Goal: Task Accomplishment & Management: Manage account settings

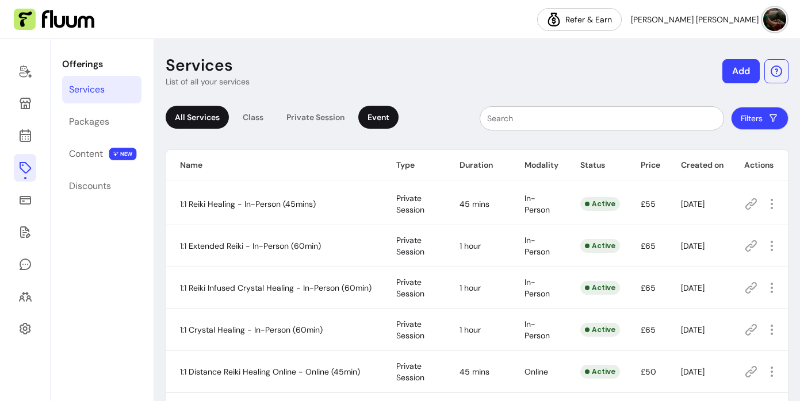
click at [385, 117] on div "Event" at bounding box center [378, 117] width 40 height 23
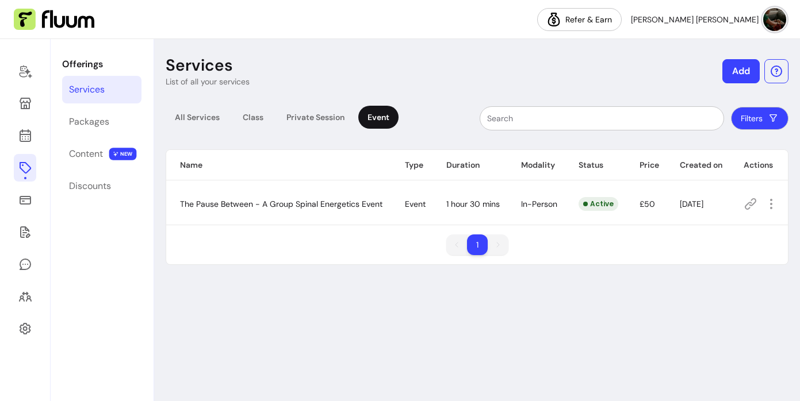
click at [744, 69] on button "Add" at bounding box center [740, 71] width 37 height 24
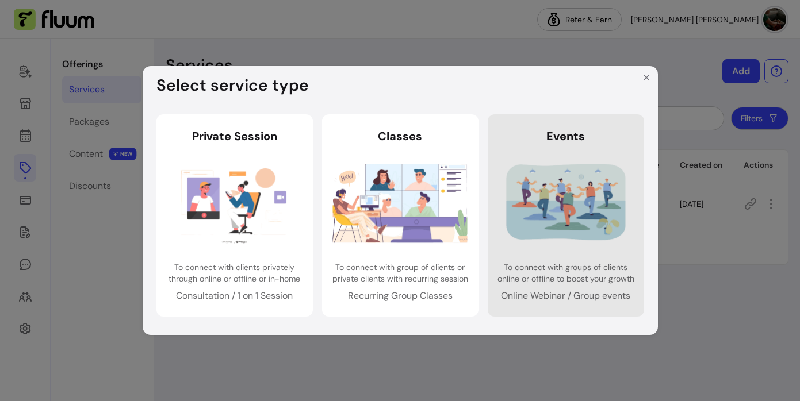
click at [542, 193] on img at bounding box center [565, 203] width 135 height 90
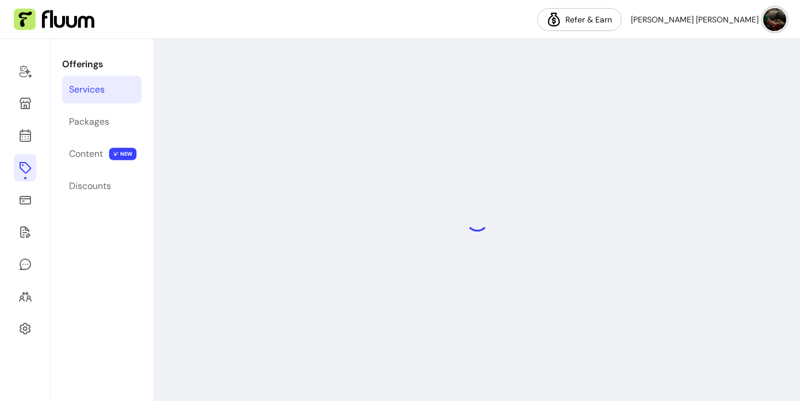
select select "***"
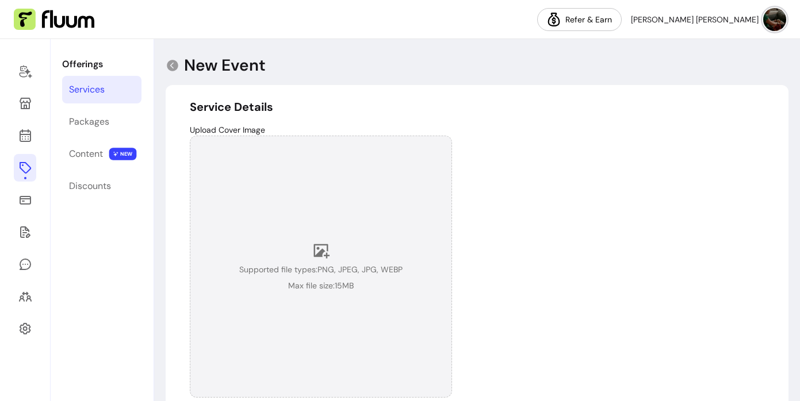
click at [316, 257] on icon at bounding box center [321, 251] width 16 height 14
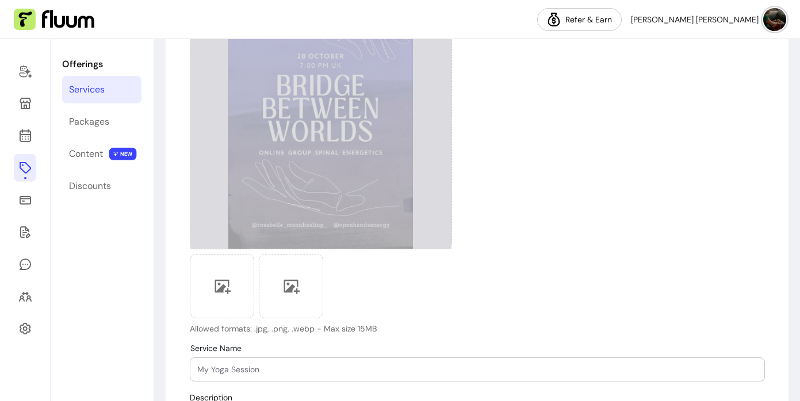
scroll to position [152, 0]
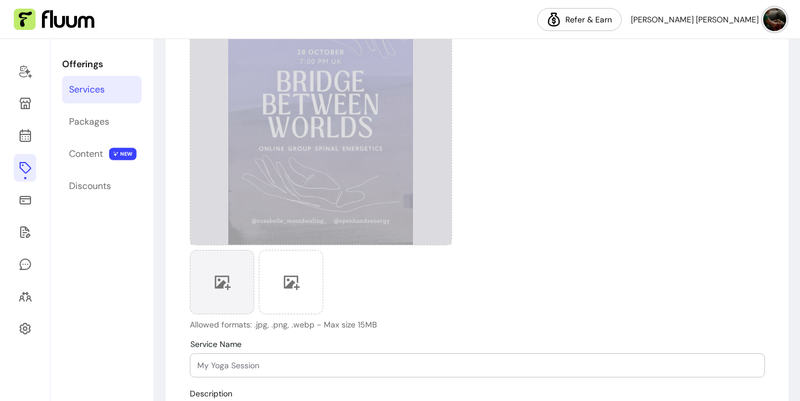
click at [220, 288] on icon at bounding box center [222, 283] width 16 height 14
click at [529, 274] on div "Upload Cover Image Allowed formats: .jpg, .png, .webp - Max size 15MB" at bounding box center [477, 151] width 575 height 359
click at [228, 289] on icon at bounding box center [221, 282] width 17 height 17
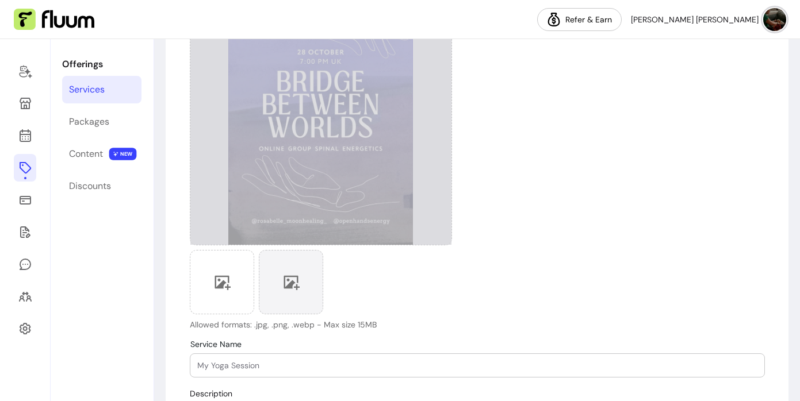
click at [287, 284] on icon at bounding box center [290, 282] width 17 height 17
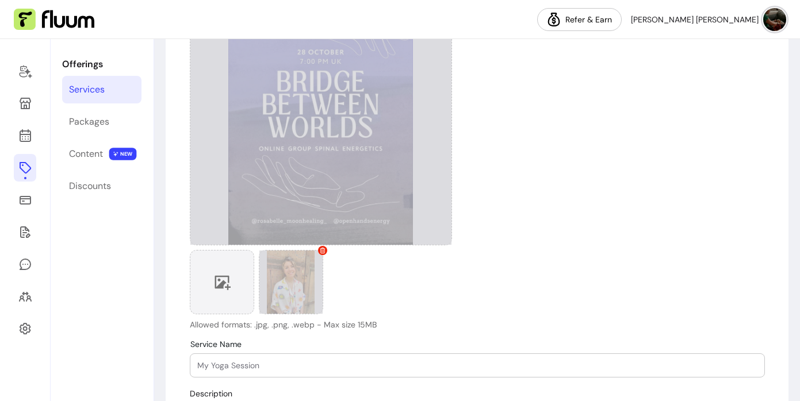
click at [223, 286] on icon at bounding box center [222, 283] width 16 height 14
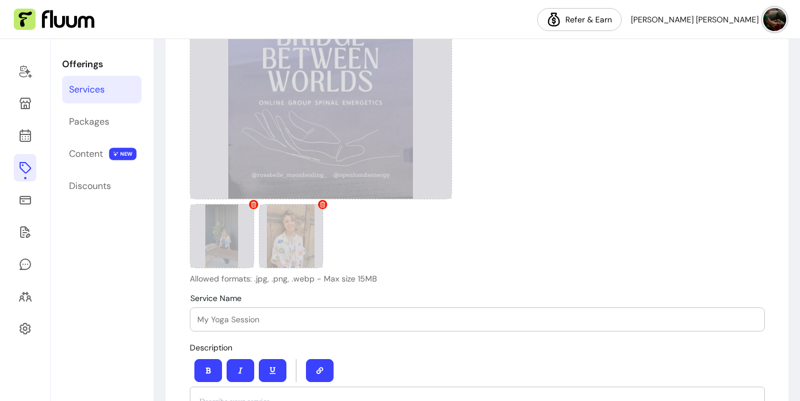
scroll to position [199, 0]
click at [449, 319] on input "Service Name" at bounding box center [477, 319] width 560 height 12
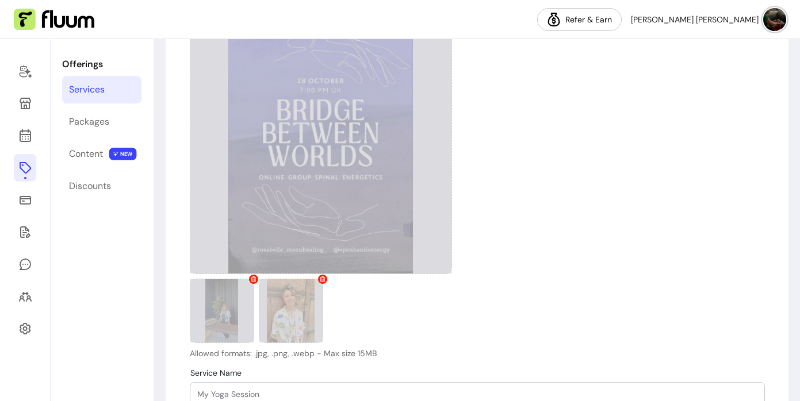
scroll to position [124, 0]
type input "Bridge Between worlds - Online Group Spinal Energetics"
click at [520, 338] on div "Upload Cover Image Allowed formats: .jpg, .png, .webp - Max size 15MB" at bounding box center [477, 179] width 575 height 359
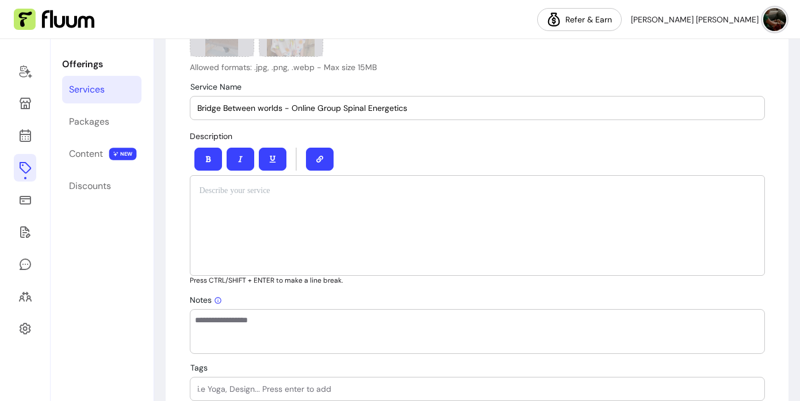
scroll to position [412, 0]
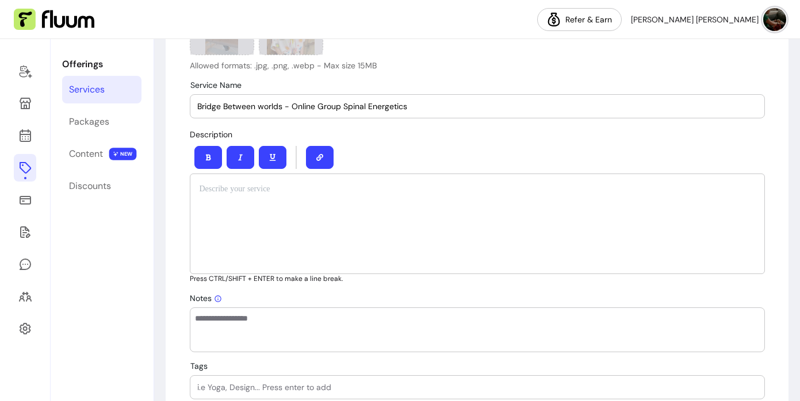
click at [283, 196] on div at bounding box center [477, 224] width 575 height 101
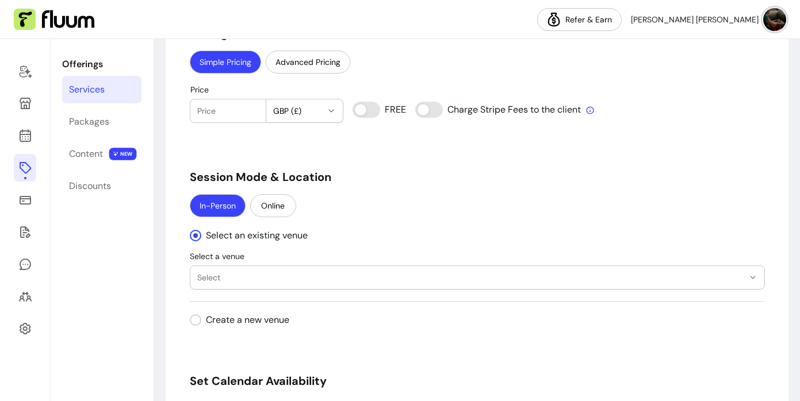
scroll to position [998, 0]
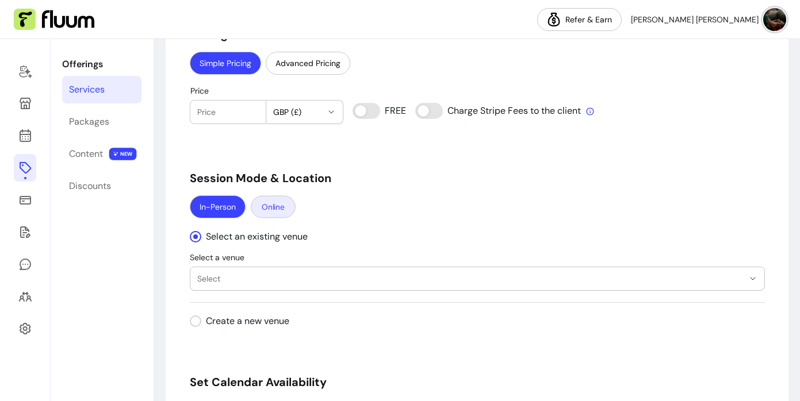
click at [278, 208] on button "Online" at bounding box center [273, 207] width 45 height 22
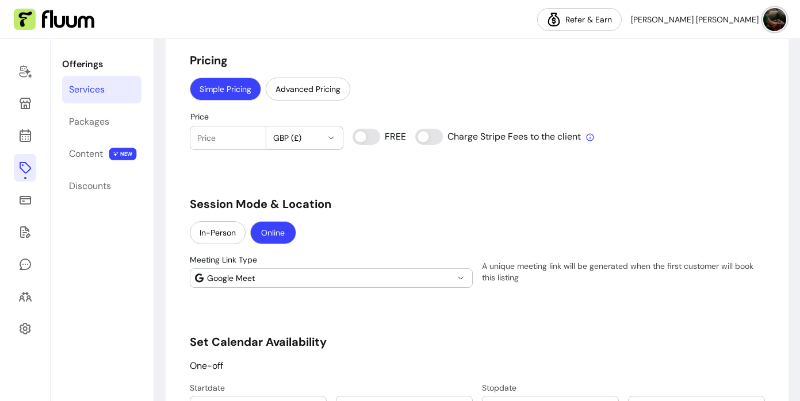
scroll to position [976, 0]
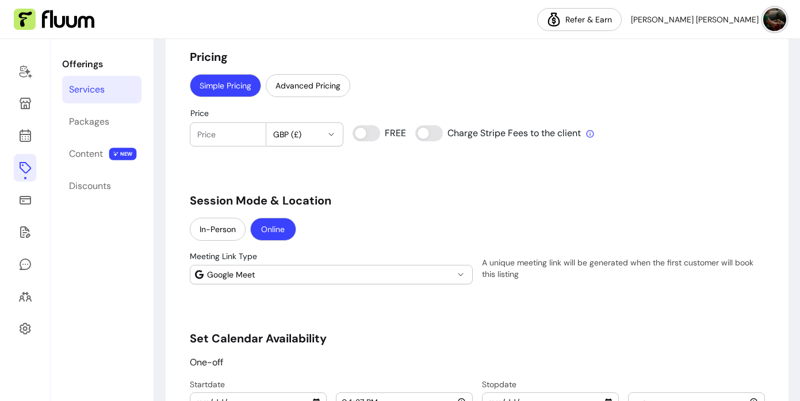
click at [459, 275] on icon "button" at bounding box center [460, 274] width 9 height 9
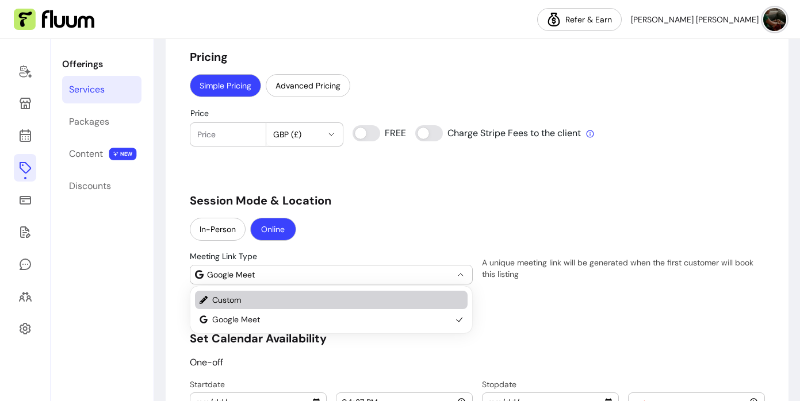
click at [394, 298] on span "Custom" at bounding box center [331, 300] width 239 height 12
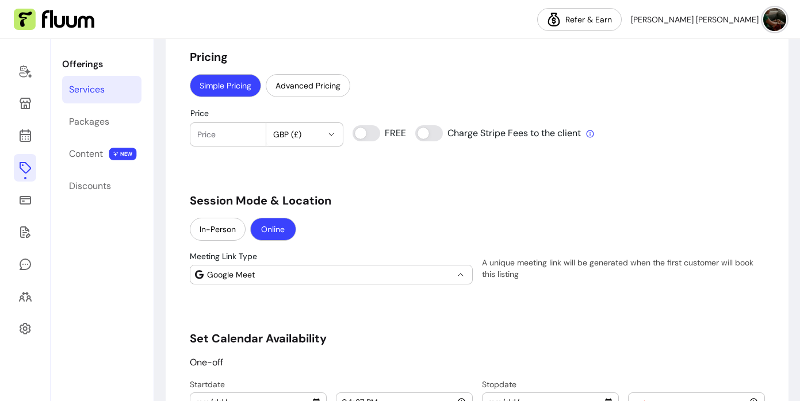
select select "******"
click at [517, 278] on input "Meeting URL" at bounding box center [623, 275] width 273 height 12
paste input "https://meet.google.com/gmd-romc-fsq"
type input "https://meet.google.com/gmd-romc-fsq"
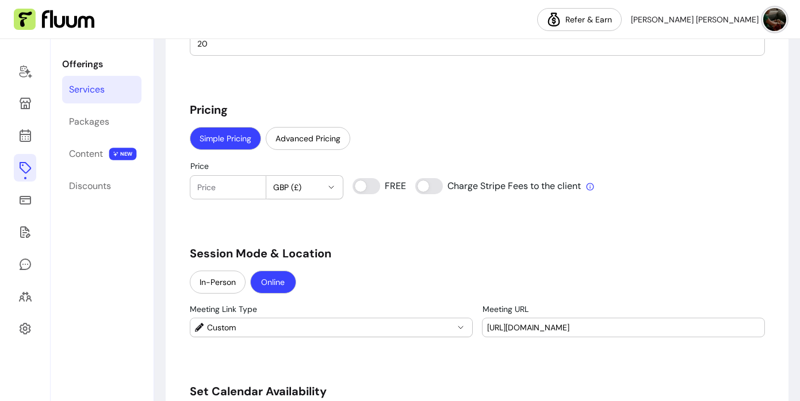
scroll to position [922, 0]
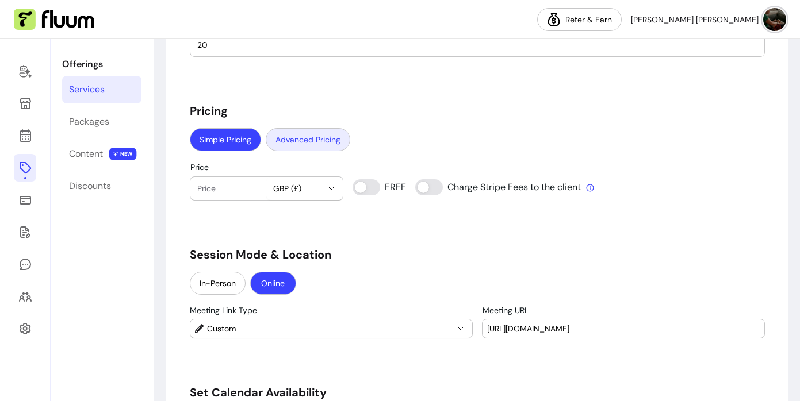
click at [309, 141] on button "Advanced Pricing" at bounding box center [308, 139] width 85 height 23
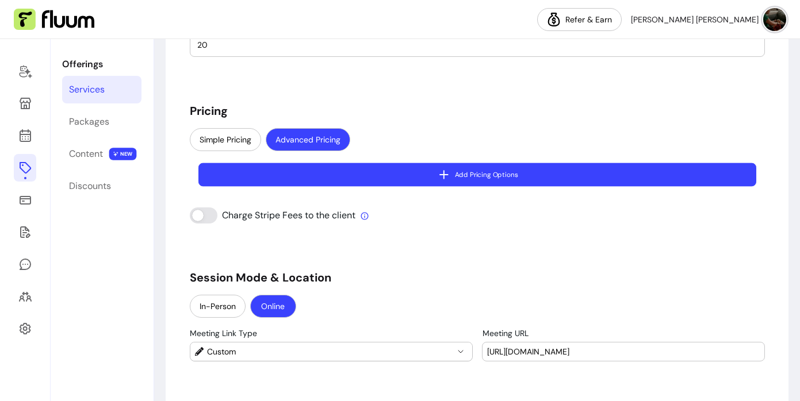
click at [444, 172] on icon "button" at bounding box center [442, 174] width 13 height 13
select select "***"
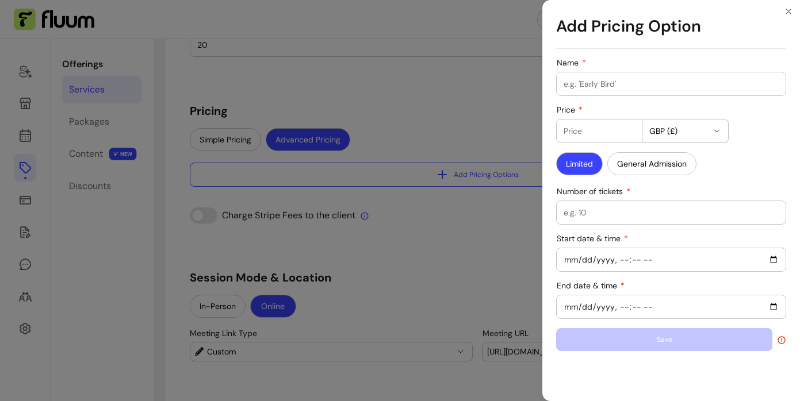
click at [594, 83] on input "Name" at bounding box center [671, 84] width 215 height 12
type input "Early Bird"
click at [598, 129] on input "Price" at bounding box center [599, 131] width 71 height 12
click at [630, 129] on input "1" at bounding box center [599, 131] width 71 height 12
click at [630, 129] on input "2" at bounding box center [599, 131] width 71 height 12
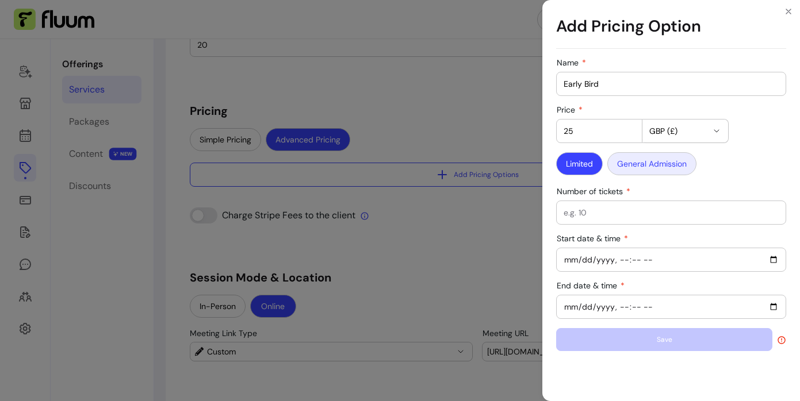
type input "25"
click at [660, 164] on button "General Admission" at bounding box center [651, 164] width 86 height 22
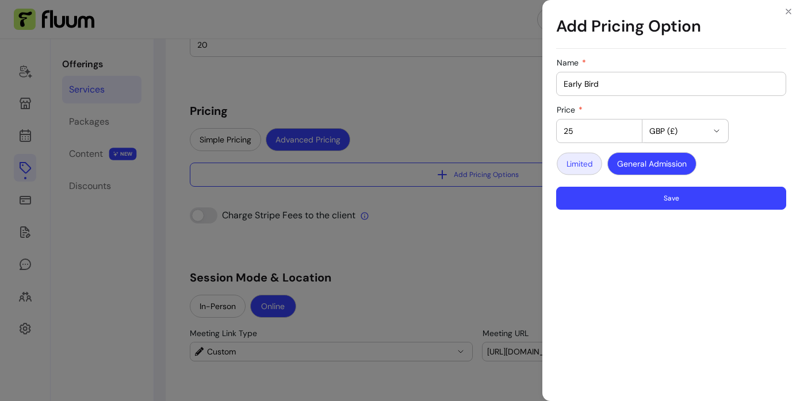
click at [588, 167] on button "Limited" at bounding box center [579, 164] width 45 height 22
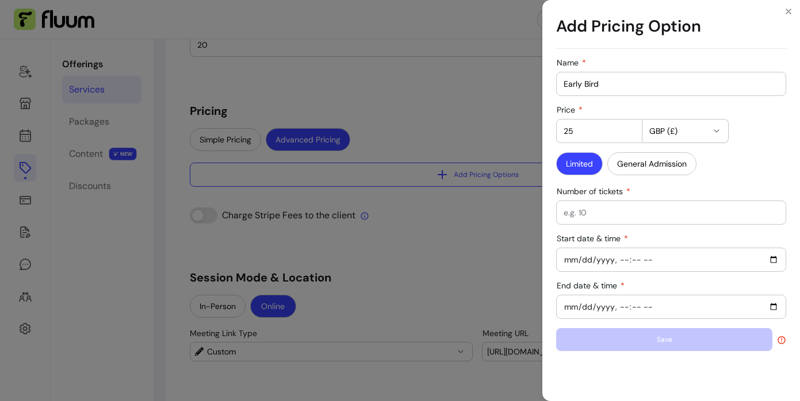
click at [719, 262] on input "Start date & time" at bounding box center [671, 260] width 215 height 13
click at [774, 258] on input "Start date & time" at bounding box center [671, 260] width 215 height 13
type input "2025-10-04T16:35"
click at [664, 267] on div at bounding box center [671, 259] width 215 height 23
click at [600, 311] on input "End date & time" at bounding box center [671, 307] width 215 height 13
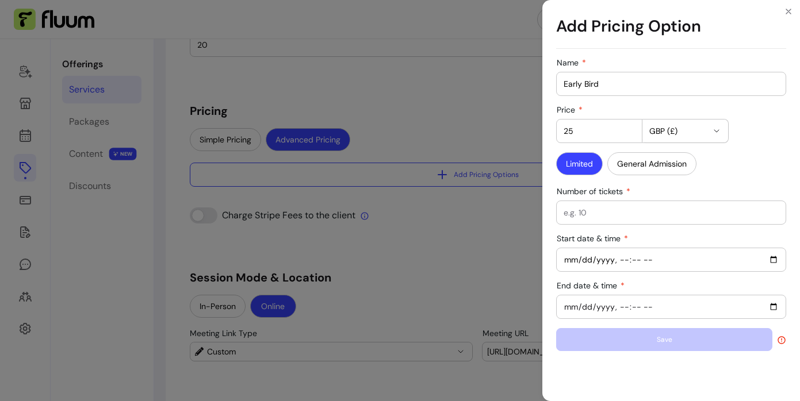
click at [773, 308] on input "End date & time" at bounding box center [671, 307] width 215 height 13
click at [623, 307] on input "End date & time" at bounding box center [671, 307] width 215 height 13
click at [772, 305] on input "End date & time" at bounding box center [671, 307] width 215 height 13
type input "2025-10-21T00:00"
click at [717, 330] on div "Save" at bounding box center [671, 339] width 230 height 23
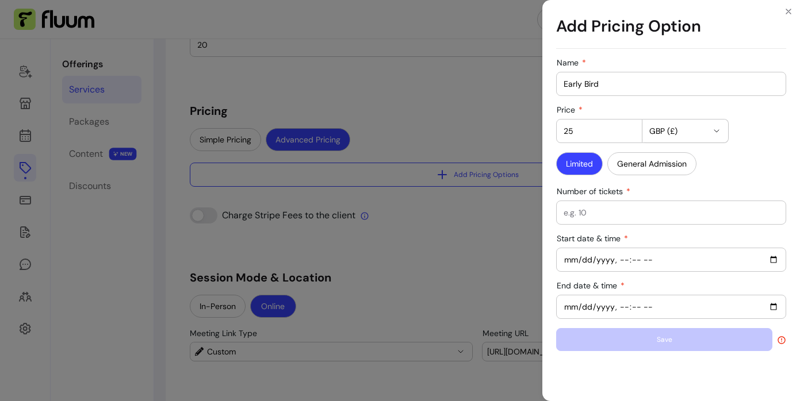
click at [712, 340] on div "Save" at bounding box center [671, 339] width 230 height 23
click at [644, 218] on input "Number of tickets" at bounding box center [671, 213] width 215 height 12
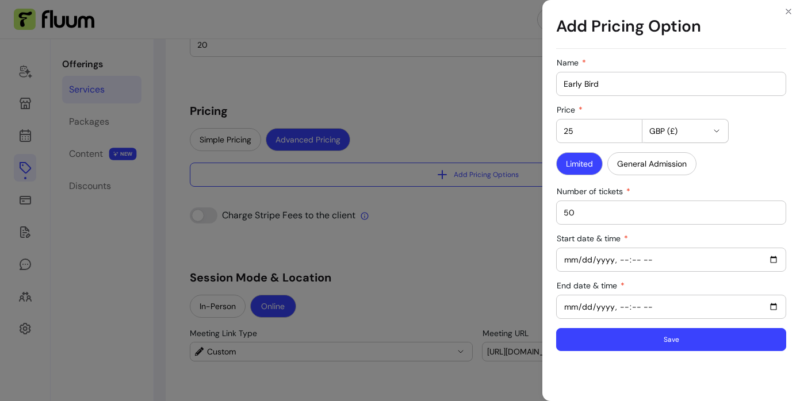
type input "50"
click at [649, 343] on button "Save" at bounding box center [671, 340] width 223 height 22
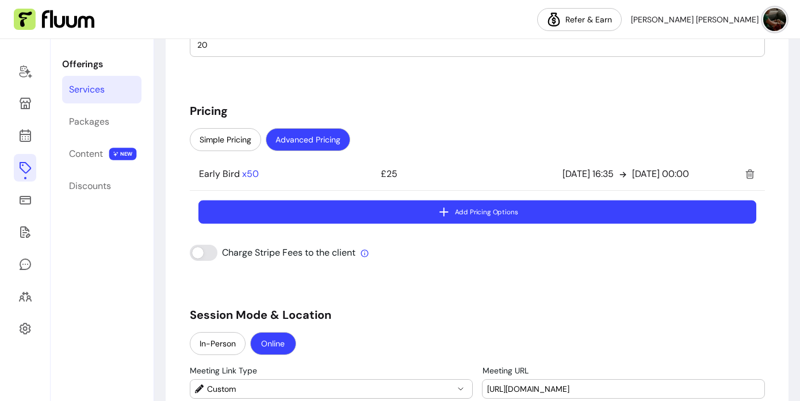
click at [489, 218] on button "Add Pricing Options" at bounding box center [477, 212] width 558 height 24
select select "***"
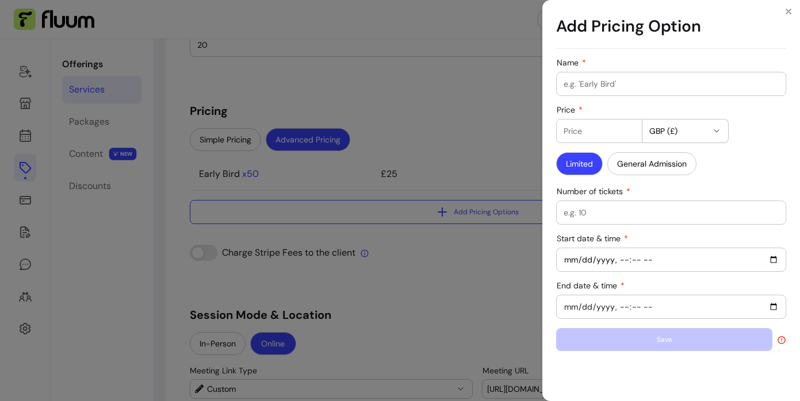
click at [625, 87] on input "Name" at bounding box center [671, 84] width 215 height 12
type input "s"
type input "Standard"
click at [606, 132] on input "Price" at bounding box center [599, 131] width 71 height 12
type input "35"
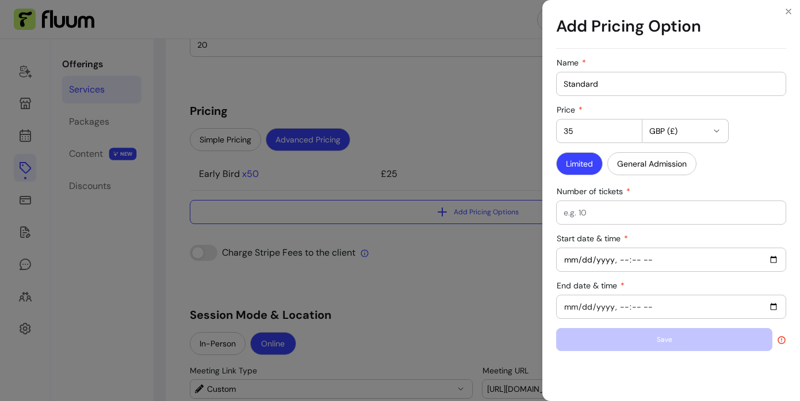
click at [751, 160] on div "Limited General Admission" at bounding box center [671, 164] width 230 height 25
click at [603, 128] on input "35" at bounding box center [599, 131] width 71 height 12
click at [630, 167] on button "General Admission" at bounding box center [651, 164] width 86 height 22
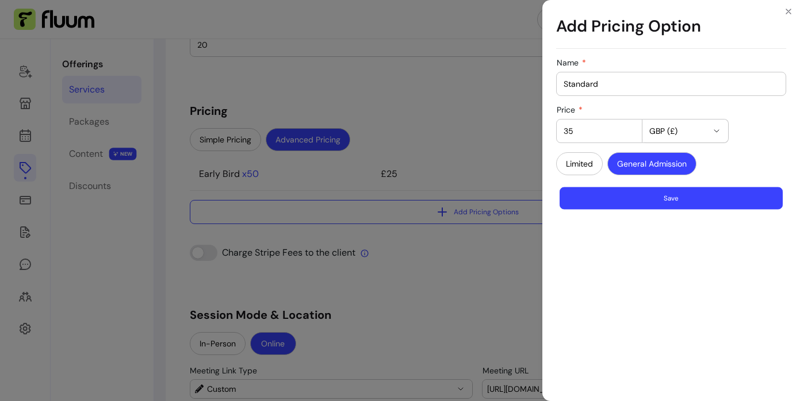
click at [633, 200] on button "Save" at bounding box center [671, 198] width 223 height 22
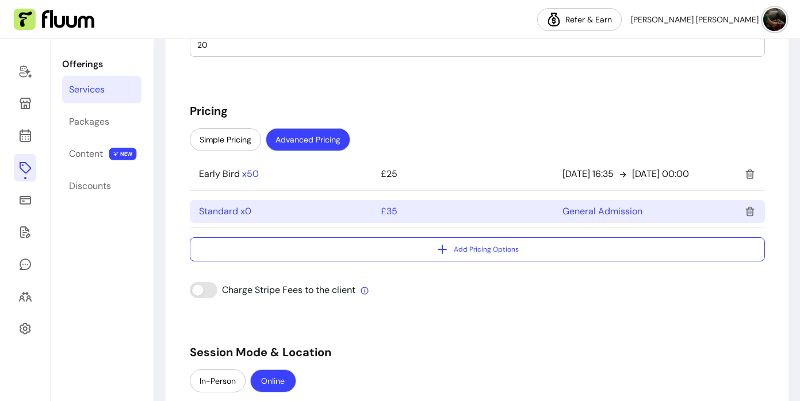
click at [243, 213] on span "x 0" at bounding box center [245, 211] width 11 height 12
select select "***"
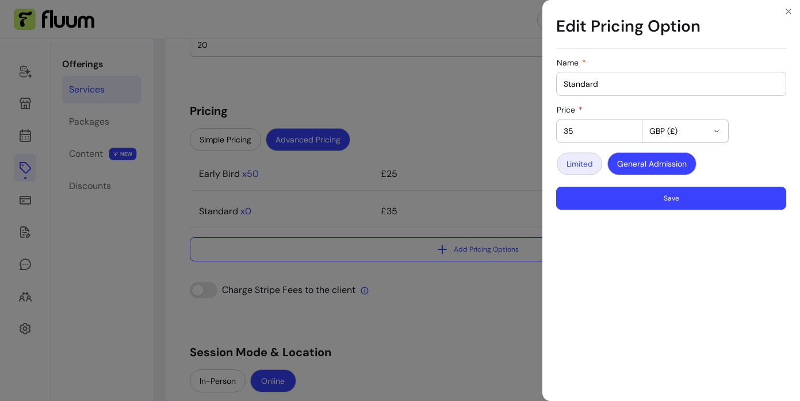
click at [591, 164] on button "Limited" at bounding box center [579, 164] width 45 height 22
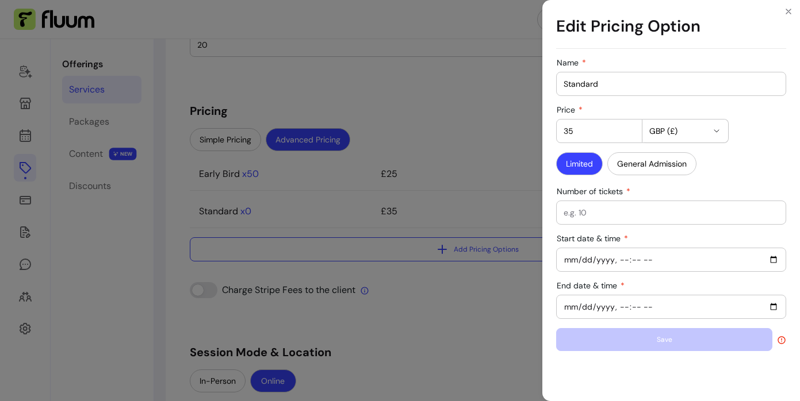
click at [703, 215] on input "Number of tickets" at bounding box center [671, 213] width 215 height 12
type input "35"
click at [772, 259] on input "Start date & time" at bounding box center [671, 260] width 215 height 13
type input "2025-10-04T16:39"
click at [773, 305] on input "End date & time" at bounding box center [671, 307] width 215 height 13
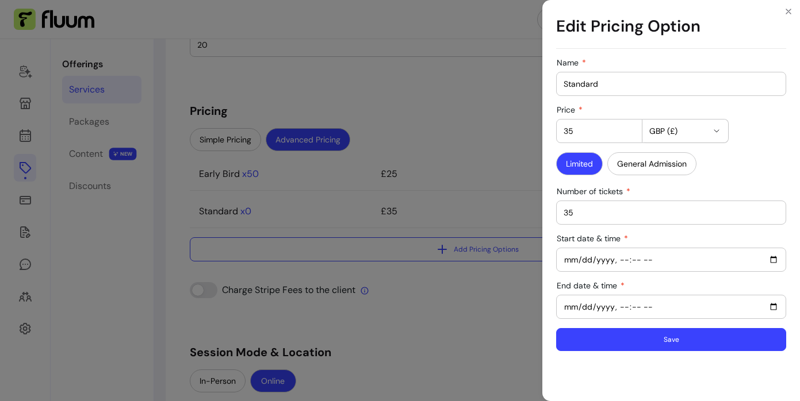
click at [775, 306] on input "End date & time" at bounding box center [671, 307] width 215 height 13
type input "2025-10-28T18:00"
click at [681, 383] on div "Name Standard Price 35 GBP (£) Limited General Admission Number of tickets 35 S…" at bounding box center [671, 227] width 258 height 348
click at [657, 340] on button "Save" at bounding box center [671, 340] width 223 height 22
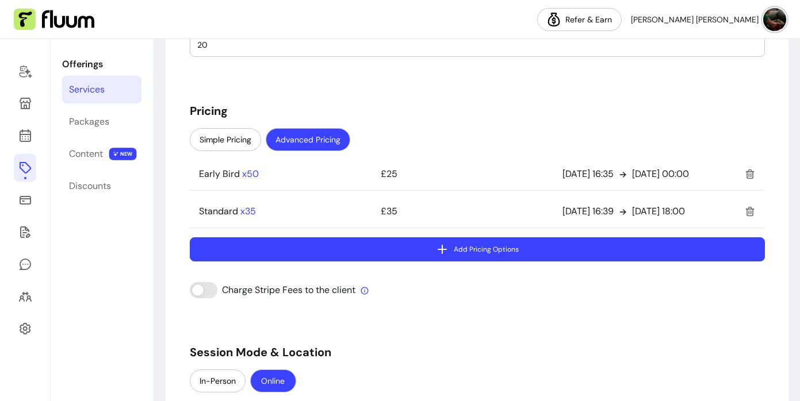
click at [492, 253] on button "Add Pricing Options" at bounding box center [477, 249] width 575 height 24
select select "***"
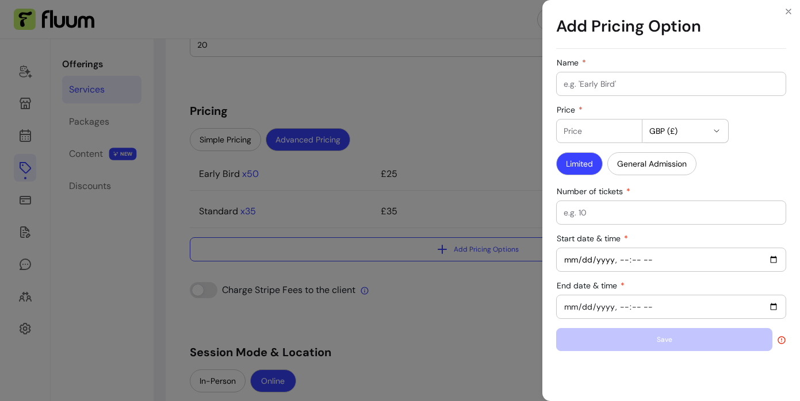
click at [610, 85] on input "Name" at bounding box center [671, 84] width 215 height 12
click at [620, 85] on input "Concession - small wallet" at bounding box center [671, 84] width 215 height 12
click at [646, 85] on input "Concession - Small wallet" at bounding box center [671, 84] width 215 height 12
drag, startPoint x: 700, startPoint y: 86, endPoint x: 560, endPoint y: 82, distance: 140.9
click at [560, 82] on div "Name Concession - Small Wallet" at bounding box center [671, 83] width 229 height 23
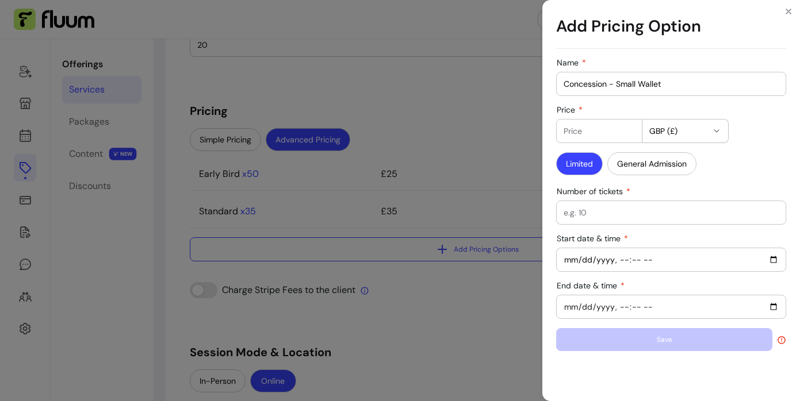
type input "Concession - Small Wallet"
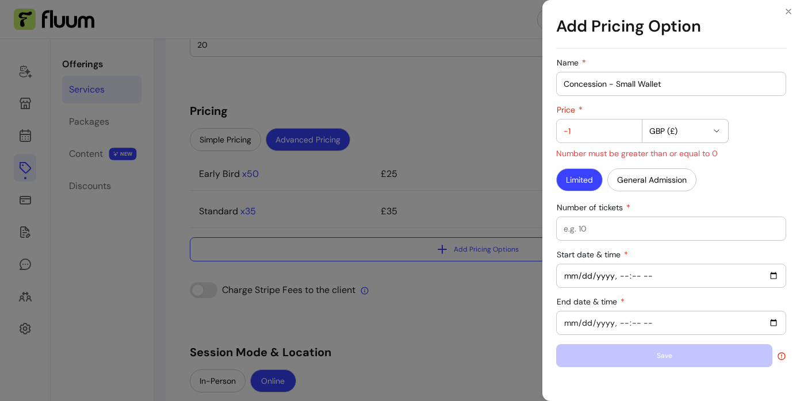
type input "-1"
click at [630, 135] on input "-1" at bounding box center [599, 131] width 71 height 12
click at [600, 133] on input "-1" at bounding box center [599, 131] width 71 height 12
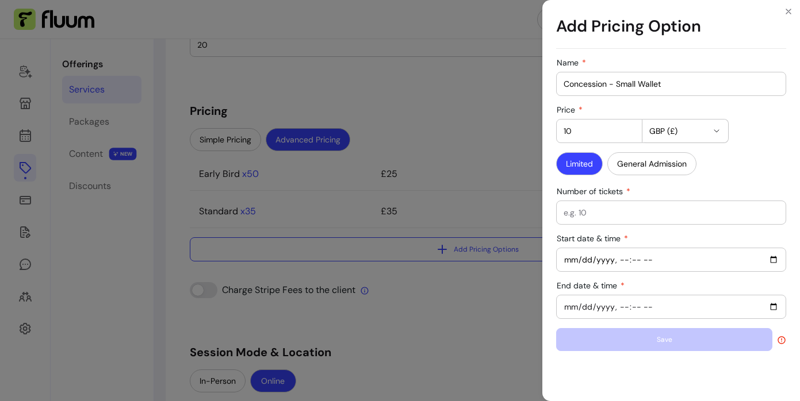
type input "1"
type input "20"
click at [587, 166] on button "Limited" at bounding box center [579, 163] width 47 height 23
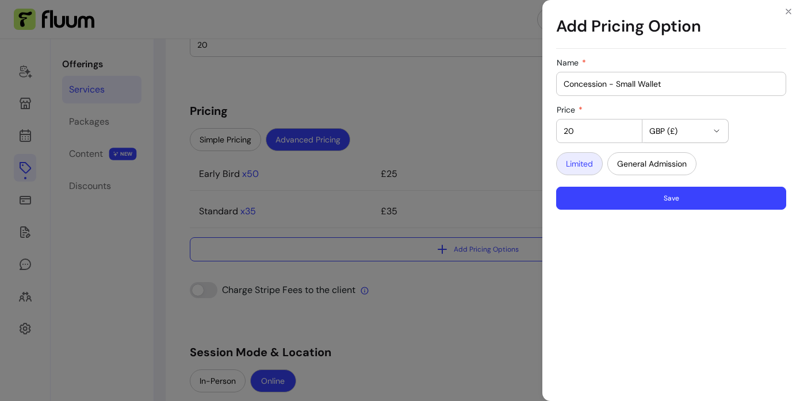
click at [581, 166] on button "Limited" at bounding box center [579, 163] width 47 height 23
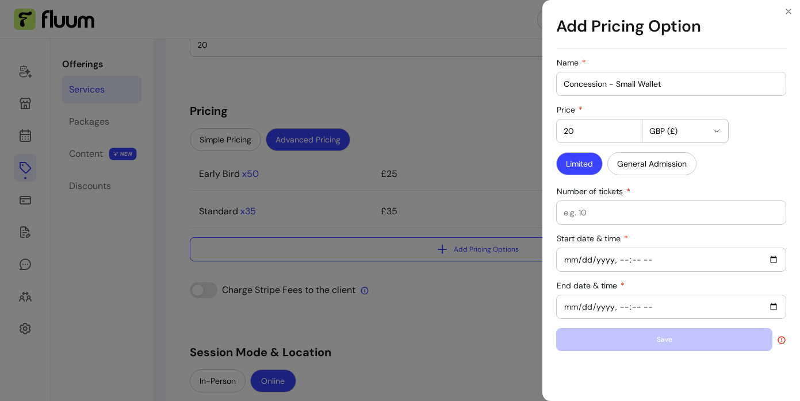
click at [591, 210] on input "Number of tickets" at bounding box center [671, 213] width 215 height 12
type input "10"
click at [774, 262] on input "Start date & time" at bounding box center [671, 260] width 215 height 13
type input "2025-10-04T18:00"
click at [773, 311] on input "End date & time" at bounding box center [671, 307] width 215 height 13
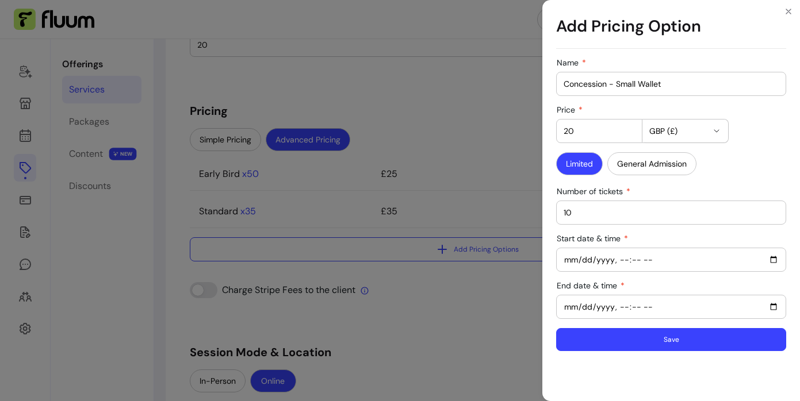
type input "2025-10-28T16:42"
click at [658, 340] on button "Save" at bounding box center [671, 340] width 223 height 22
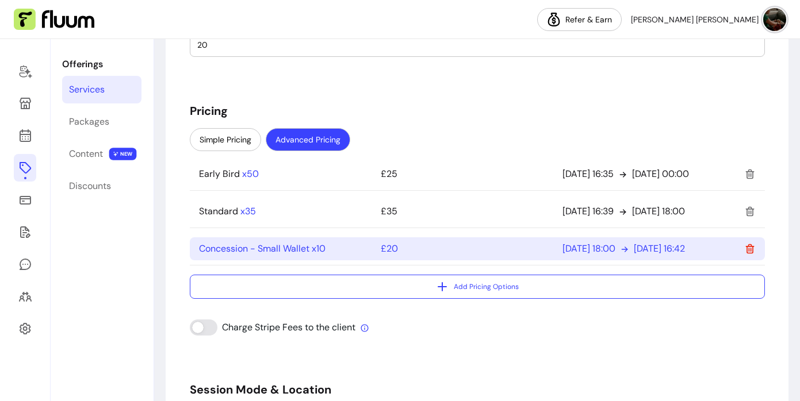
click at [750, 249] on icon at bounding box center [749, 249] width 9 height 10
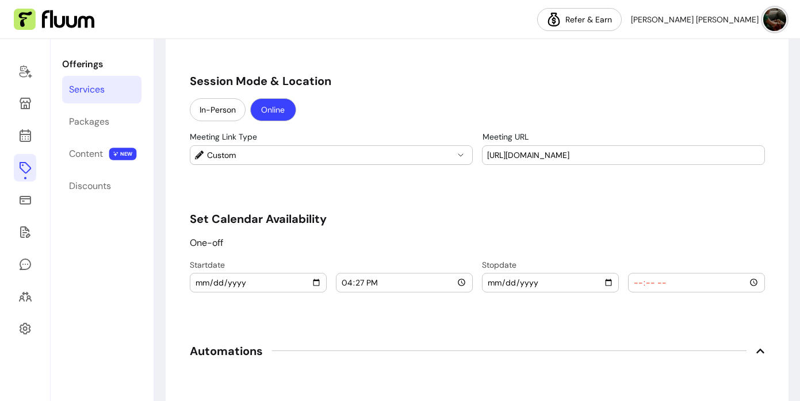
scroll to position [1213, 0]
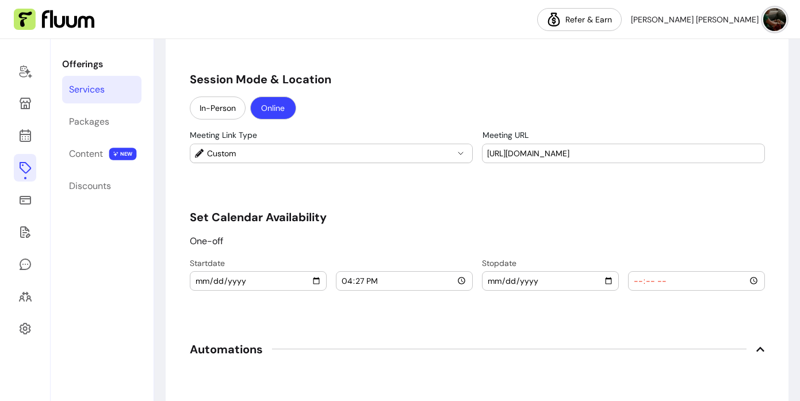
click at [255, 282] on input "2025-10-04" at bounding box center [258, 281] width 127 height 13
click at [315, 279] on input "2025-10-04" at bounding box center [258, 281] width 127 height 13
click at [362, 246] on div "One-off" at bounding box center [477, 242] width 575 height 14
click at [315, 282] on input "2025-10-04" at bounding box center [258, 281] width 127 height 13
type input "2025-10-28"
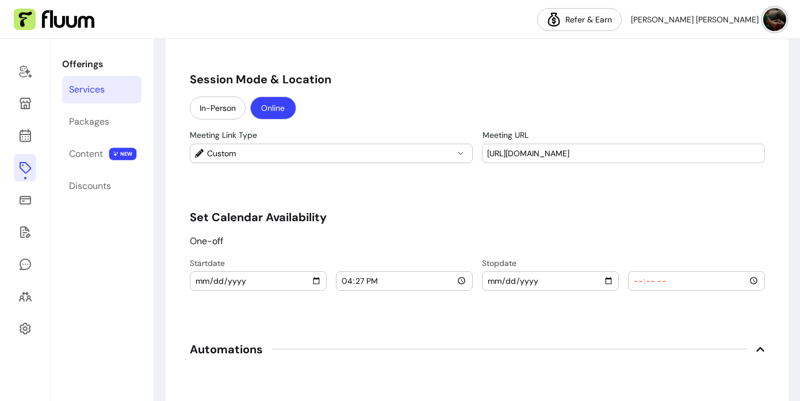
click at [459, 279] on input "16:27" at bounding box center [404, 281] width 127 height 13
type input "19:00"
click at [606, 283] on input "date" at bounding box center [550, 281] width 127 height 13
type input "2025-10-28"
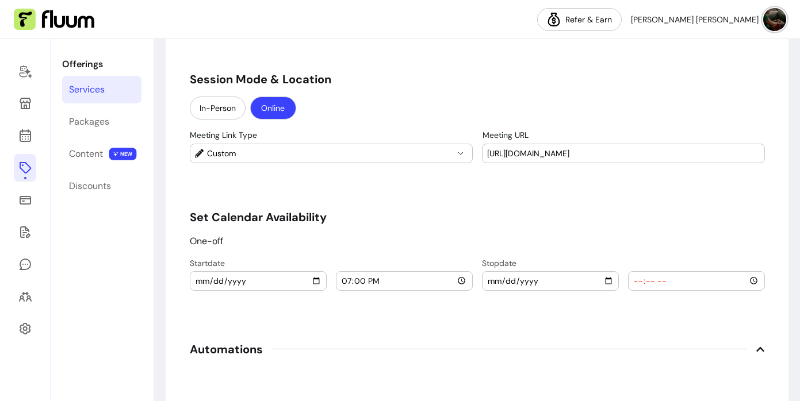
click at [754, 283] on input "time" at bounding box center [696, 281] width 127 height 13
click at [754, 281] on input "20:44" at bounding box center [696, 281] width 127 height 13
type input "20:30"
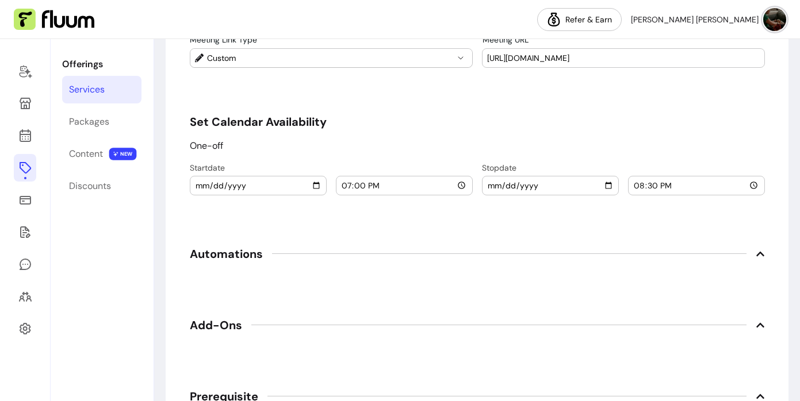
scroll to position [1312, 0]
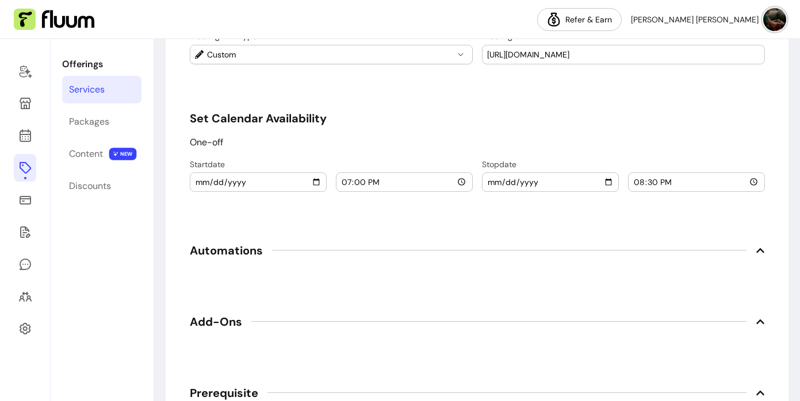
click at [761, 247] on icon at bounding box center [760, 250] width 9 height 9
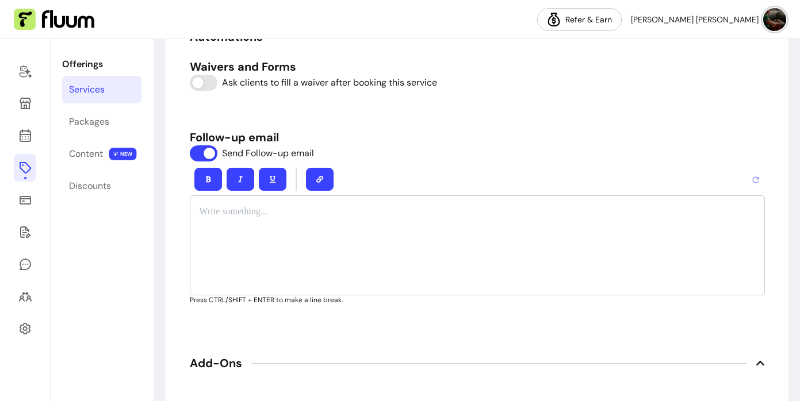
scroll to position [1526, 0]
click at [568, 170] on div at bounding box center [477, 180] width 575 height 32
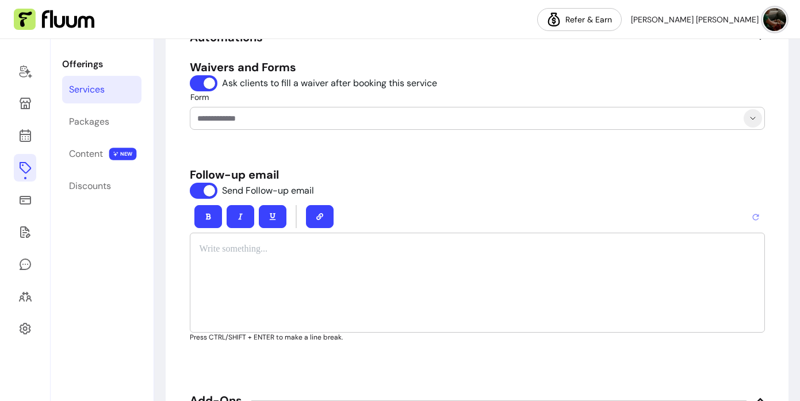
click at [754, 121] on icon "Show suggestions" at bounding box center [752, 118] width 9 height 9
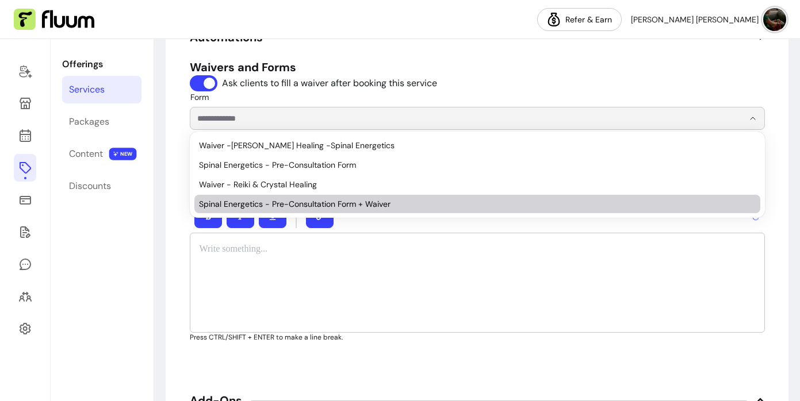
click at [636, 204] on span "Spinal Energetics - Pre-Consultation Form + Waiver" at bounding box center [471, 204] width 545 height 12
type input "**********"
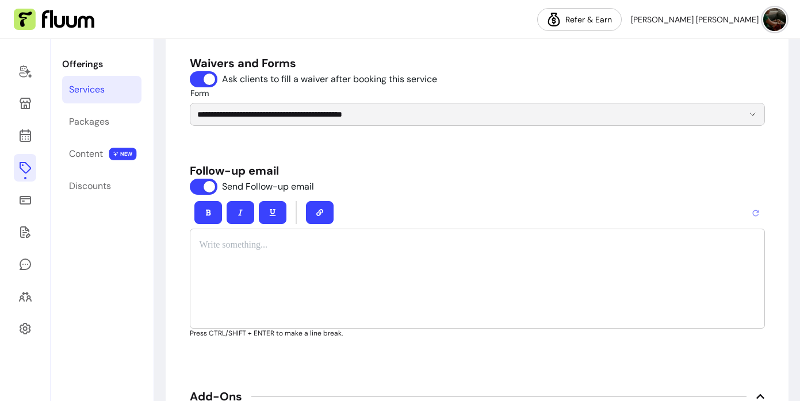
scroll to position [1505, 0]
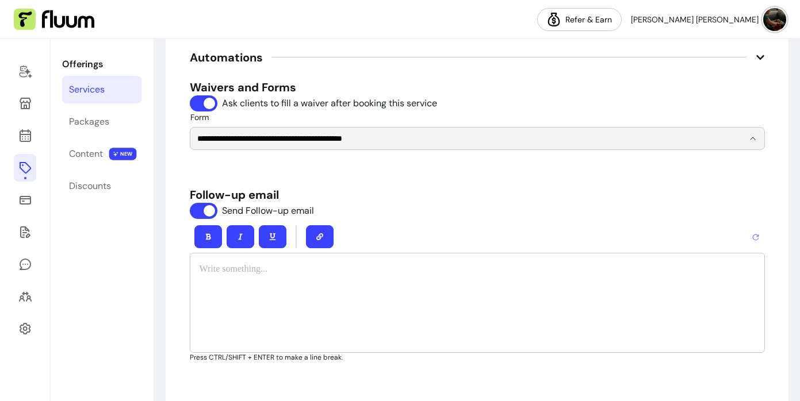
click at [354, 309] on div at bounding box center [477, 303] width 575 height 101
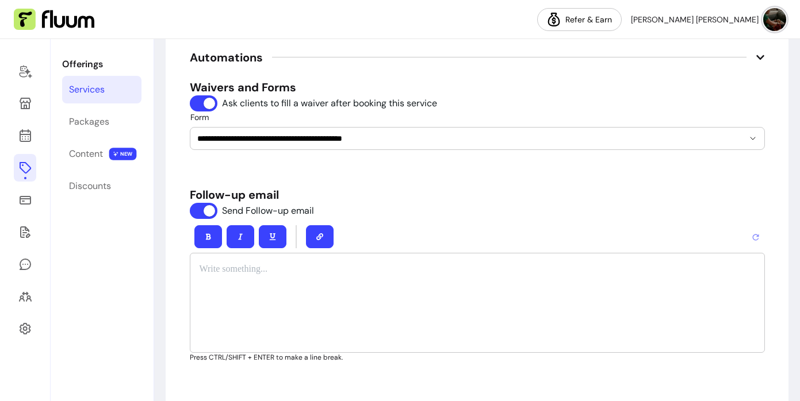
click at [332, 281] on div at bounding box center [477, 303] width 575 height 101
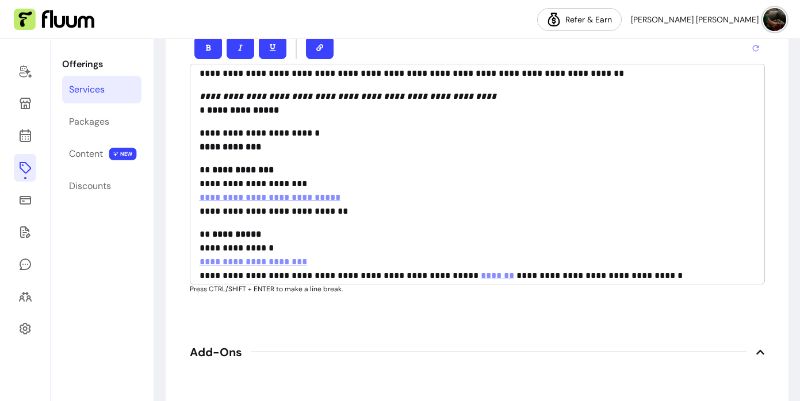
scroll to position [114, 0]
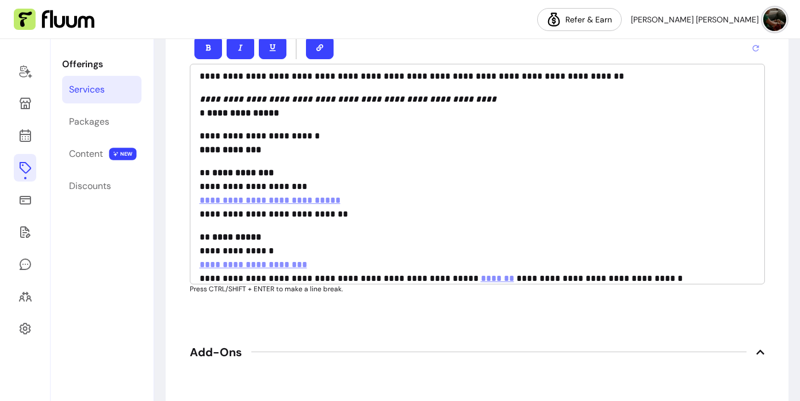
click at [342, 214] on p "**********" at bounding box center [478, 193] width 556 height 55
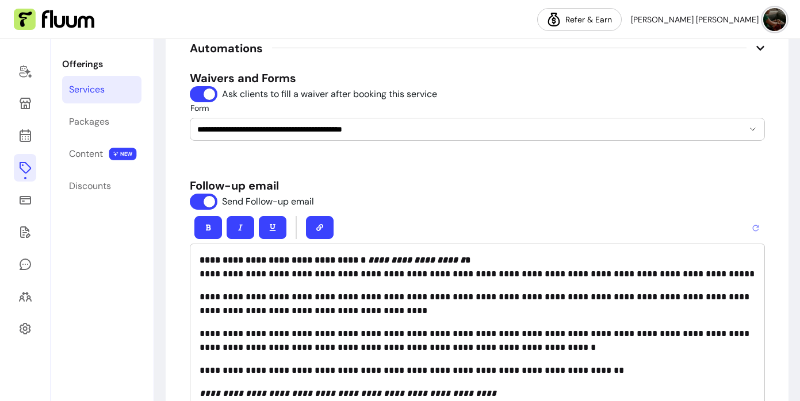
scroll to position [1531, 0]
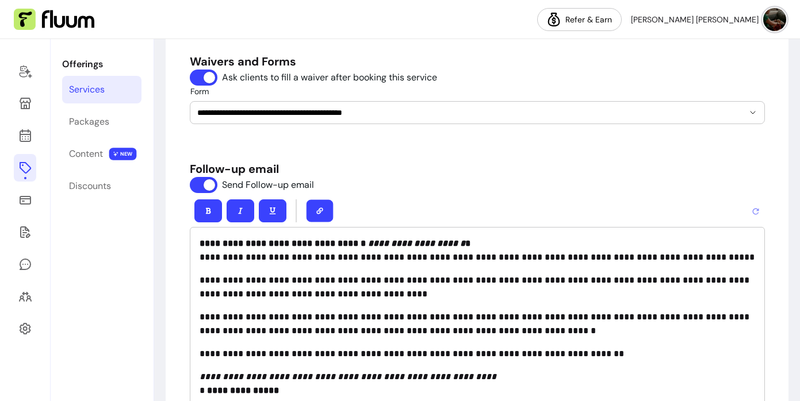
click at [322, 209] on icon "button" at bounding box center [319, 211] width 7 height 7
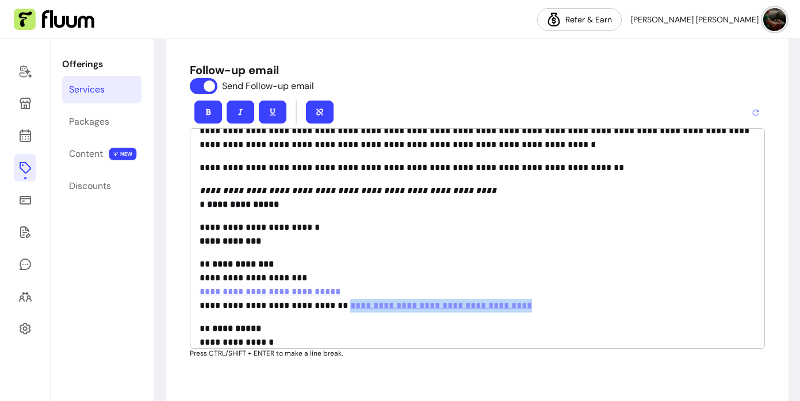
scroll to position [125, 0]
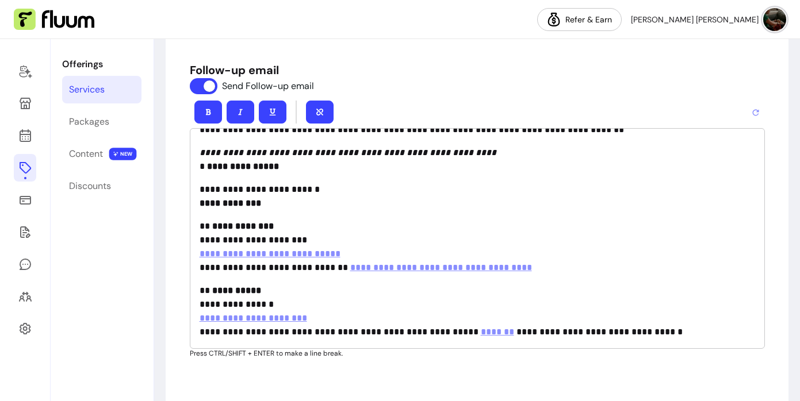
click at [412, 293] on p "**********" at bounding box center [478, 311] width 556 height 55
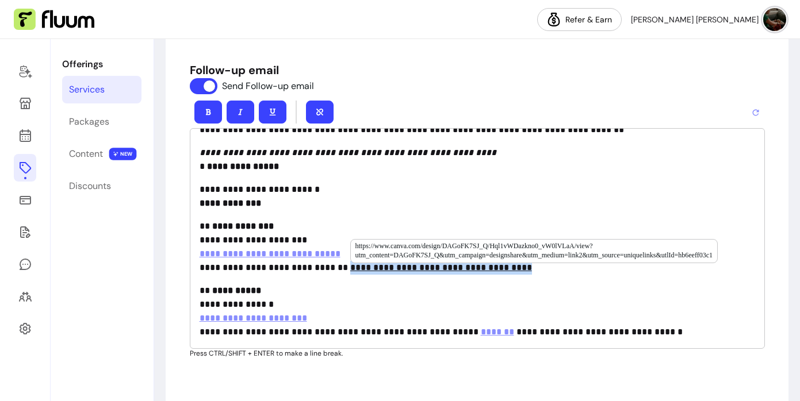
drag, startPoint x: 519, startPoint y: 266, endPoint x: 340, endPoint y: 266, distance: 178.3
click at [340, 266] on p "**********" at bounding box center [478, 247] width 556 height 55
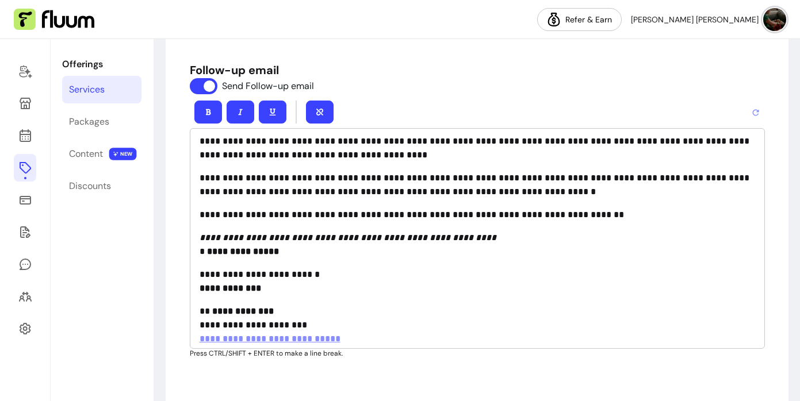
scroll to position [0, 0]
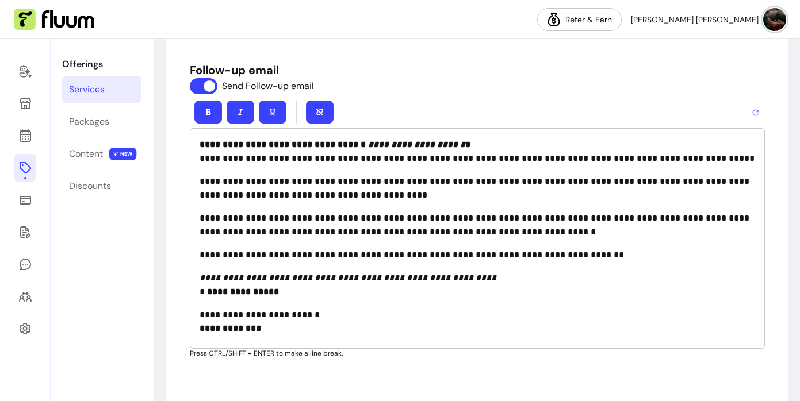
click at [317, 109] on icon "button" at bounding box center [319, 112] width 7 height 7
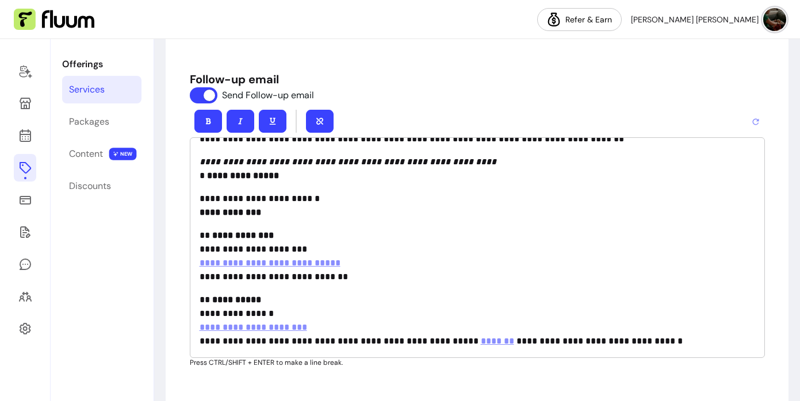
scroll to position [1618, 0]
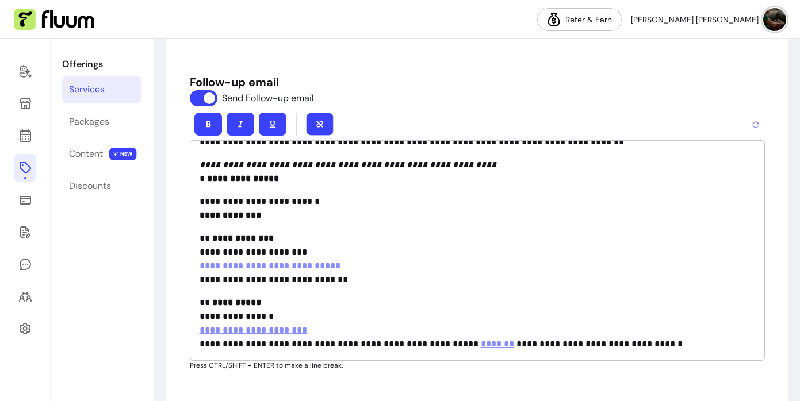
click at [321, 121] on icon "button" at bounding box center [319, 124] width 7 height 7
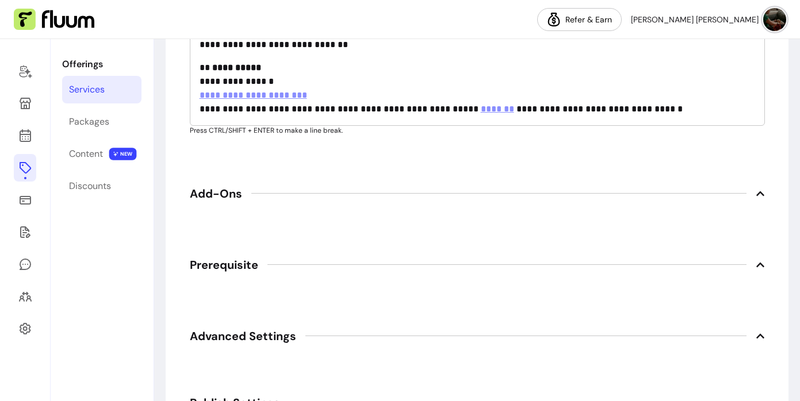
scroll to position [1854, 0]
click at [758, 194] on icon at bounding box center [760, 193] width 9 height 9
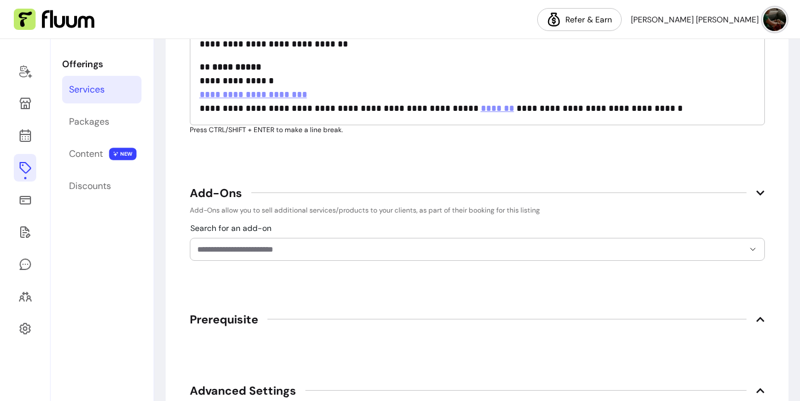
click at [758, 194] on icon at bounding box center [760, 193] width 9 height 9
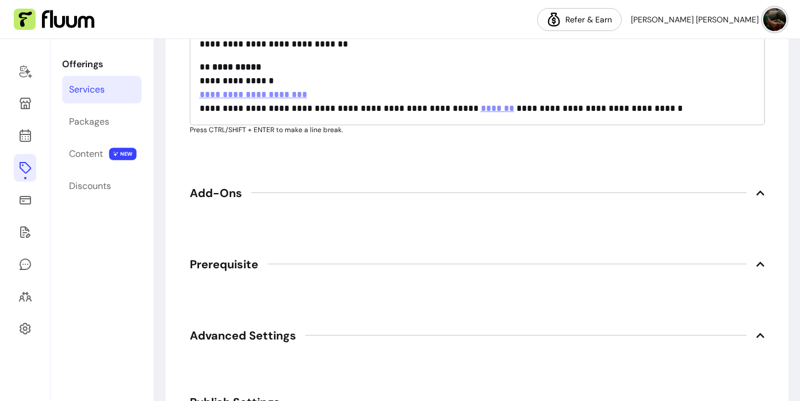
click at [759, 265] on icon at bounding box center [760, 264] width 9 height 9
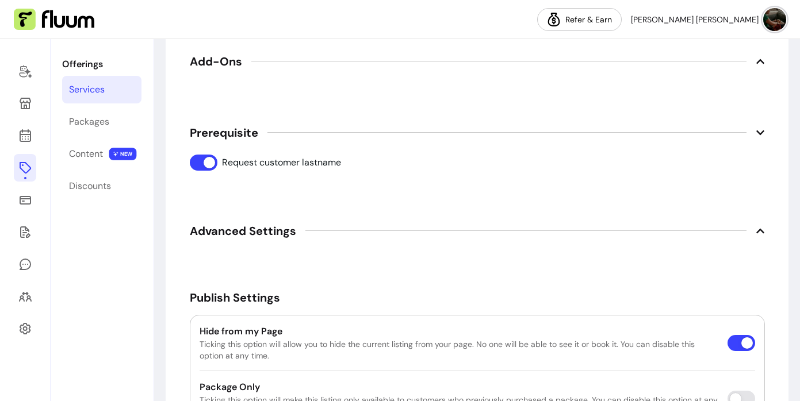
scroll to position [1989, 0]
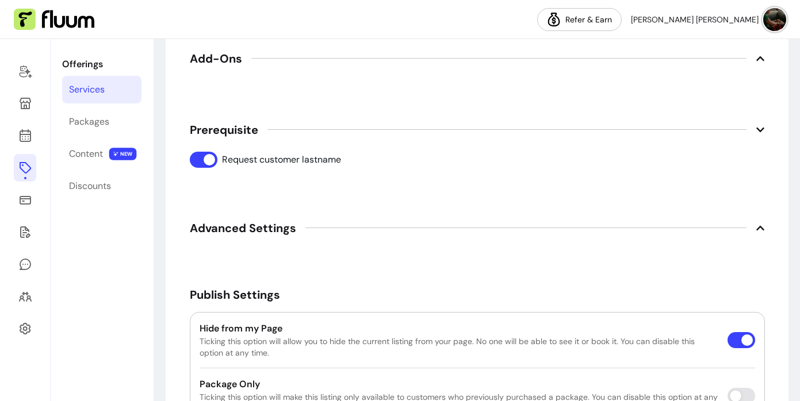
click at [758, 225] on icon at bounding box center [760, 227] width 8 height 5
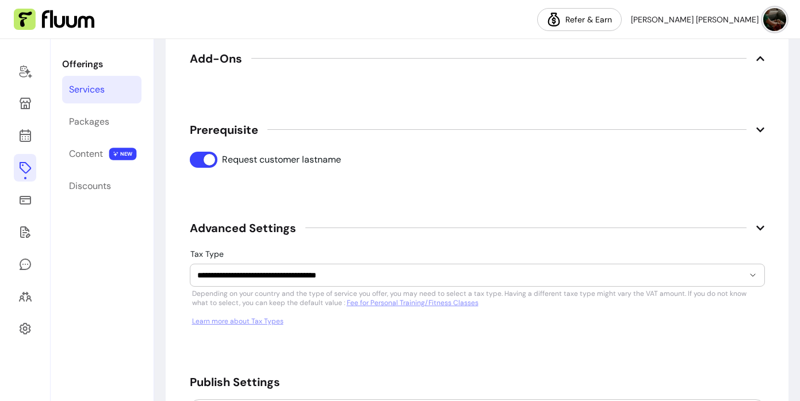
click at [760, 225] on icon at bounding box center [760, 228] width 9 height 9
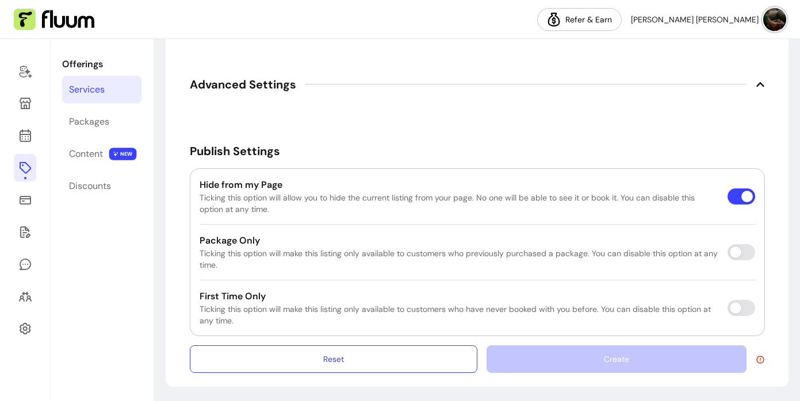
scroll to position [2133, 0]
click at [583, 362] on div "Create" at bounding box center [625, 359] width 278 height 28
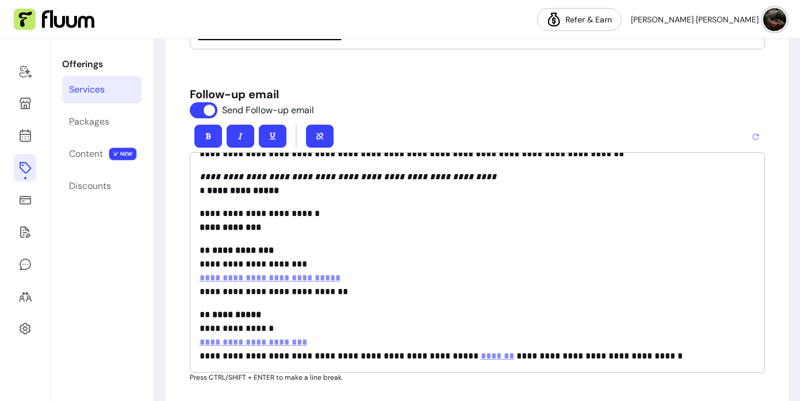
scroll to position [1608, 0]
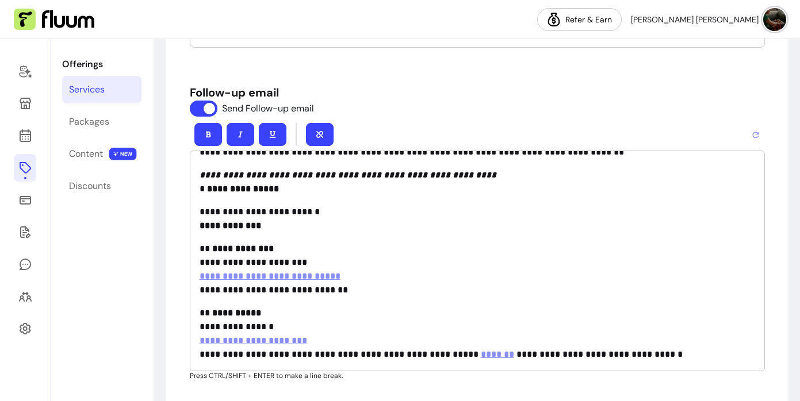
click at [662, 320] on p "**********" at bounding box center [478, 334] width 556 height 55
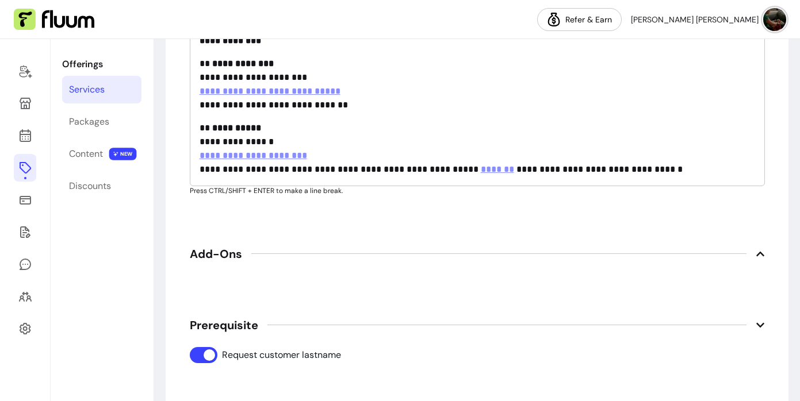
scroll to position [1760, 0]
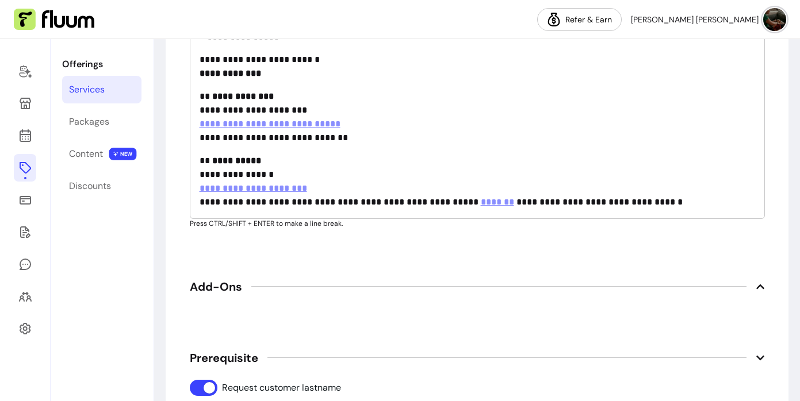
click at [671, 202] on p "**********" at bounding box center [478, 181] width 556 height 55
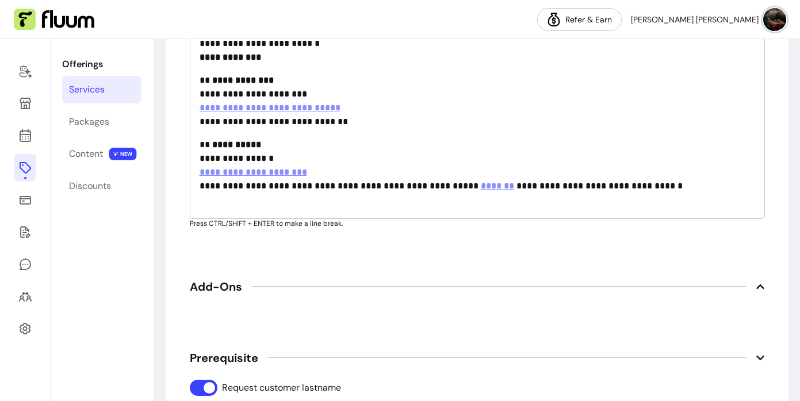
scroll to position [164, 0]
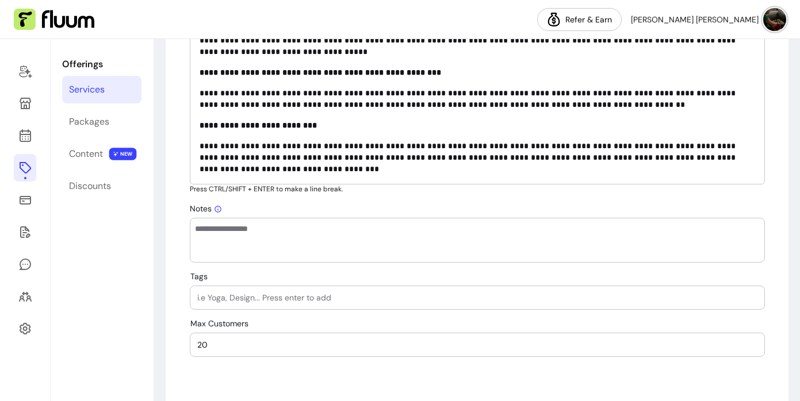
scroll to position [620, 0]
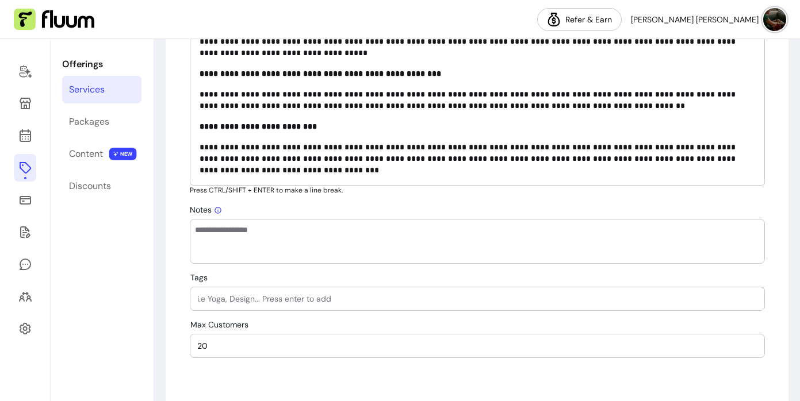
click at [421, 220] on div at bounding box center [477, 241] width 575 height 45
click at [355, 299] on input "Tags" at bounding box center [477, 299] width 560 height 12
type input "S"
type input "Spinal Energetics, online, somatic, energy"
click at [354, 354] on div "20" at bounding box center [477, 346] width 560 height 23
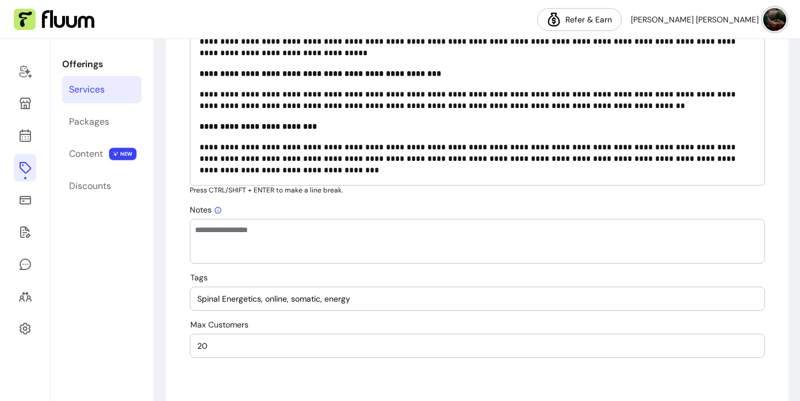
type input "2"
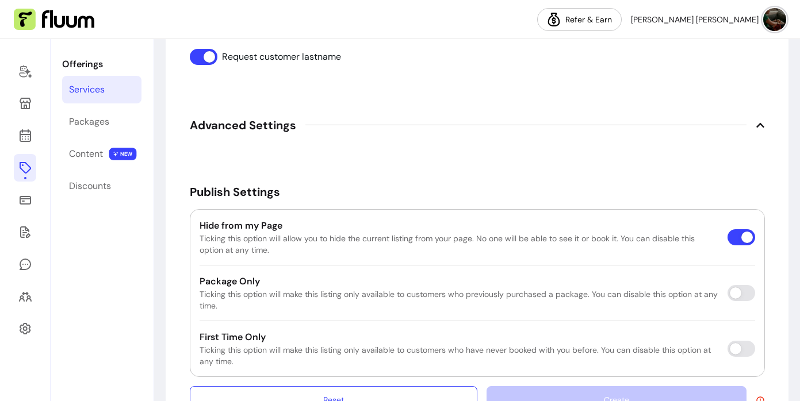
scroll to position [2133, 0]
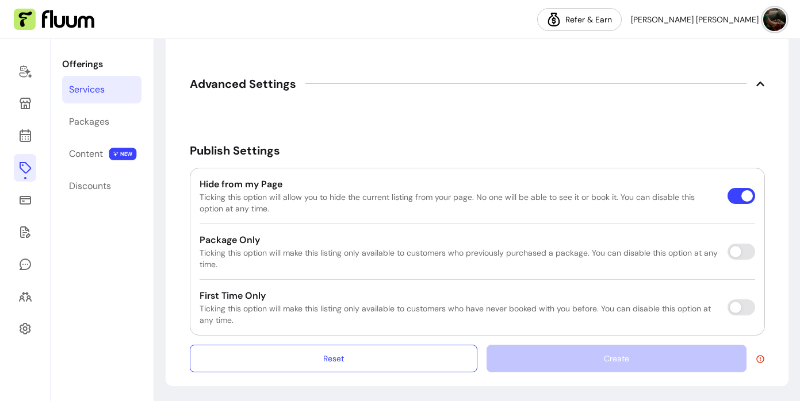
type input "91"
click at [653, 364] on div "Create" at bounding box center [625, 359] width 278 height 28
click at [538, 359] on div "Create" at bounding box center [625, 359] width 278 height 28
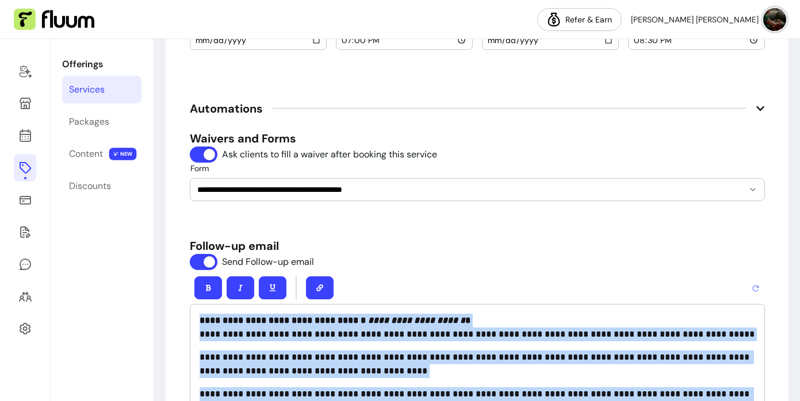
scroll to position [1442, 0]
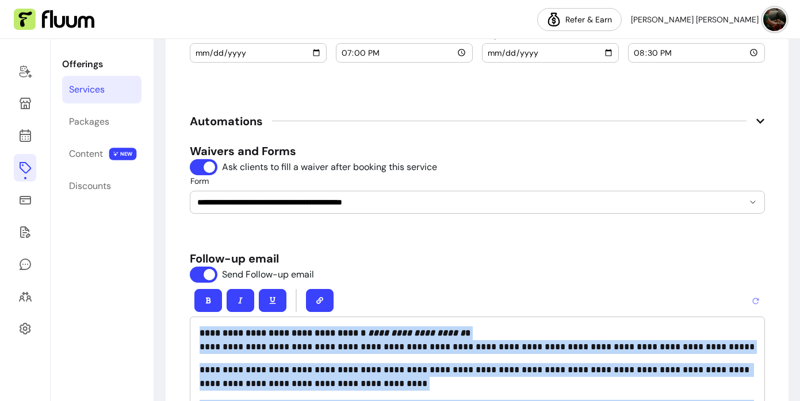
drag, startPoint x: 700, startPoint y: 250, endPoint x: 357, endPoint y: 67, distance: 389.2
click at [404, 273] on div "**********" at bounding box center [477, 345] width 575 height 404
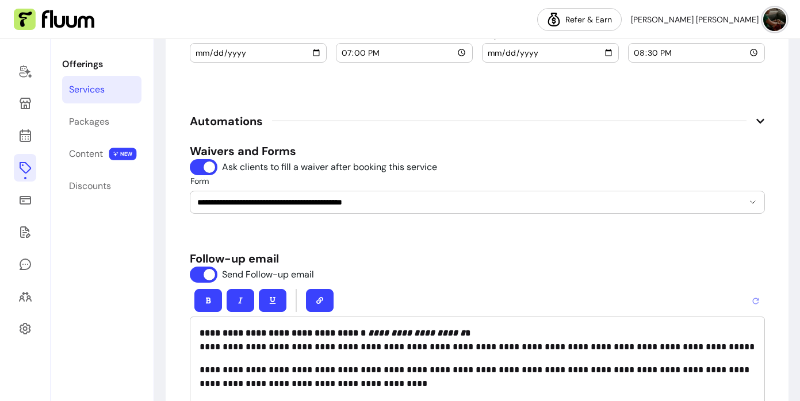
click at [320, 297] on icon "button" at bounding box center [319, 300] width 7 height 7
click at [322, 301] on icon "button" at bounding box center [319, 300] width 7 height 7
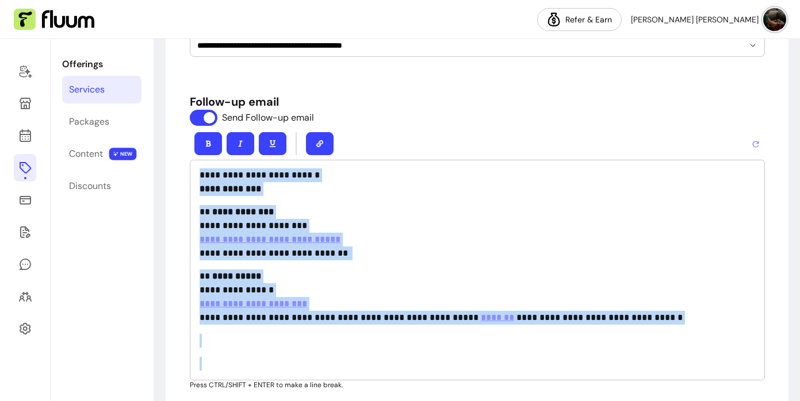
scroll to position [1602, 0]
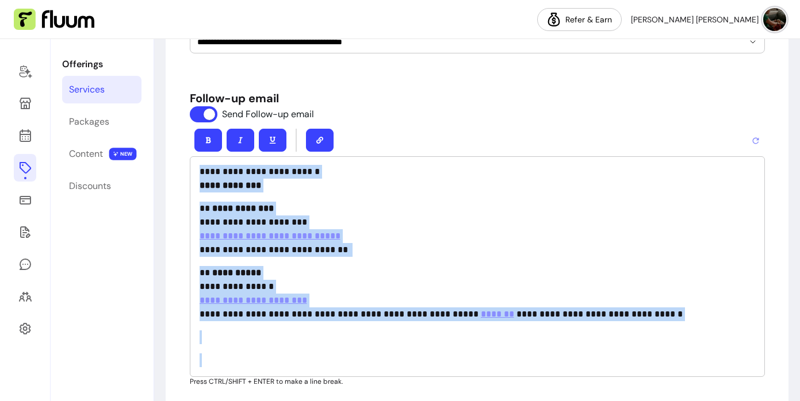
drag, startPoint x: 195, startPoint y: 179, endPoint x: 290, endPoint y: 393, distance: 234.0
copy div "**********"
click at [325, 138] on button "button" at bounding box center [320, 140] width 28 height 23
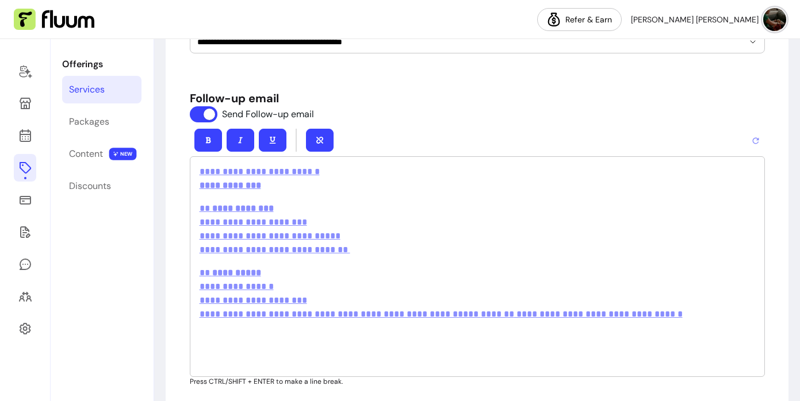
click at [455, 257] on div "**********" at bounding box center [477, 266] width 575 height 221
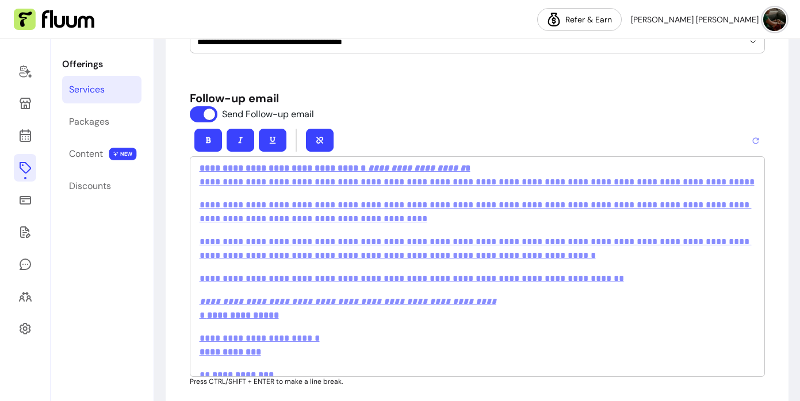
scroll to position [0, 0]
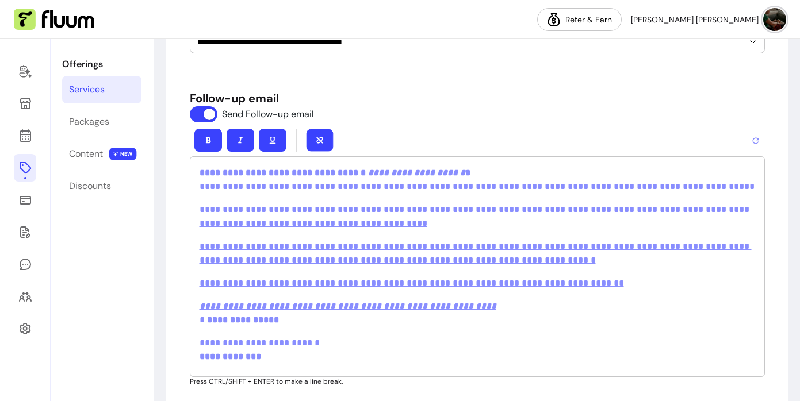
click at [316, 137] on icon "button" at bounding box center [319, 140] width 7 height 7
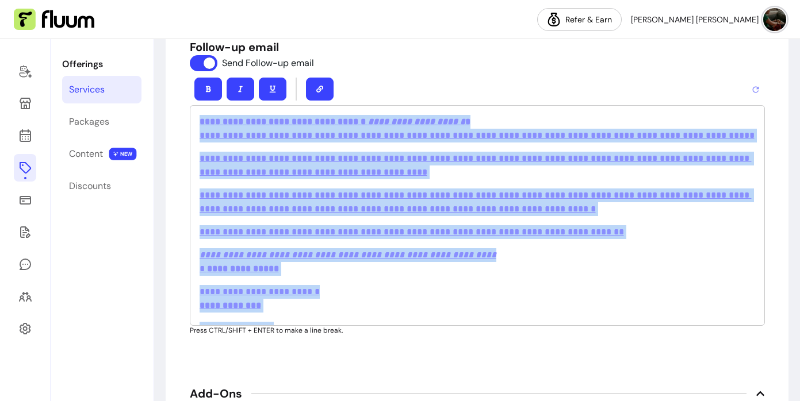
scroll to position [171, 0]
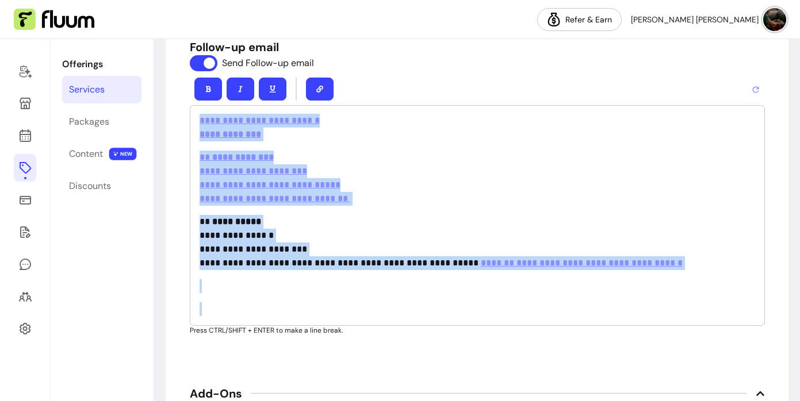
drag, startPoint x: 200, startPoint y: 118, endPoint x: 378, endPoint y: 336, distance: 281.6
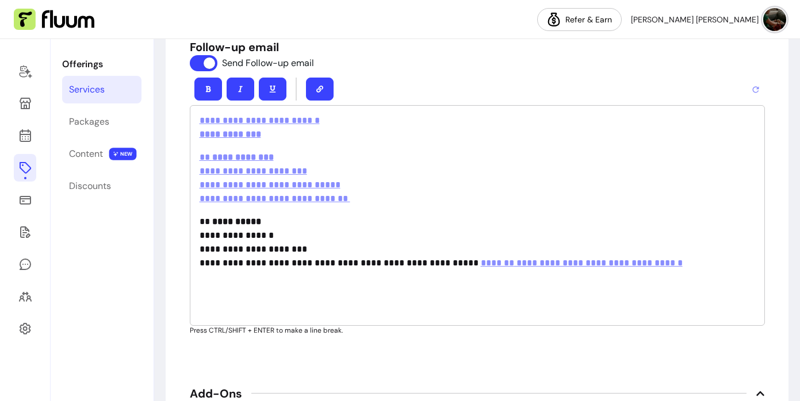
scroll to position [0, 0]
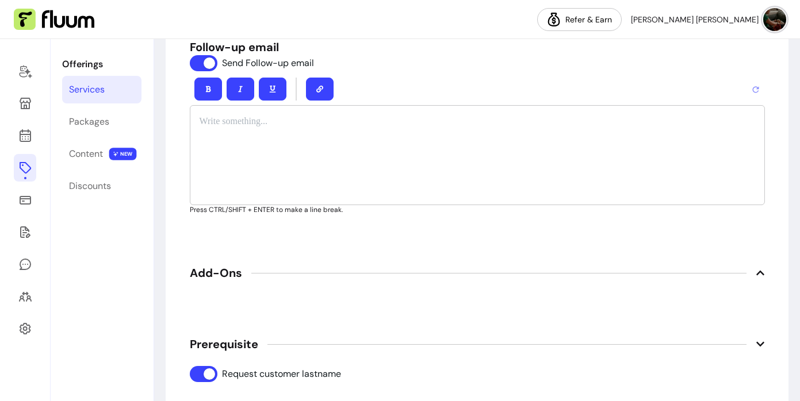
click at [291, 122] on p at bounding box center [478, 122] width 556 height 14
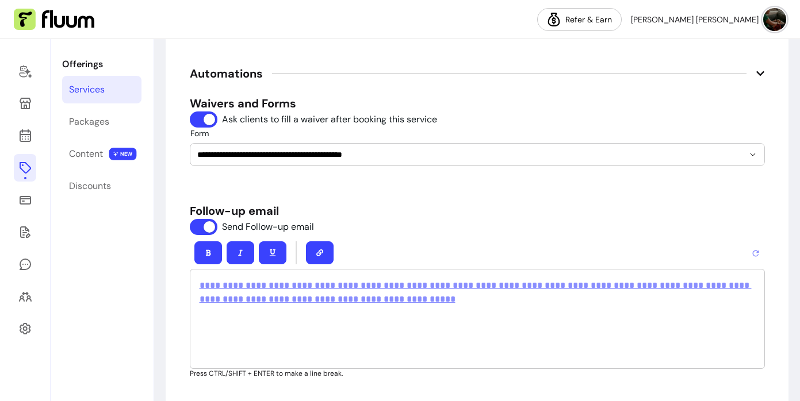
scroll to position [1490, 0]
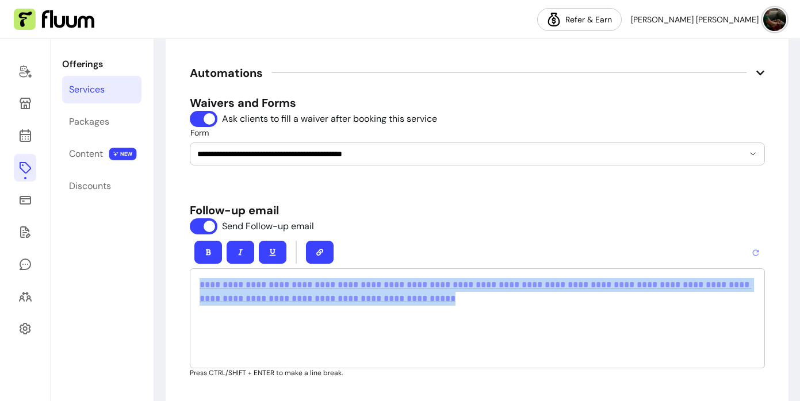
drag, startPoint x: 738, startPoint y: 302, endPoint x: 197, endPoint y: 273, distance: 542.0
click at [197, 273] on div "**********" at bounding box center [477, 319] width 575 height 101
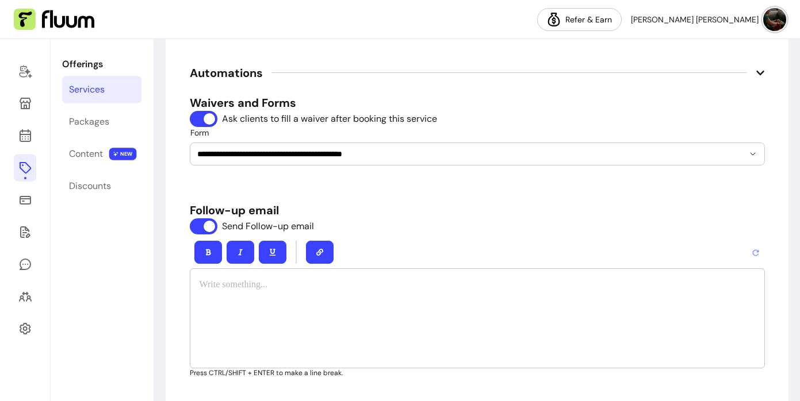
click at [357, 272] on div at bounding box center [477, 319] width 575 height 101
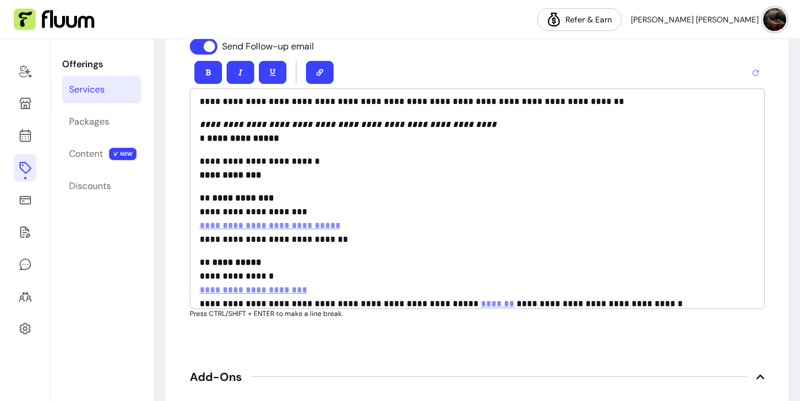
scroll to position [118, 0]
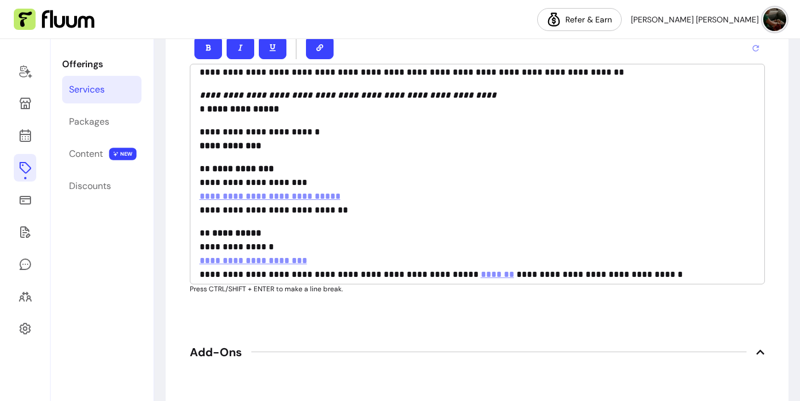
click at [355, 209] on p "**********" at bounding box center [478, 189] width 556 height 55
click at [325, 49] on button "button" at bounding box center [319, 47] width 27 height 22
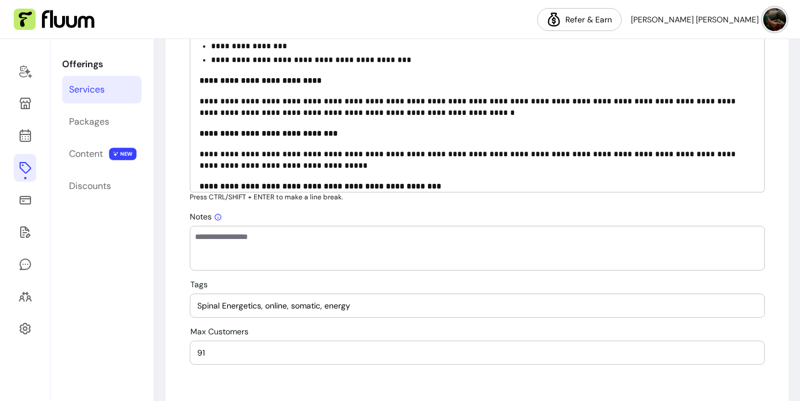
scroll to position [979, 0]
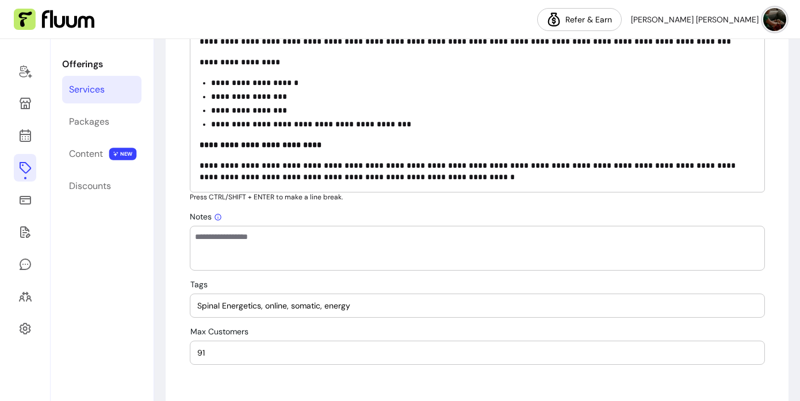
click at [212, 245] on textarea "Notes" at bounding box center [477, 248] width 565 height 35
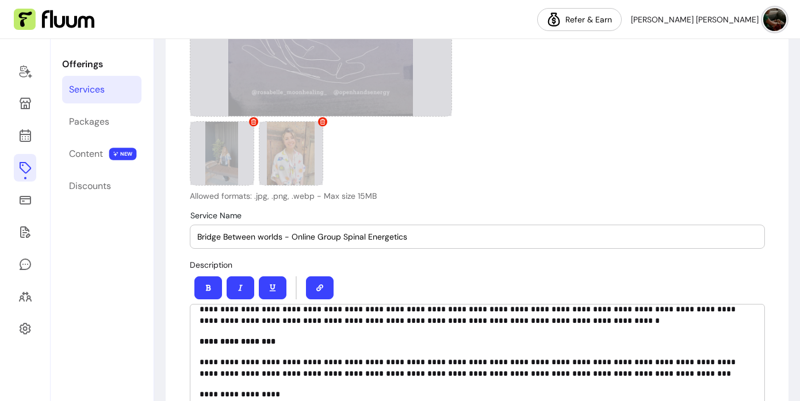
scroll to position [417, 0]
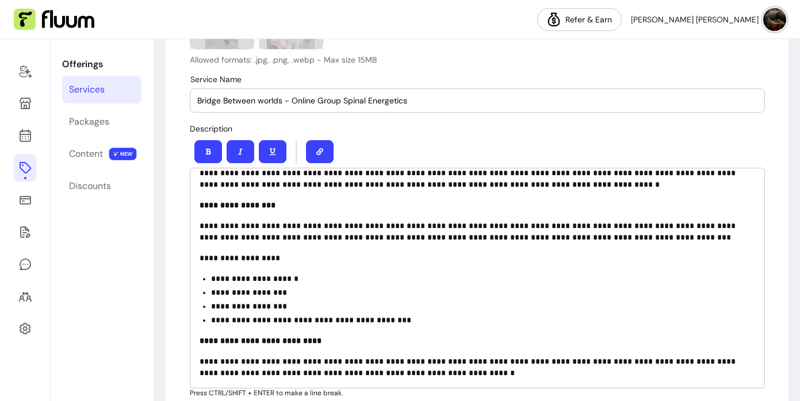
click at [422, 146] on div at bounding box center [477, 152] width 575 height 32
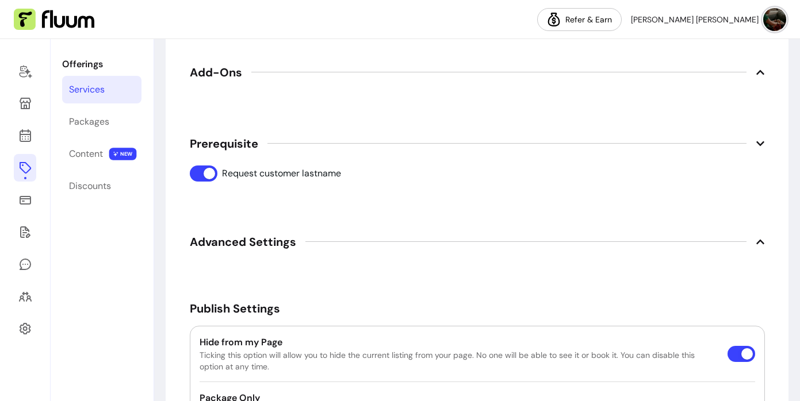
scroll to position [2133, 0]
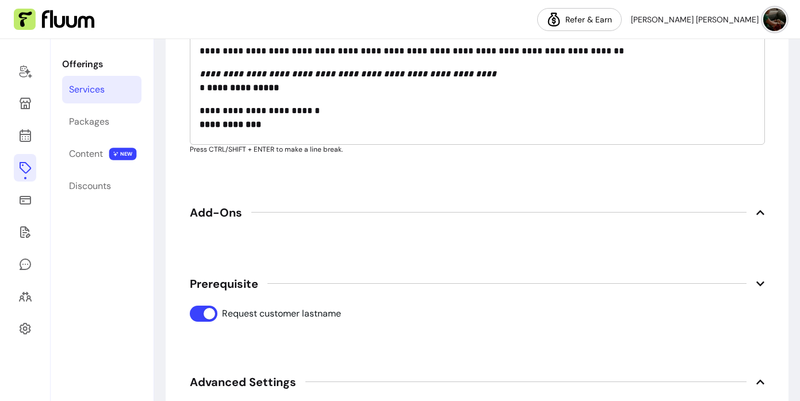
scroll to position [1831, 0]
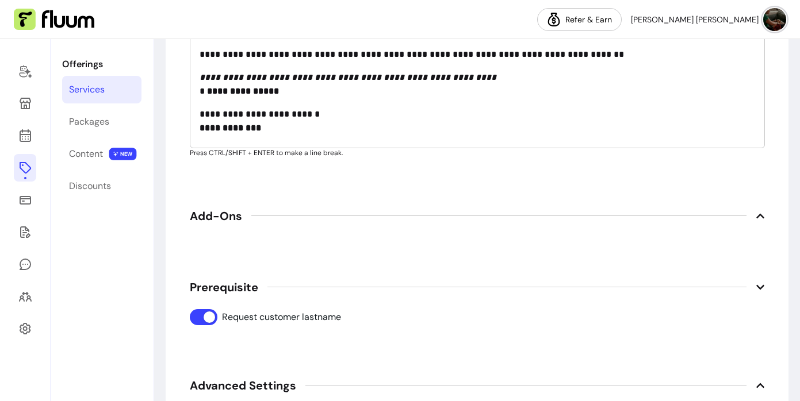
click at [756, 214] on icon at bounding box center [760, 216] width 9 height 9
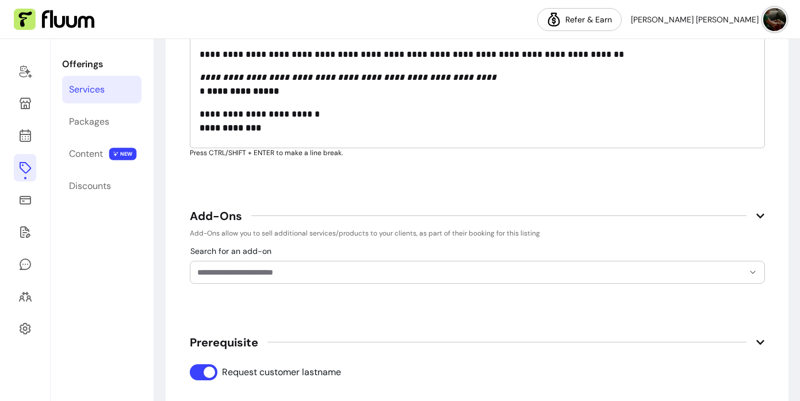
click at [756, 215] on icon at bounding box center [760, 216] width 9 height 9
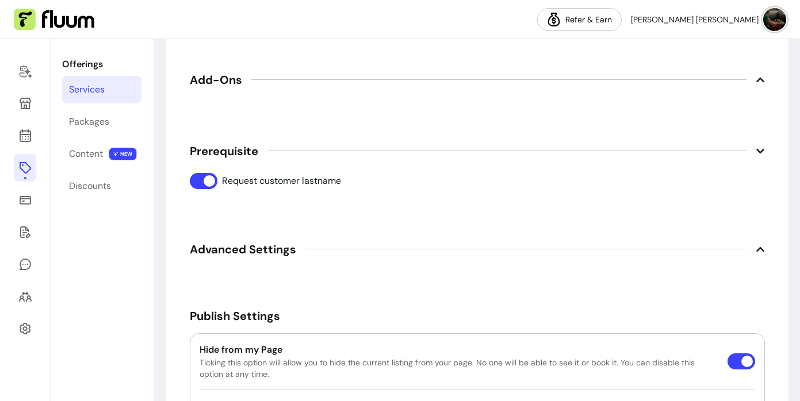
scroll to position [1968, 0]
click at [760, 244] on icon at bounding box center [760, 248] width 9 height 9
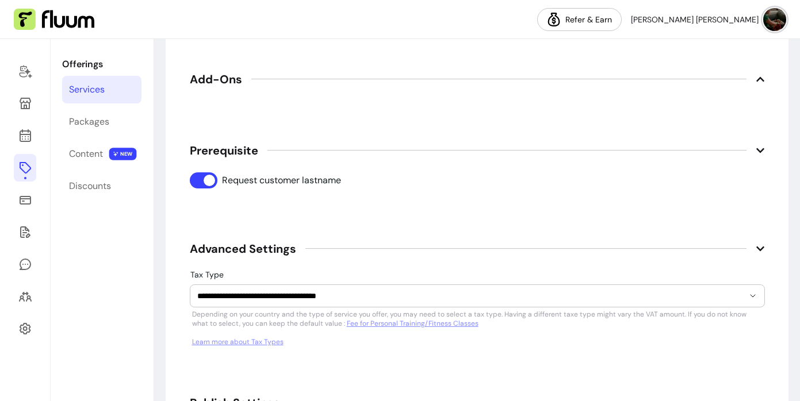
click at [759, 246] on icon at bounding box center [760, 248] width 9 height 9
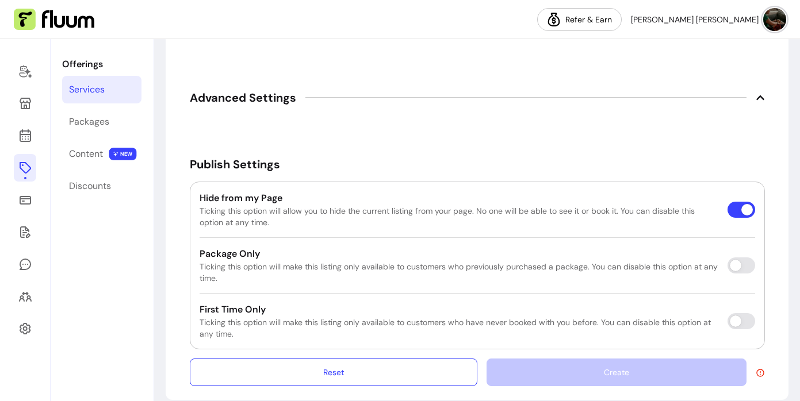
scroll to position [2133, 0]
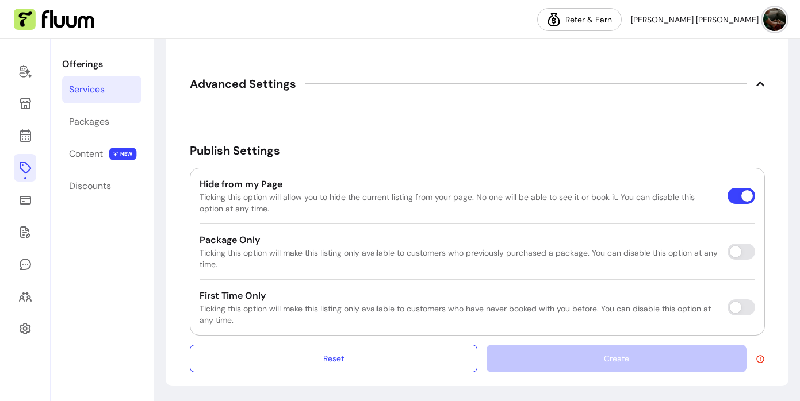
click at [587, 366] on div "Create" at bounding box center [625, 359] width 278 height 28
click at [565, 362] on div "Create" at bounding box center [625, 359] width 278 height 28
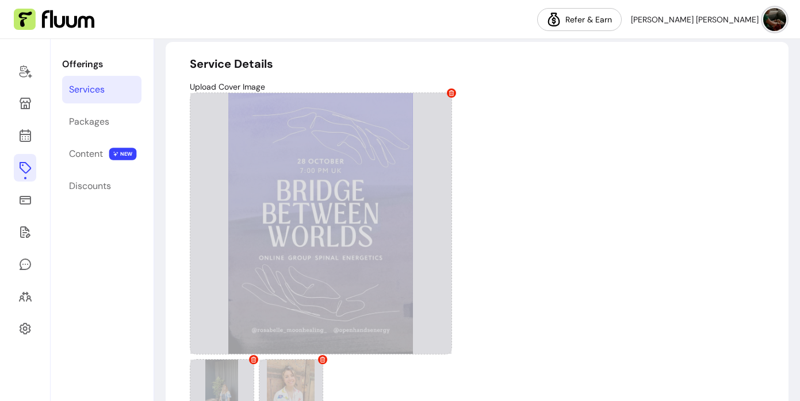
scroll to position [0, 0]
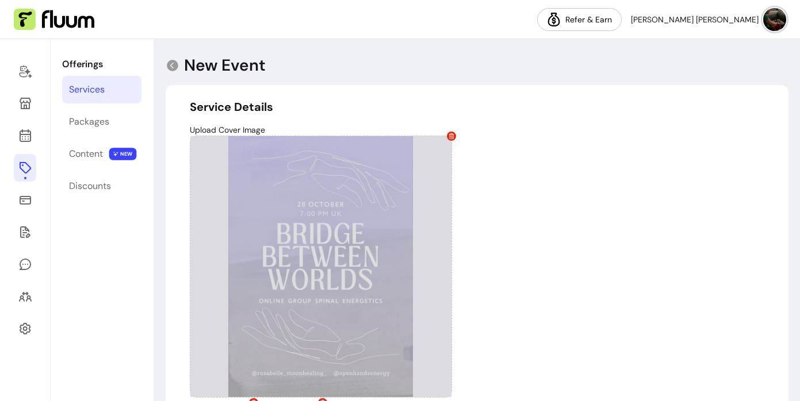
click at [543, 166] on div "Upload Cover Image Allowed formats: .jpg, .png, .webp - Max size 15MB" at bounding box center [477, 303] width 575 height 359
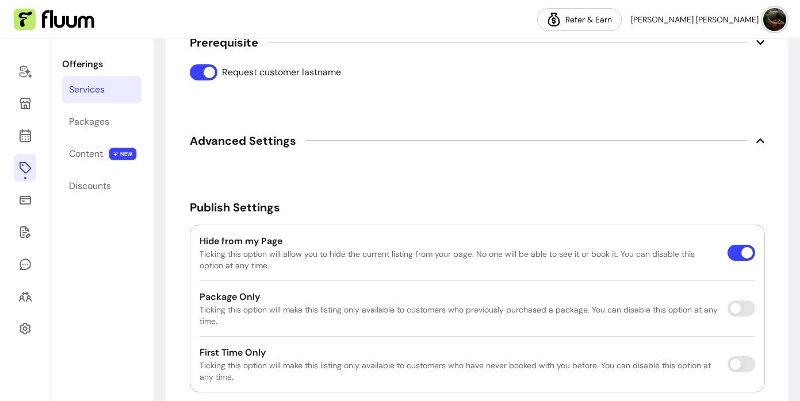
scroll to position [2133, 0]
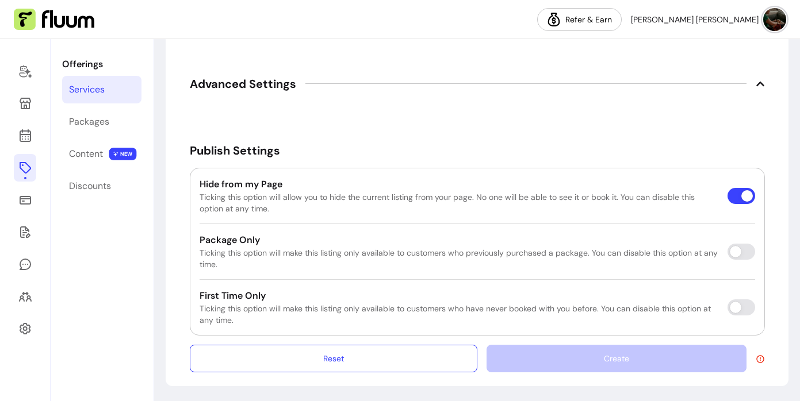
click at [528, 361] on div "Create" at bounding box center [625, 359] width 278 height 28
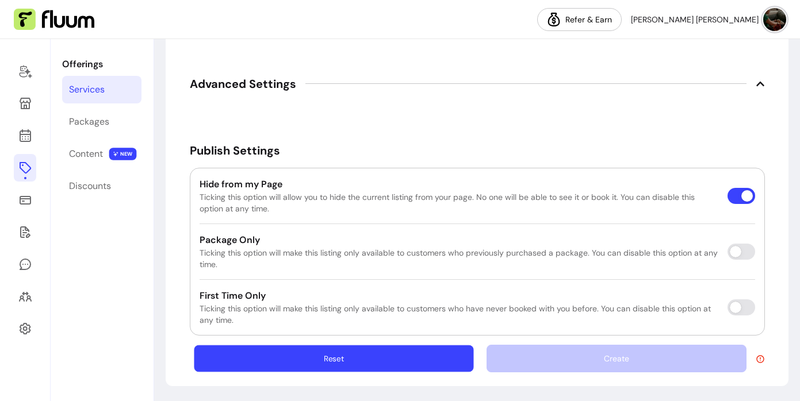
click at [408, 363] on button "Reset" at bounding box center [333, 358] width 279 height 27
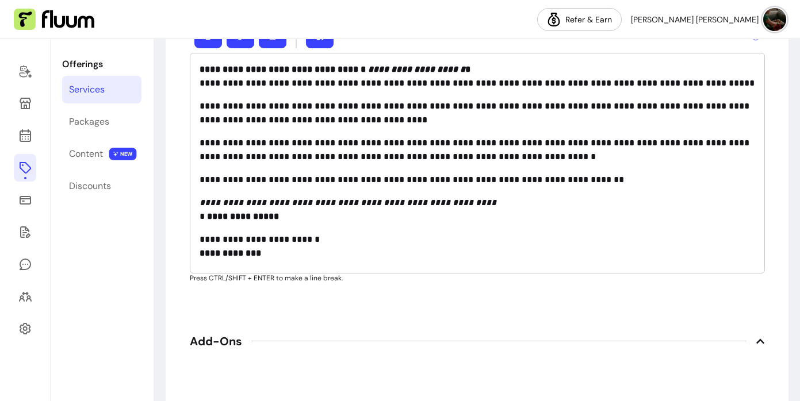
select select "******"
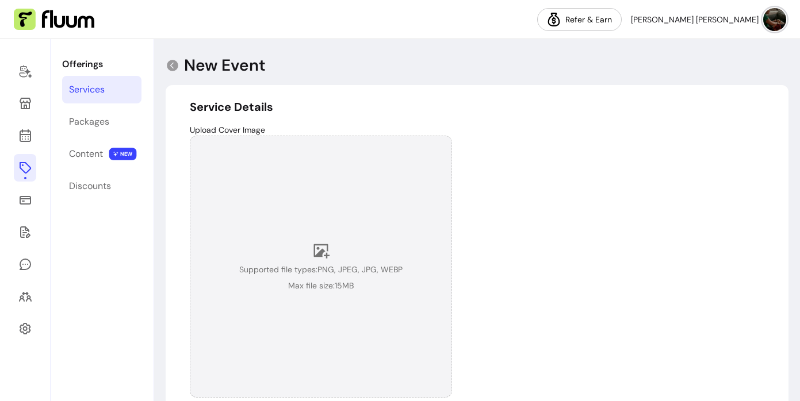
click at [329, 254] on icon at bounding box center [320, 250] width 17 height 17
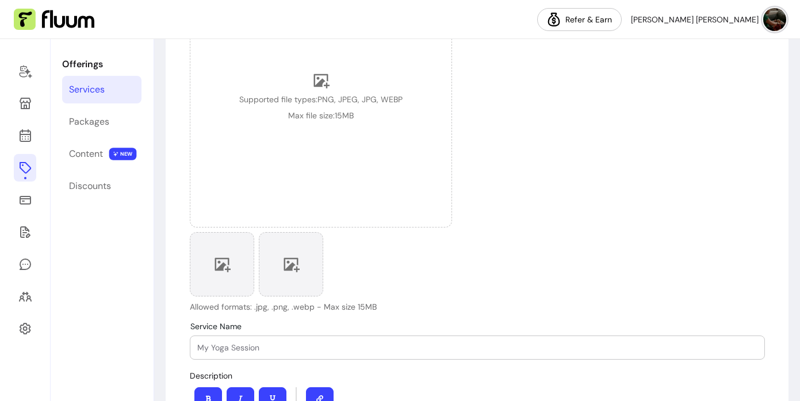
scroll to position [172, 0]
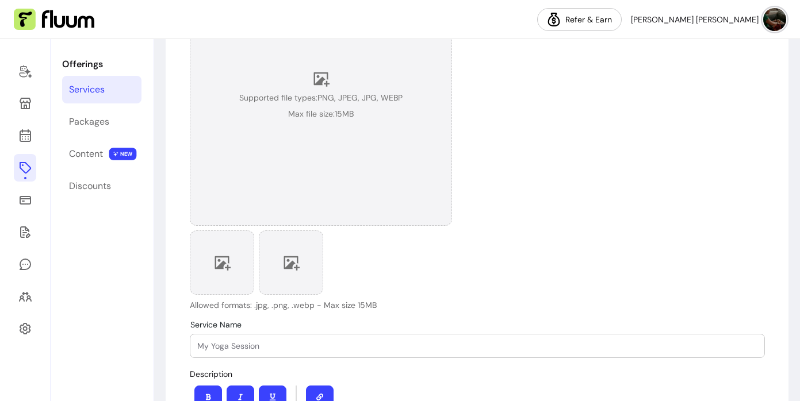
click at [386, 166] on div "Supported file types: PNG, JPEG, JPG, WEBP Max file size: 15 MB" at bounding box center [321, 95] width 262 height 262
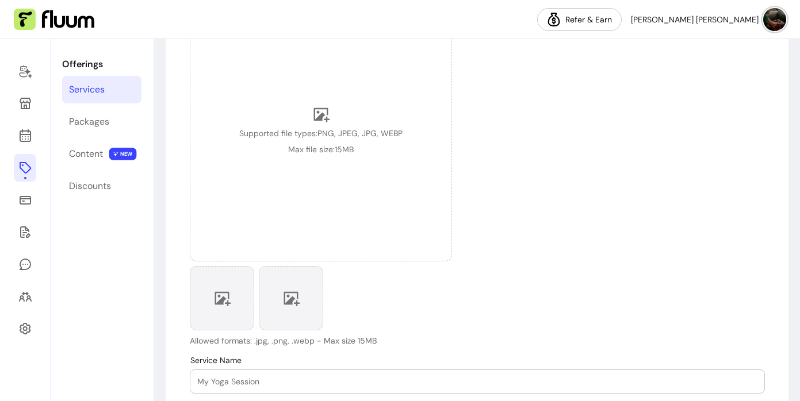
scroll to position [0, 0]
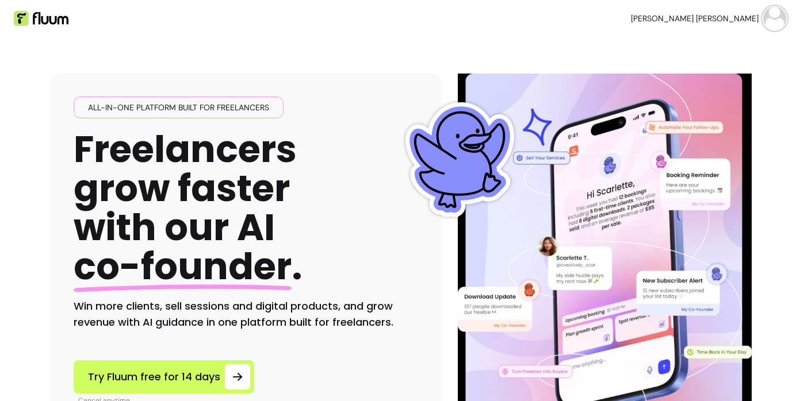
click at [727, 18] on span "[PERSON_NAME] [PERSON_NAME]" at bounding box center [695, 19] width 128 height 12
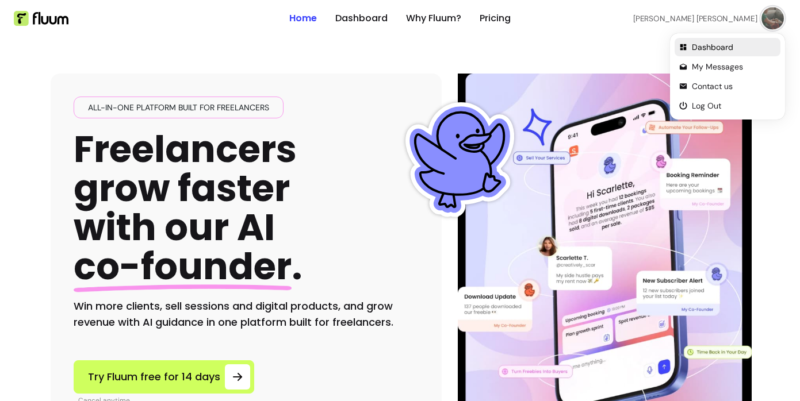
click at [707, 46] on span "Dashboard" at bounding box center [734, 47] width 84 height 12
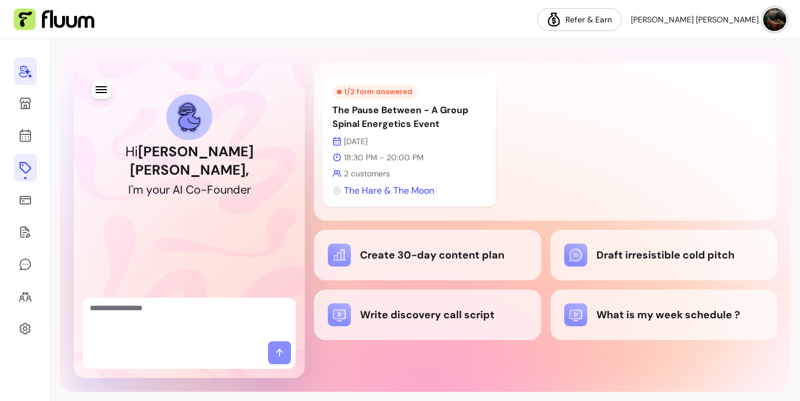
click at [22, 169] on icon at bounding box center [26, 168] width 12 height 12
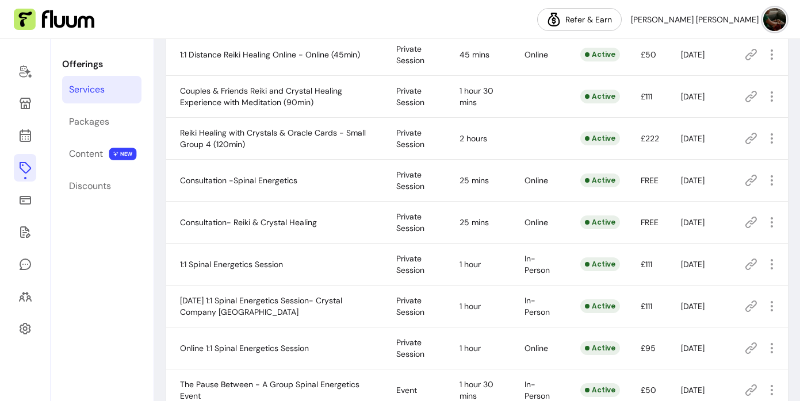
scroll to position [384, 0]
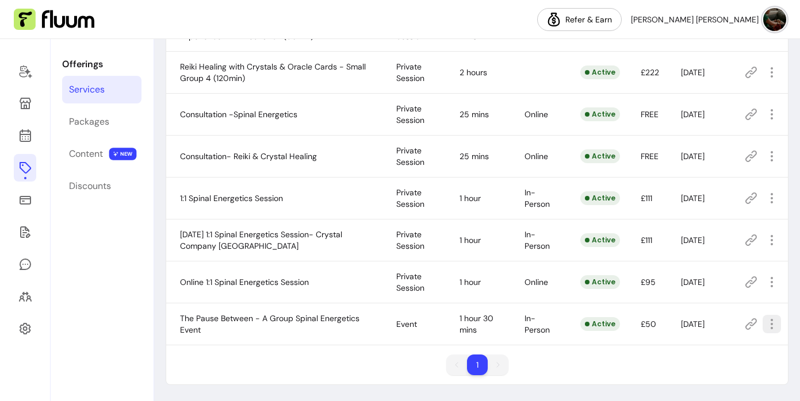
click at [774, 327] on icon "button" at bounding box center [772, 324] width 14 height 14
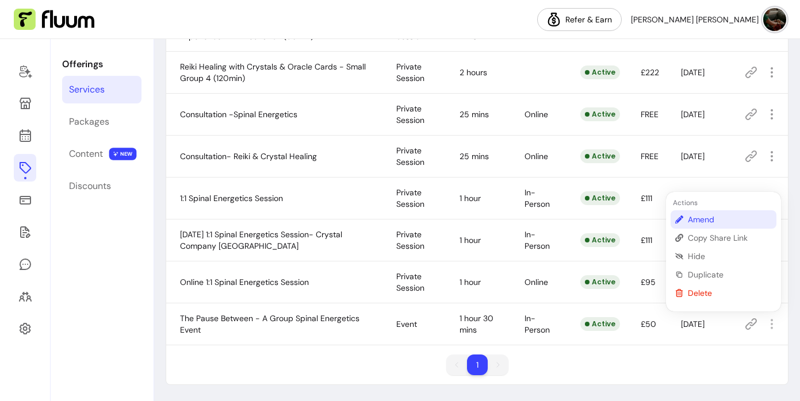
click at [711, 223] on span "Amend" at bounding box center [730, 220] width 84 height 12
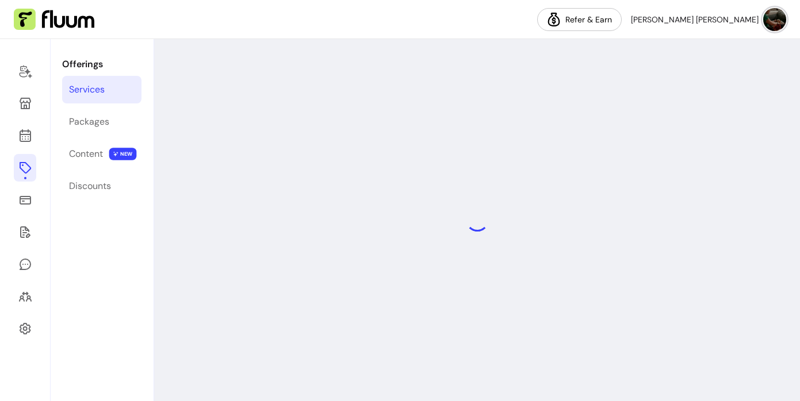
select select "***"
select select "**********"
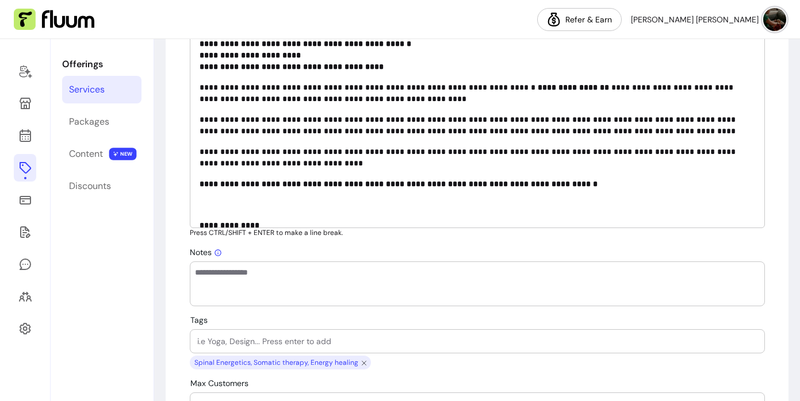
type input "**********"
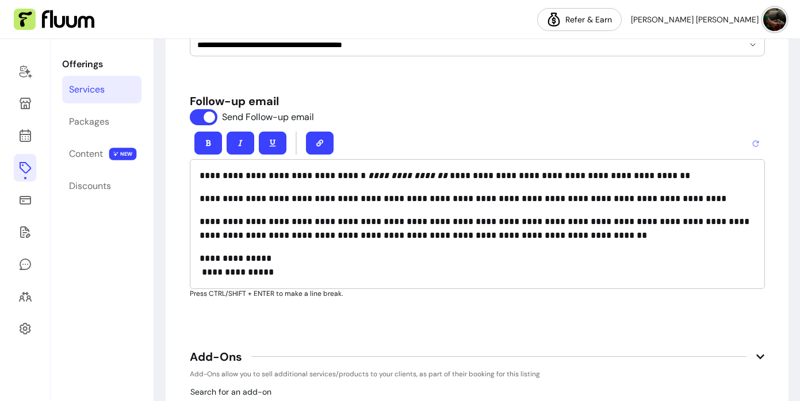
scroll to position [1579, 0]
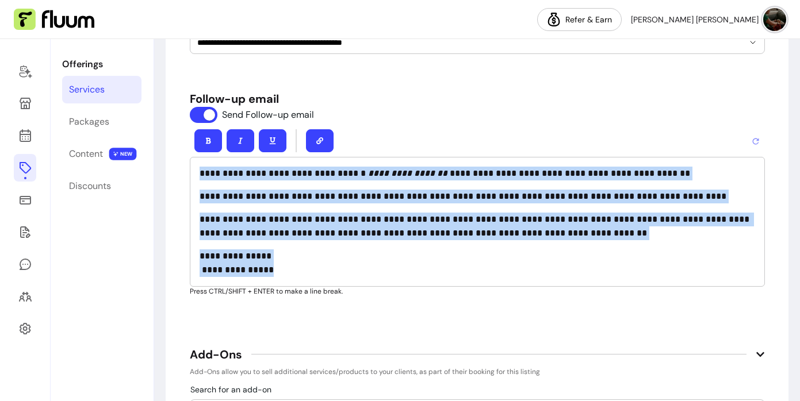
drag, startPoint x: 200, startPoint y: 170, endPoint x: 308, endPoint y: 271, distance: 147.3
click at [308, 271] on div "**********" at bounding box center [477, 222] width 575 height 130
copy div "**********"
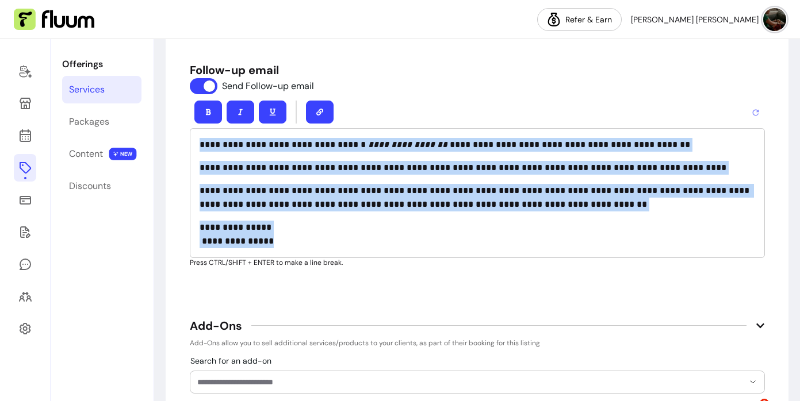
scroll to position [1610, 0]
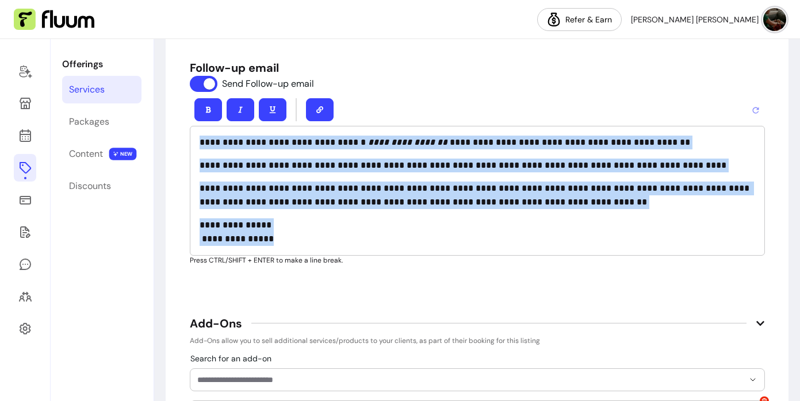
click at [334, 203] on p "**********" at bounding box center [478, 196] width 556 height 28
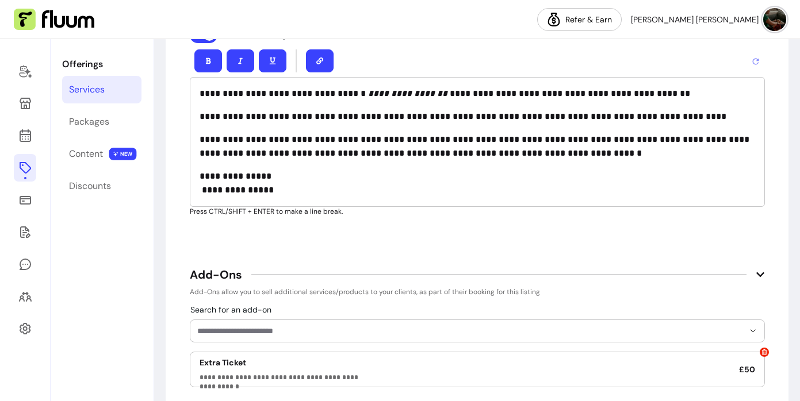
scroll to position [1660, 0]
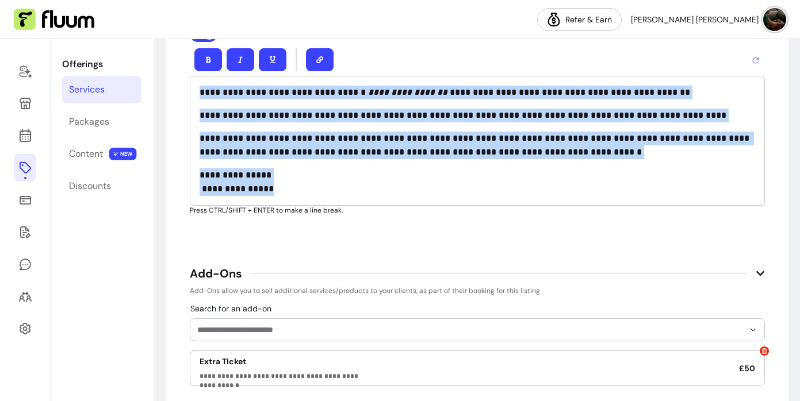
drag, startPoint x: 281, startPoint y: 191, endPoint x: 194, endPoint y: 70, distance: 148.9
click at [194, 70] on div "**********" at bounding box center [477, 125] width 575 height 162
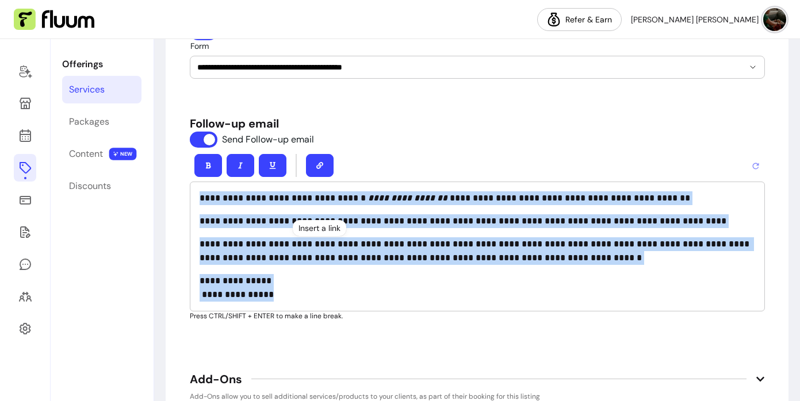
scroll to position [1556, 0]
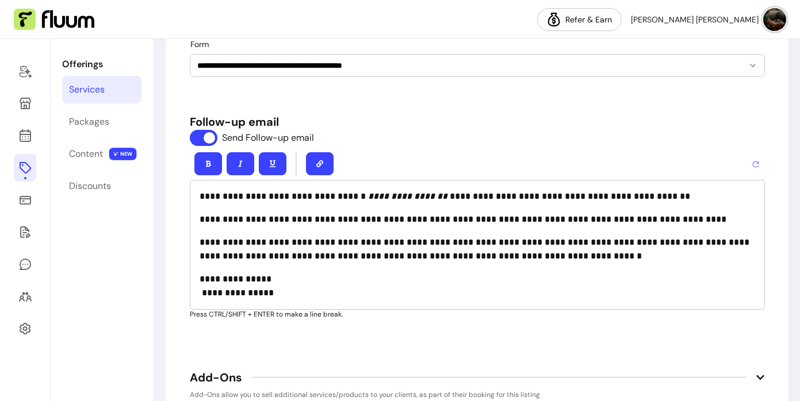
click at [298, 284] on p "**********" at bounding box center [478, 287] width 556 height 28
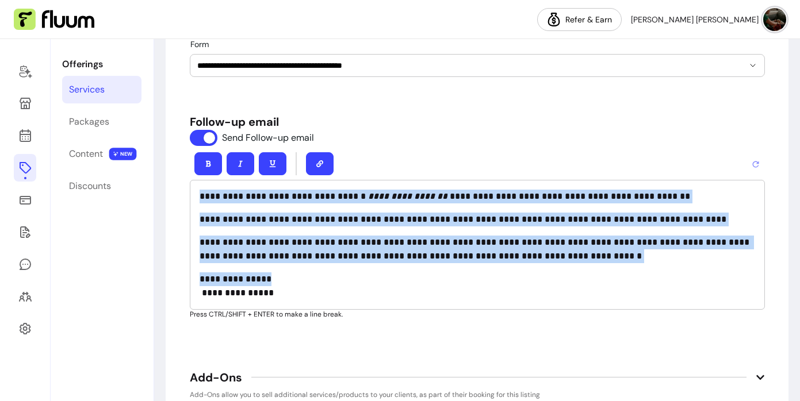
drag, startPoint x: 323, startPoint y: 281, endPoint x: 196, endPoint y: 187, distance: 157.5
click at [196, 187] on div "**********" at bounding box center [477, 245] width 575 height 130
copy div "**********"
click at [24, 168] on icon at bounding box center [25, 168] width 14 height 14
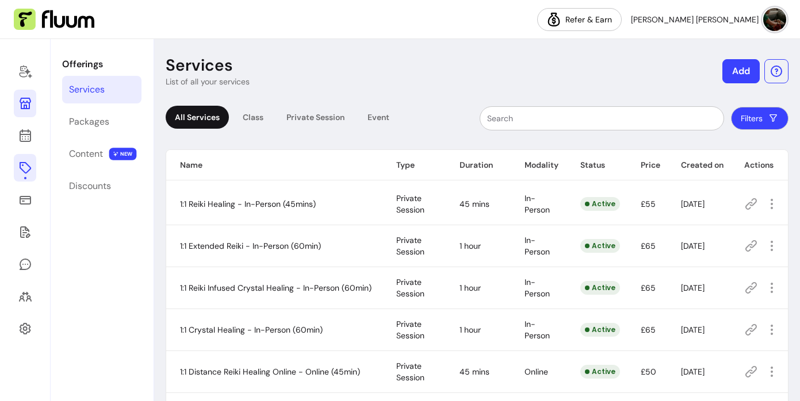
click at [25, 102] on icon at bounding box center [26, 104] width 12 height 12
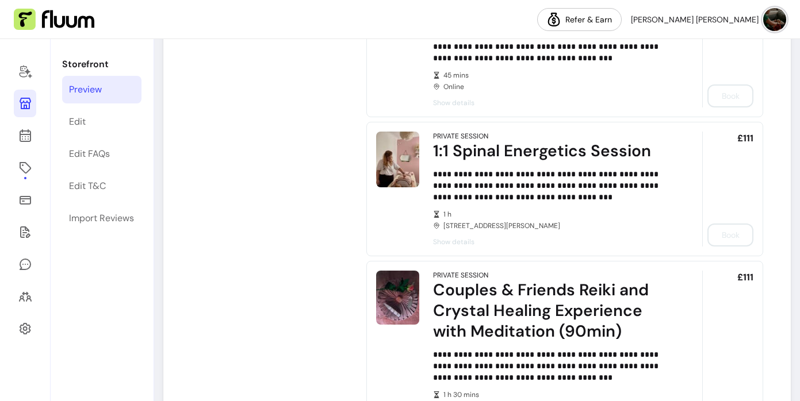
scroll to position [1424, 0]
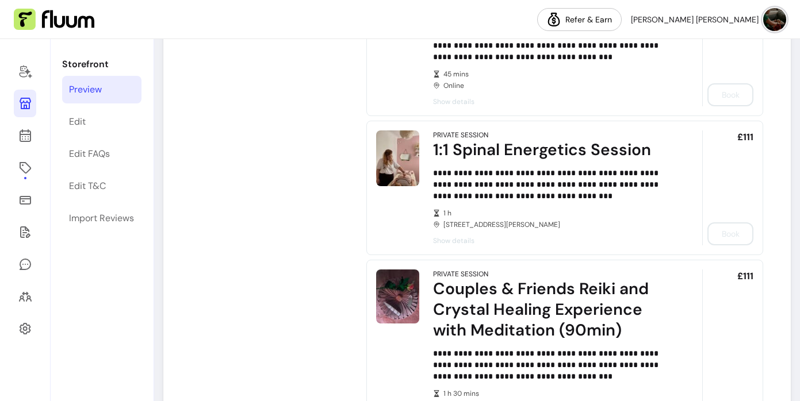
click at [625, 230] on div "**********" at bounding box center [551, 188] width 237 height 115
click at [22, 170] on icon at bounding box center [25, 168] width 14 height 14
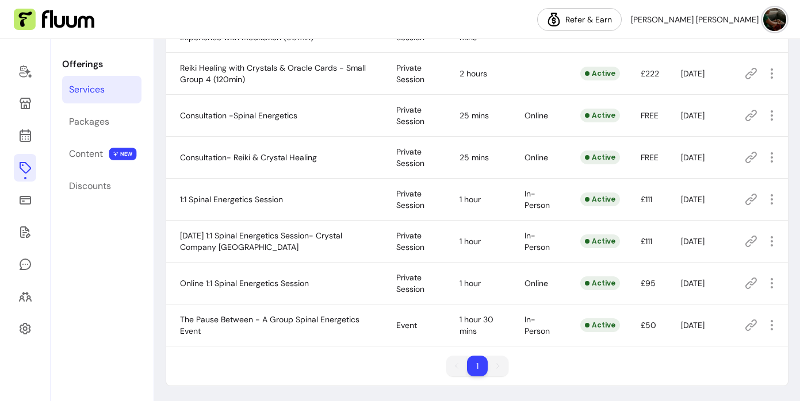
scroll to position [384, 0]
click at [768, 240] on icon "button" at bounding box center [771, 239] width 13 height 13
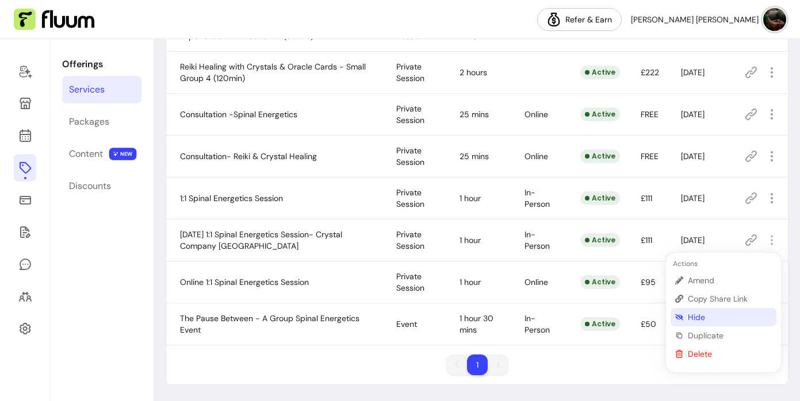
click at [696, 315] on span "Hide" at bounding box center [730, 318] width 84 height 12
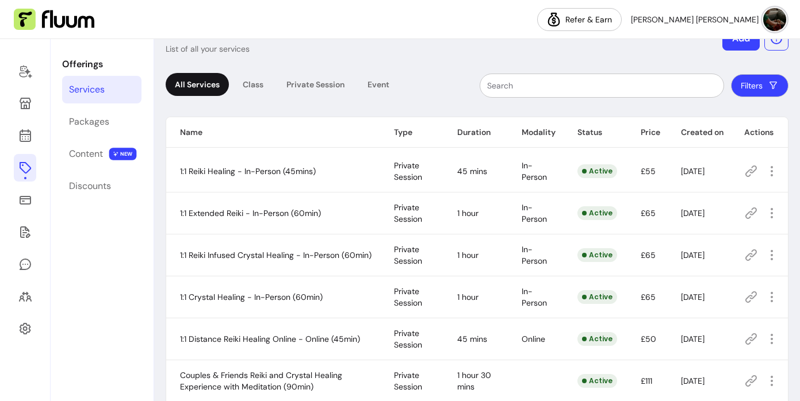
scroll to position [0, 0]
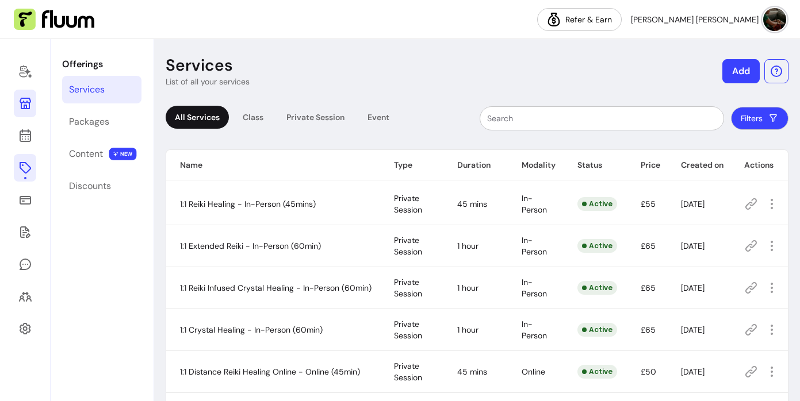
click at [24, 101] on icon at bounding box center [25, 104] width 14 height 14
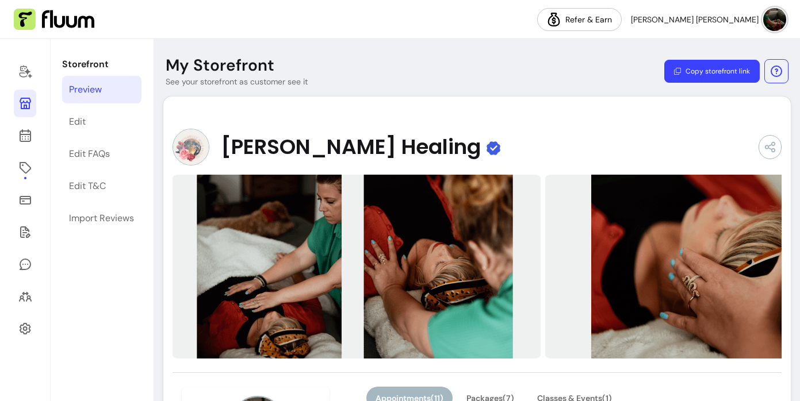
click at [729, 73] on button "Copy storefront link" at bounding box center [711, 71] width 95 height 23
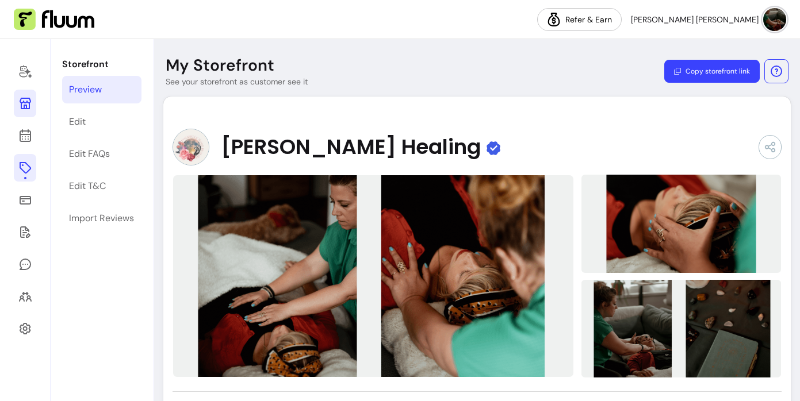
click at [24, 170] on icon at bounding box center [25, 168] width 14 height 14
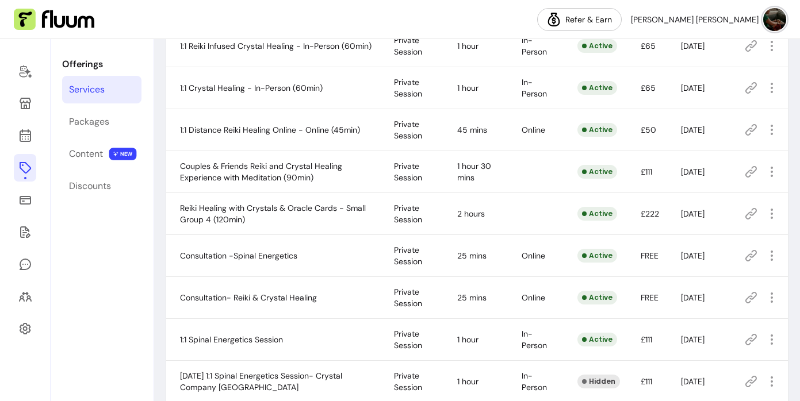
scroll to position [384, 0]
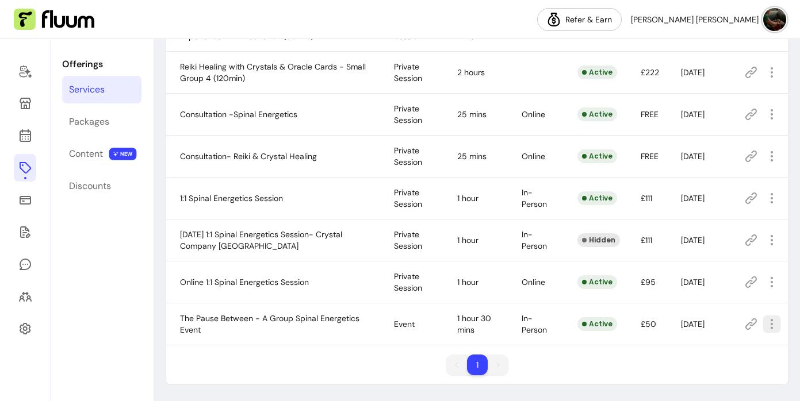
click at [773, 328] on icon "button" at bounding box center [771, 323] width 13 height 13
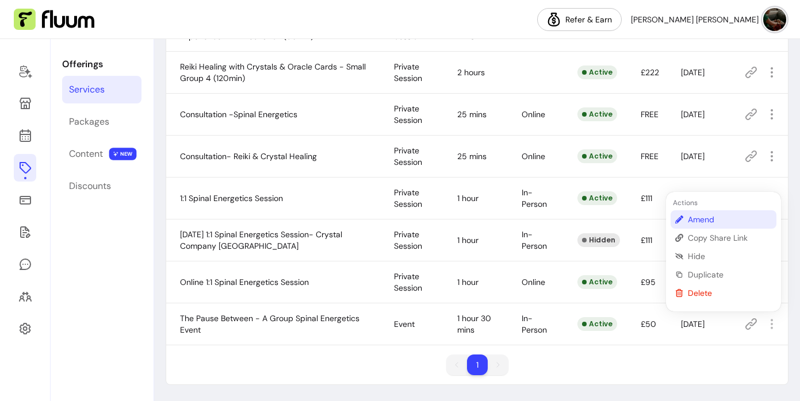
click at [711, 221] on span "Amend" at bounding box center [730, 220] width 84 height 12
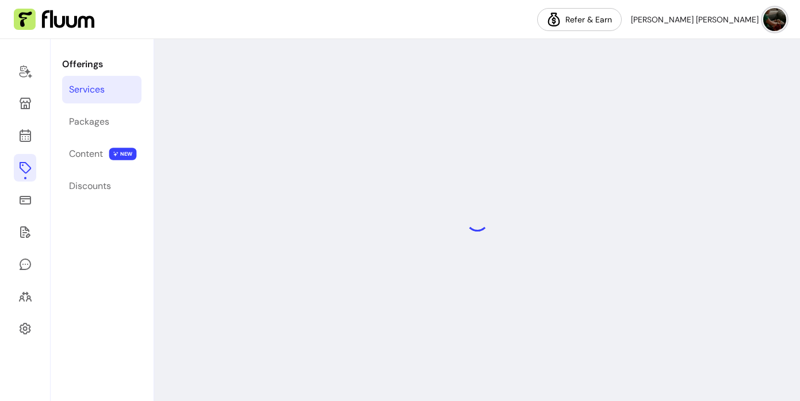
select select "***"
select select "**********"
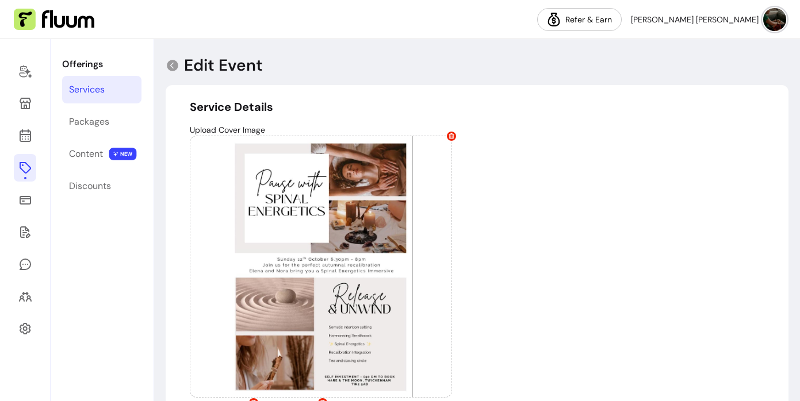
type input "**********"
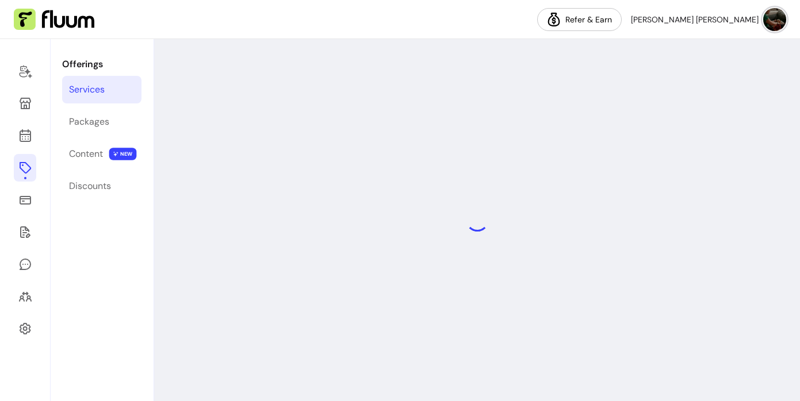
select select "***"
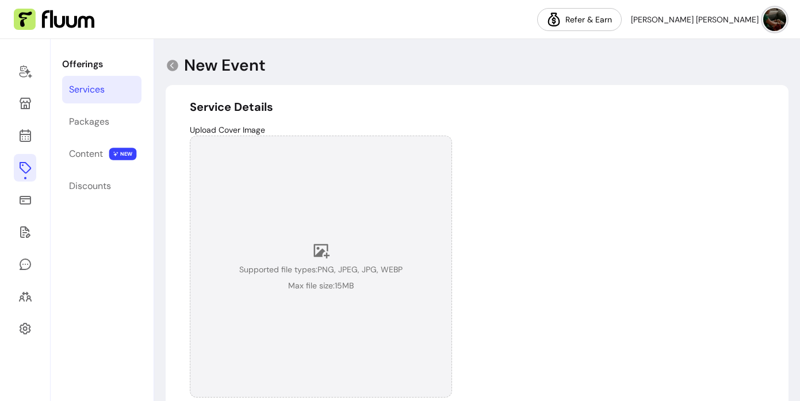
click at [324, 251] on icon at bounding box center [321, 251] width 16 height 14
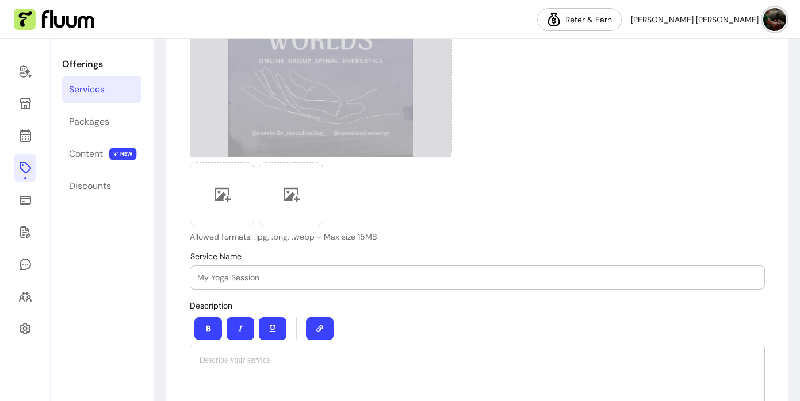
scroll to position [267, 0]
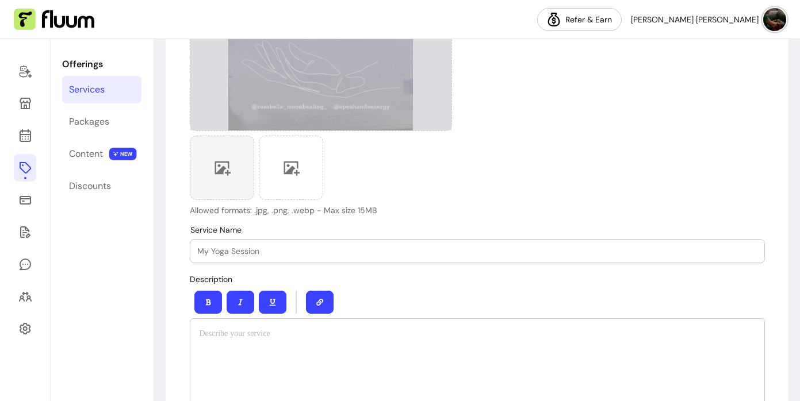
click at [225, 174] on icon at bounding box center [221, 167] width 17 height 17
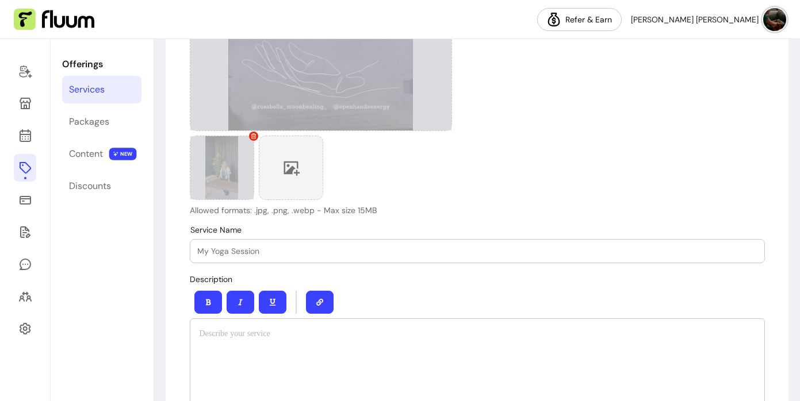
click at [294, 171] on icon at bounding box center [290, 167] width 17 height 17
click at [327, 252] on input "Service Name" at bounding box center [477, 252] width 560 height 12
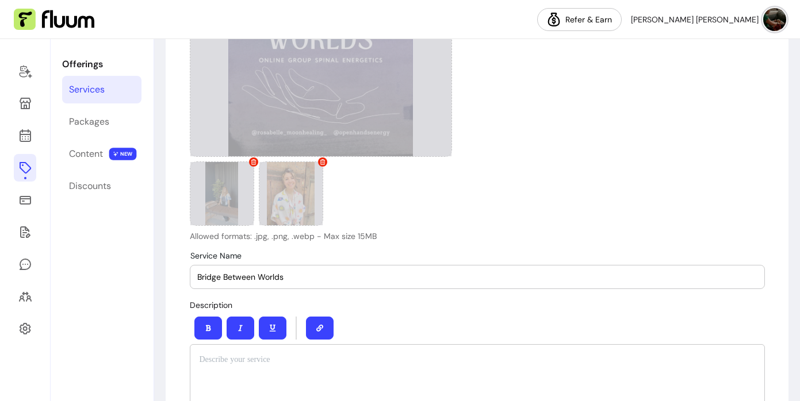
scroll to position [242, 0]
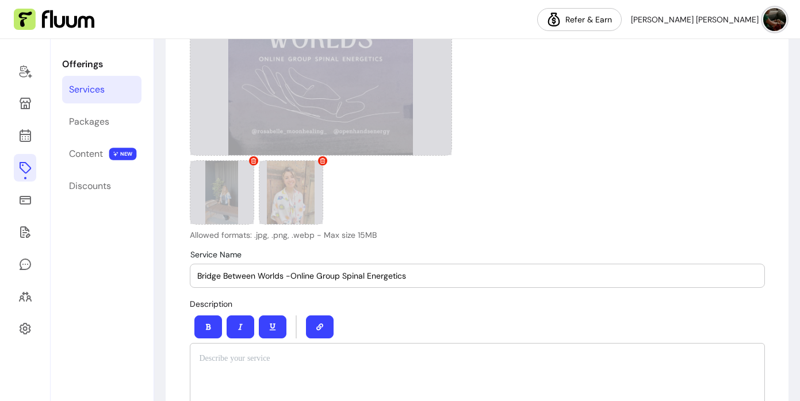
type input "Bridge Between Worlds -Online Group Spinal Energetics"
click at [353, 357] on p at bounding box center [478, 359] width 556 height 12
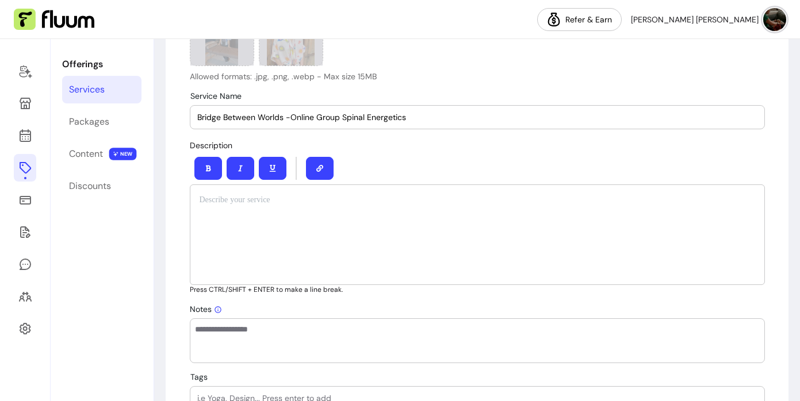
scroll to position [419, 0]
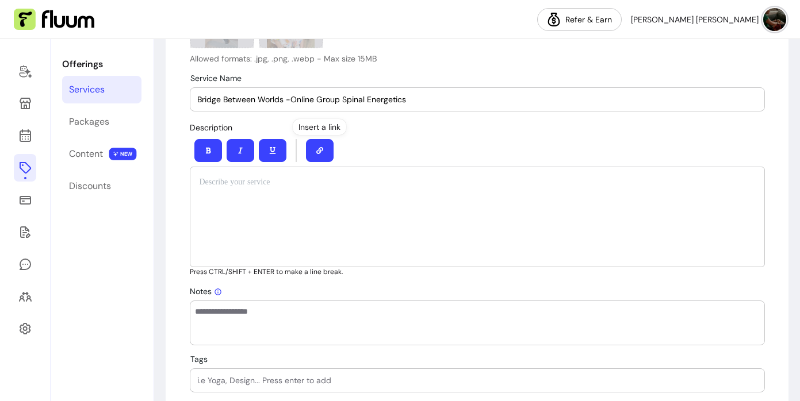
click at [297, 194] on div at bounding box center [477, 217] width 575 height 101
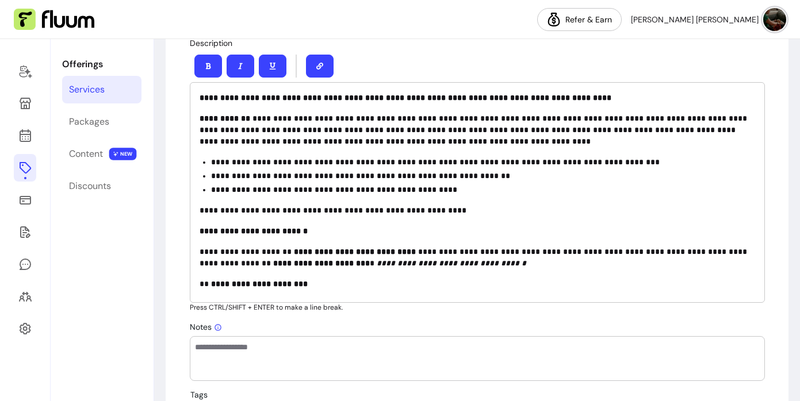
scroll to position [504, 0]
click at [249, 116] on p "**********" at bounding box center [478, 129] width 556 height 35
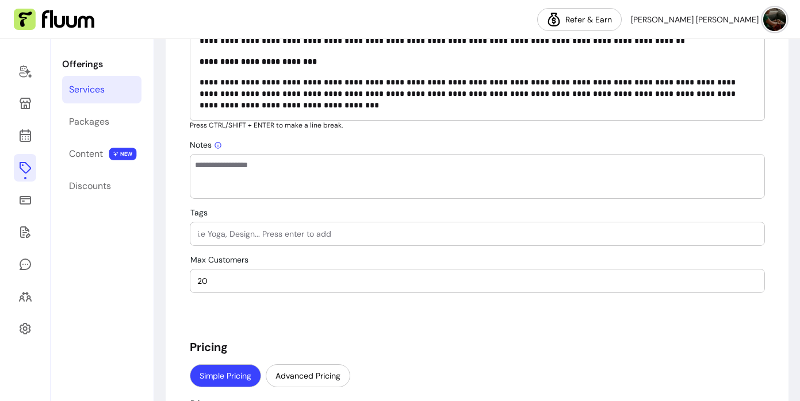
scroll to position [687, 0]
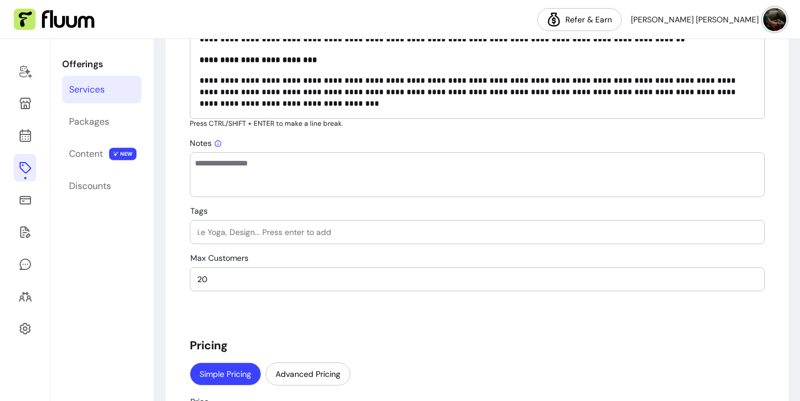
click at [373, 237] on input "Tags" at bounding box center [477, 233] width 560 height 12
type input "s"
type input "Spinal Energetics, Online, Somatics, energy"
click at [599, 280] on input "20" at bounding box center [477, 280] width 560 height 12
type input "2"
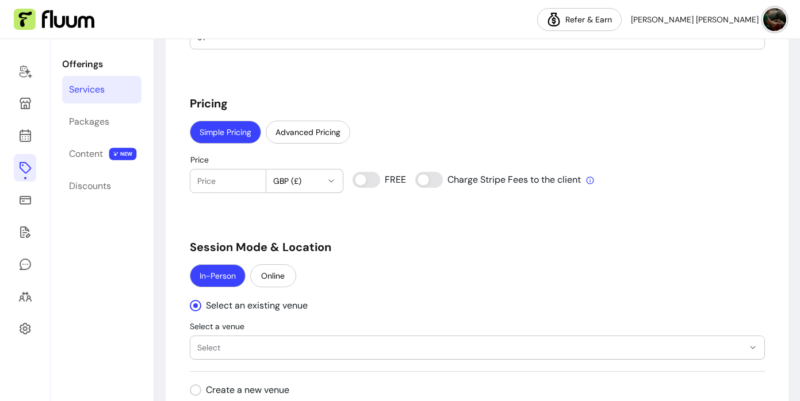
scroll to position [930, 0]
type input "91"
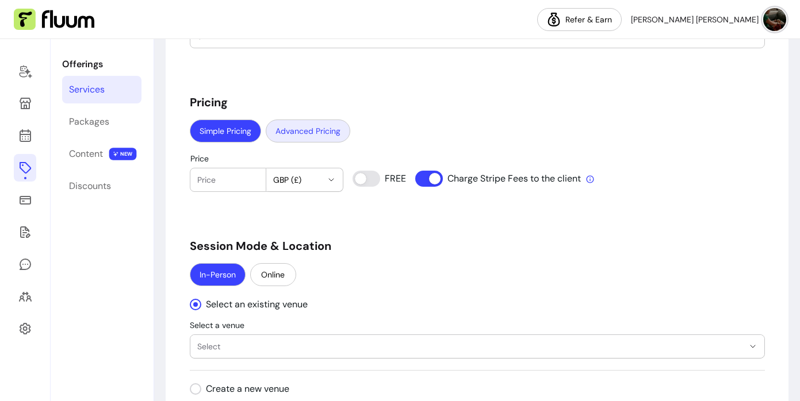
click at [314, 131] on button "Advanced Pricing" at bounding box center [308, 131] width 85 height 23
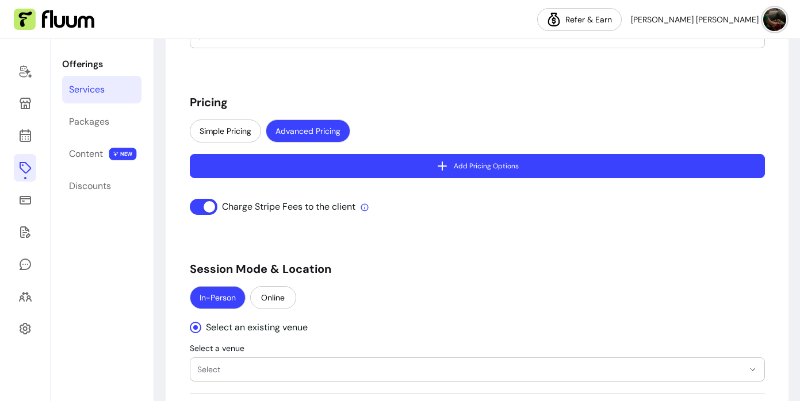
click at [445, 165] on icon "button" at bounding box center [442, 166] width 14 height 14
select select "***"
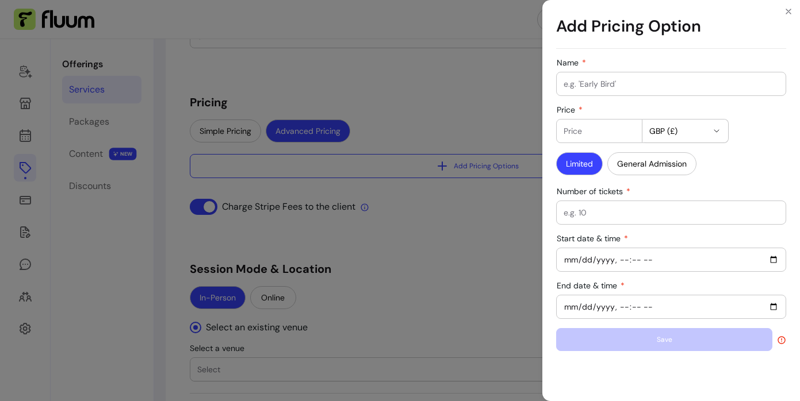
click at [593, 85] on input "Name" at bounding box center [671, 84] width 215 height 12
type input "Early Bird"
click at [610, 128] on input "Price" at bounding box center [599, 131] width 71 height 12
type input "25"
click at [718, 128] on icon "button" at bounding box center [716, 131] width 9 height 9
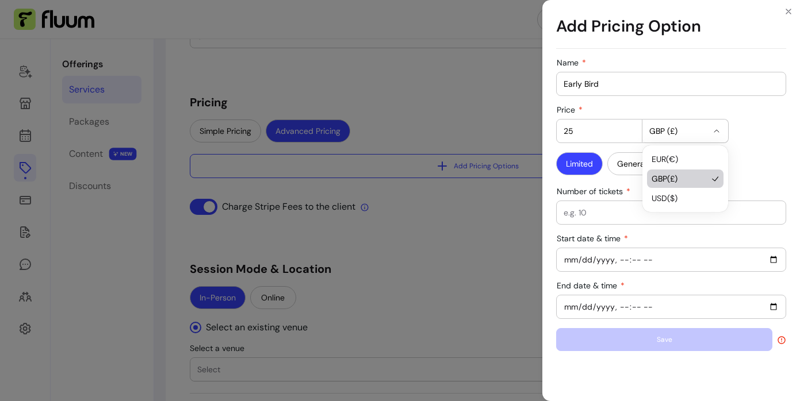
click at [747, 143] on div "Price 25 GBP (£)" at bounding box center [671, 124] width 230 height 38
click at [589, 212] on input "Number of tickets" at bounding box center [671, 213] width 215 height 12
type input "50"
click at [650, 258] on input "Start date & time" at bounding box center [671, 260] width 215 height 13
click at [773, 262] on input "Start date & time" at bounding box center [671, 260] width 215 height 13
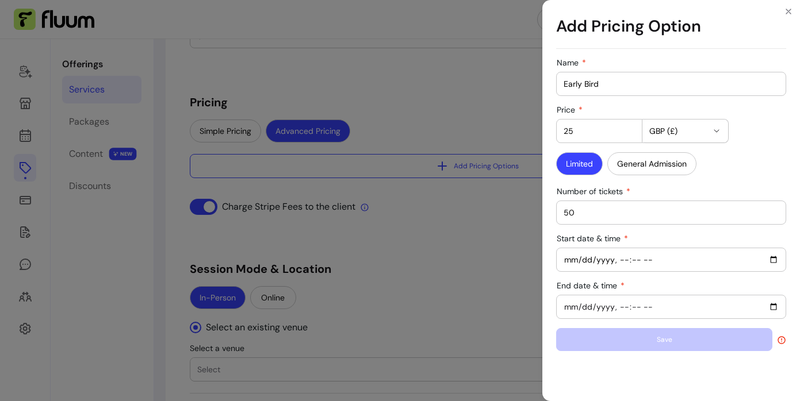
type input "2025-10-04T17:14"
click at [696, 313] on div at bounding box center [671, 307] width 215 height 23
click at [773, 308] on input "End date & time" at bounding box center [671, 307] width 215 height 13
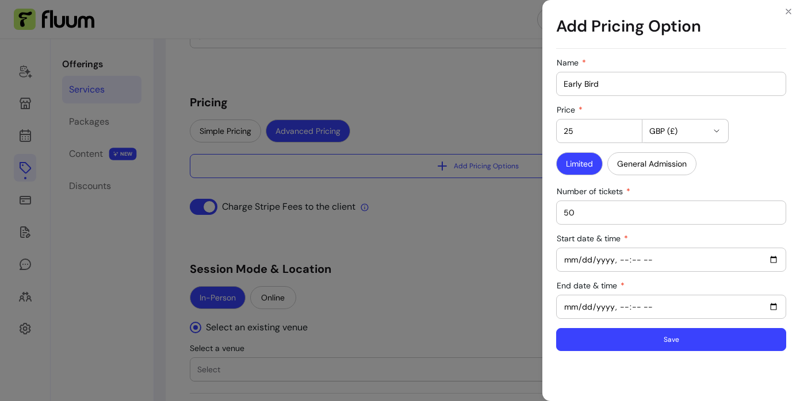
type input "2025-10-21T00:00"
click at [721, 344] on button "Save" at bounding box center [671, 339] width 230 height 23
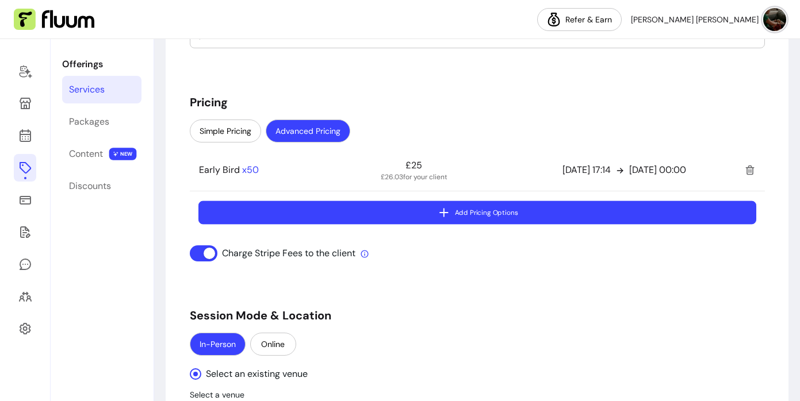
click at [445, 216] on icon "button" at bounding box center [442, 212] width 13 height 13
select select "***"
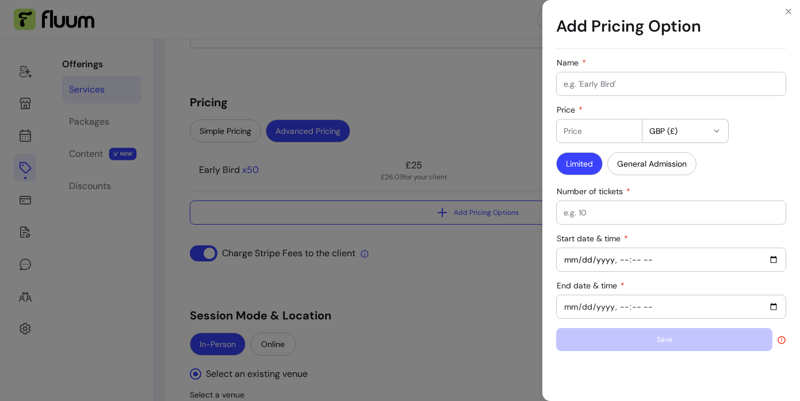
click at [579, 86] on input "Name" at bounding box center [671, 84] width 215 height 12
type input "Standard"
click at [608, 132] on input "Price" at bounding box center [599, 131] width 71 height 12
type input "35"
click at [637, 166] on button "General Admission" at bounding box center [651, 163] width 89 height 23
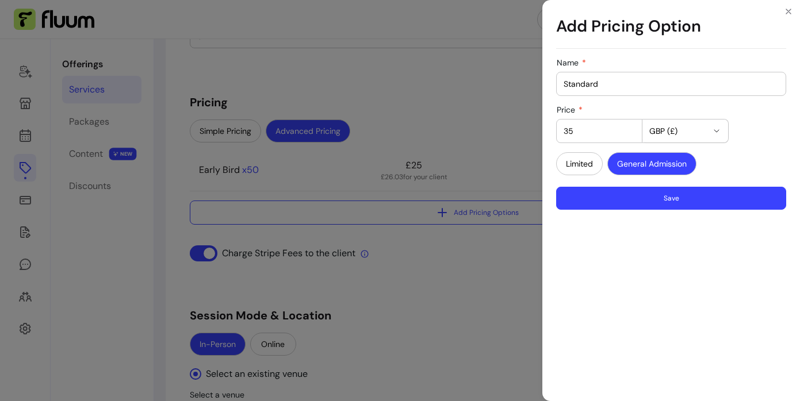
click at [635, 202] on button "Save" at bounding box center [671, 198] width 230 height 23
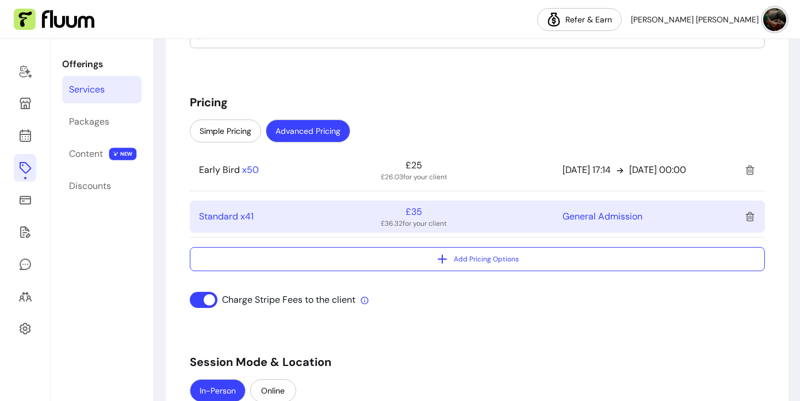
click at [607, 221] on div "General Admission" at bounding box center [648, 217] width 173 height 14
select select "***"
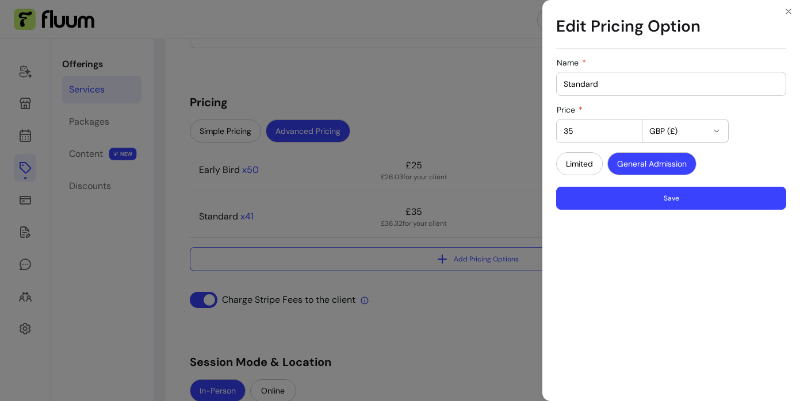
click at [639, 199] on button "Save" at bounding box center [671, 198] width 230 height 23
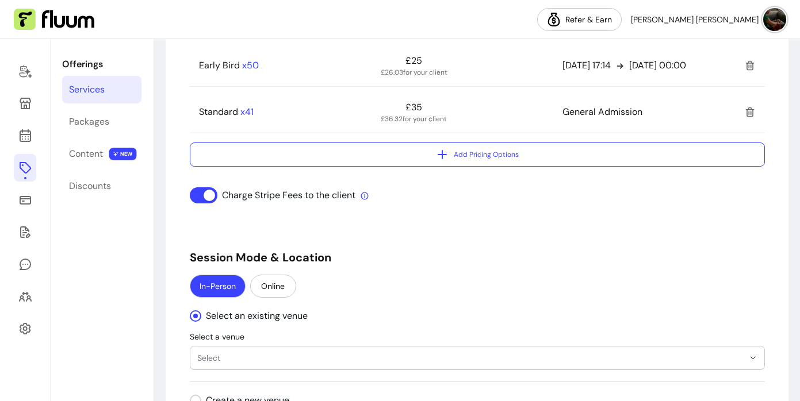
scroll to position [1036, 0]
click at [284, 292] on button "Online" at bounding box center [273, 285] width 46 height 23
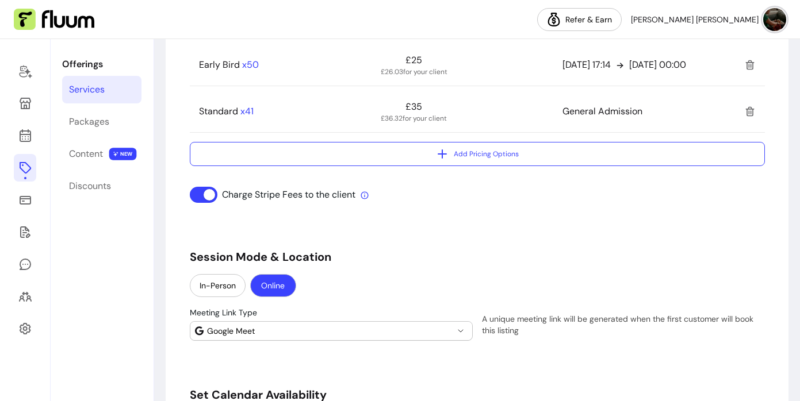
click at [461, 330] on icon "button" at bounding box center [460, 331] width 9 height 9
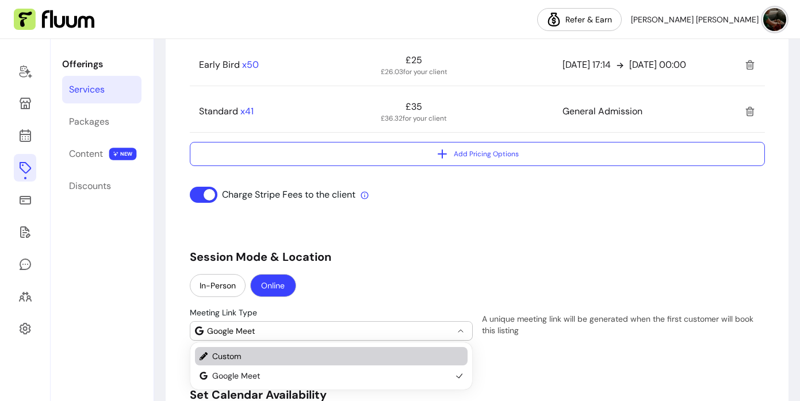
click at [407, 353] on span "Custom" at bounding box center [331, 357] width 239 height 12
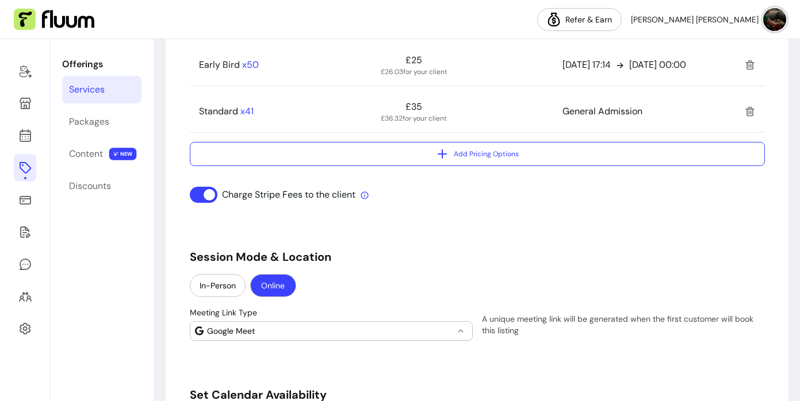
select select "******"
click at [513, 334] on input "Meeting URL" at bounding box center [623, 331] width 273 height 12
paste input "https://meet.google.com/gmd-romc-fsq"
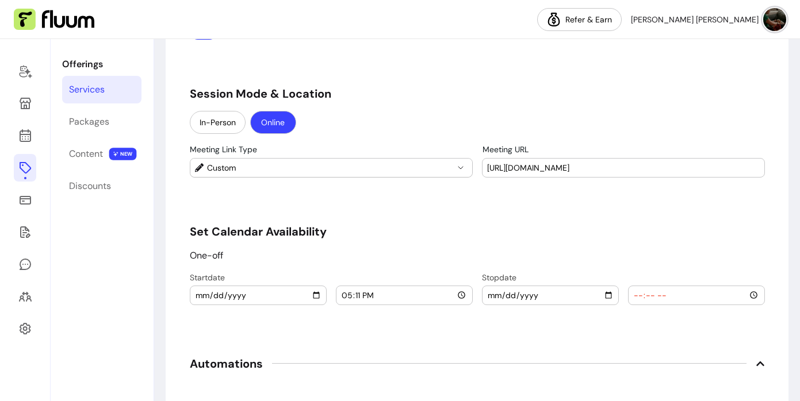
scroll to position [1213, 0]
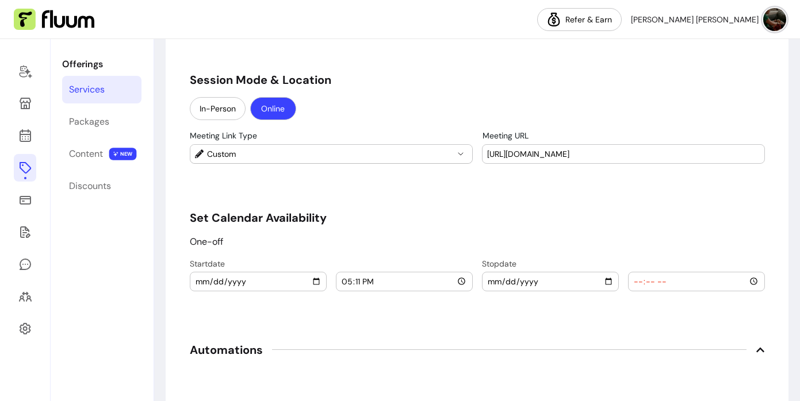
type input "https://meet.google.com/gmd-romc-fsq"
click at [316, 282] on input "2025-10-04" at bounding box center [258, 281] width 127 height 13
type input "2025-10-28"
click at [462, 281] on input "17:11" at bounding box center [404, 281] width 127 height 13
type input "19:00"
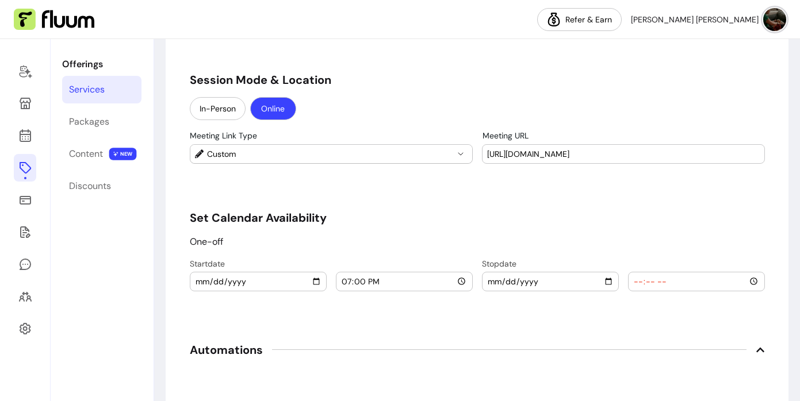
click at [604, 284] on input "date" at bounding box center [550, 281] width 127 height 13
click at [606, 281] on input "2025-10-20" at bounding box center [550, 281] width 127 height 13
type input "2025-10-28"
click at [660, 281] on input "time" at bounding box center [696, 281] width 127 height 13
click at [756, 282] on input "time" at bounding box center [696, 281] width 127 height 13
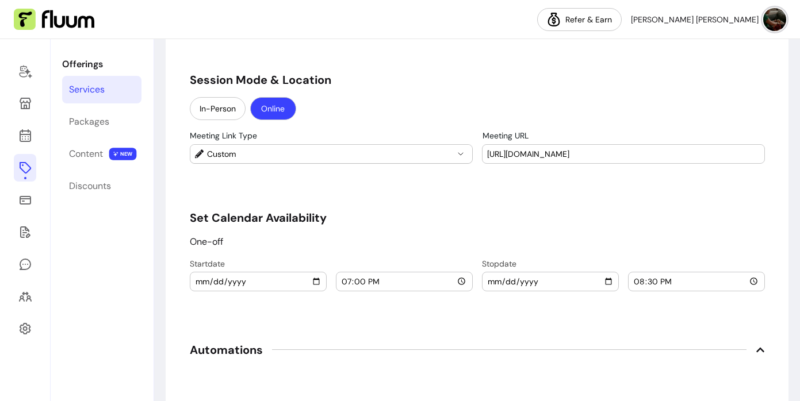
type input "20:30"
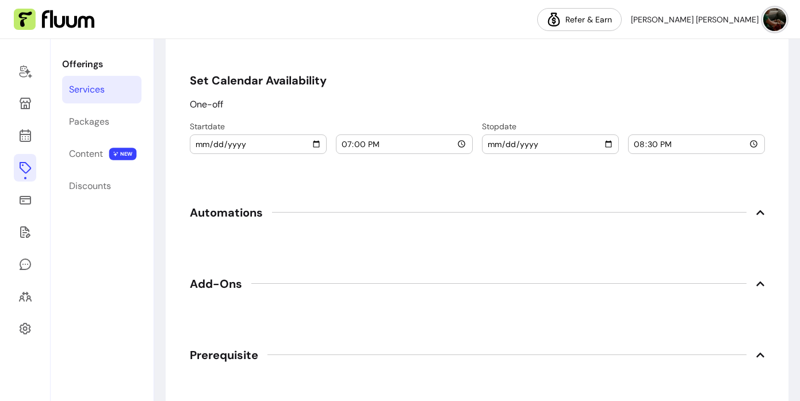
scroll to position [1362, 0]
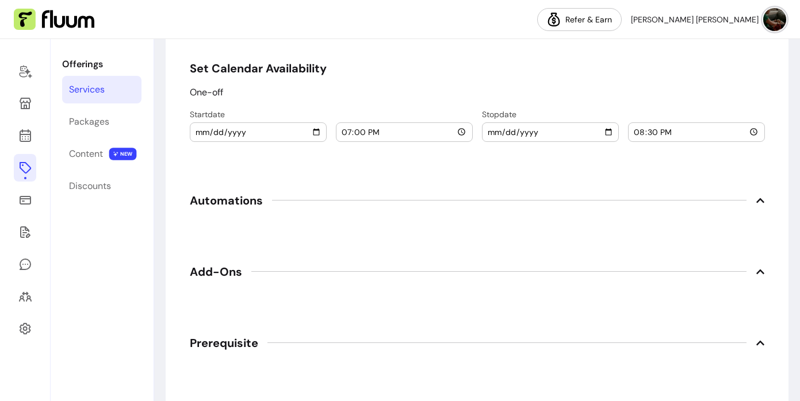
click at [763, 200] on icon at bounding box center [760, 200] width 9 height 9
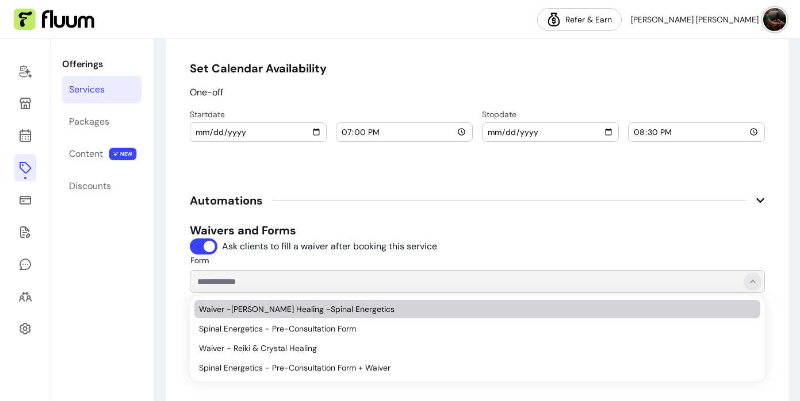
click at [756, 284] on icon "Show suggestions" at bounding box center [752, 281] width 9 height 9
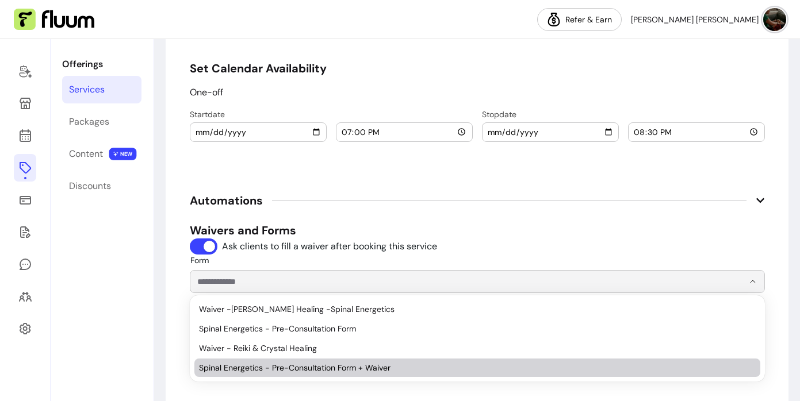
click at [408, 370] on span "Spinal Energetics - Pre-Consultation Form + Waiver" at bounding box center [471, 368] width 545 height 12
type input "**********"
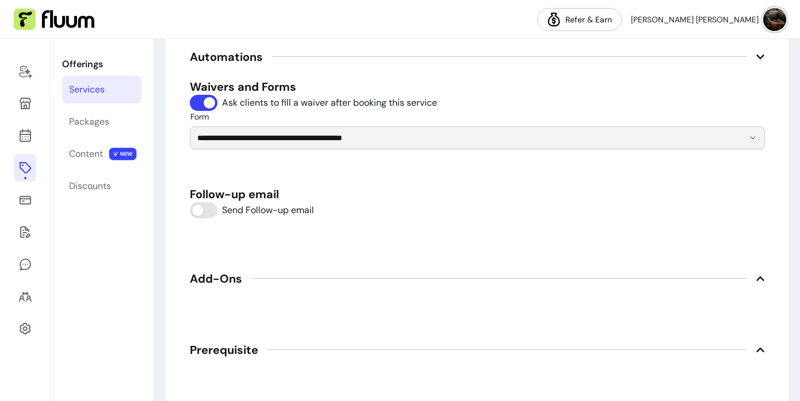
scroll to position [1511, 0]
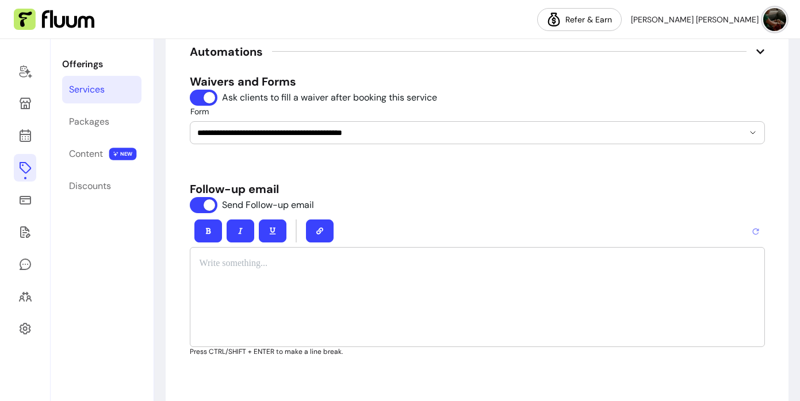
click at [333, 273] on div at bounding box center [477, 297] width 575 height 101
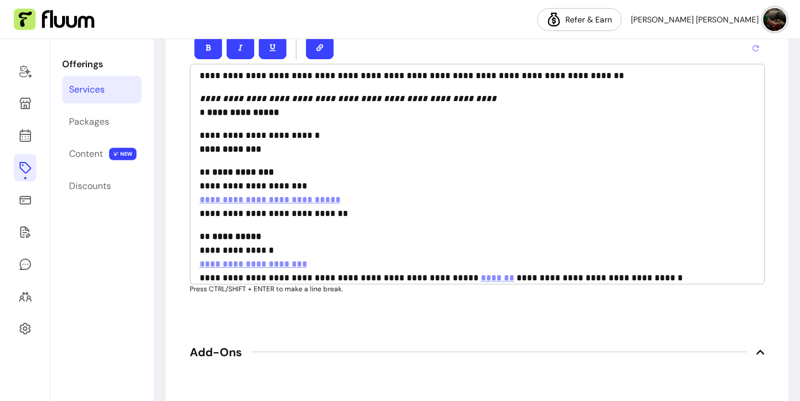
scroll to position [125, 0]
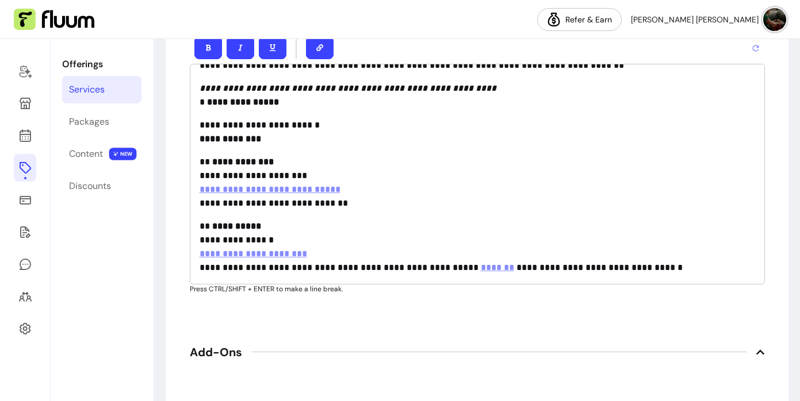
click at [329, 46] on button "button" at bounding box center [320, 47] width 28 height 23
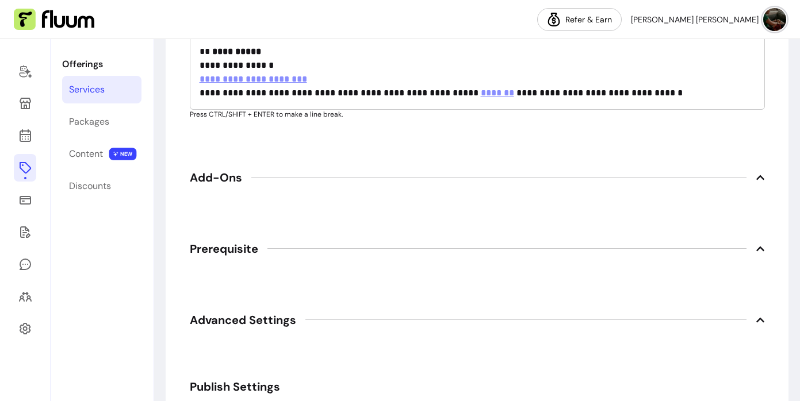
scroll to position [1910, 0]
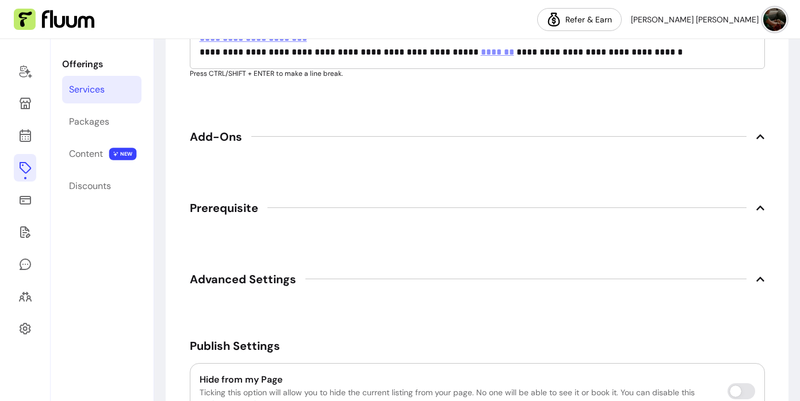
click at [760, 206] on icon at bounding box center [760, 207] width 8 height 5
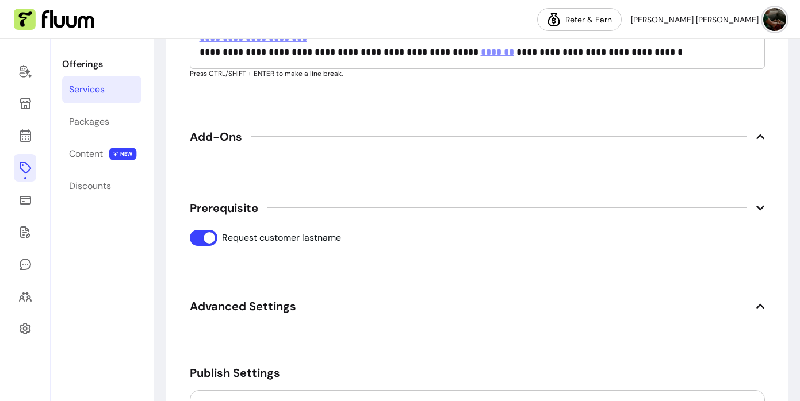
click at [759, 136] on icon at bounding box center [760, 136] width 9 height 9
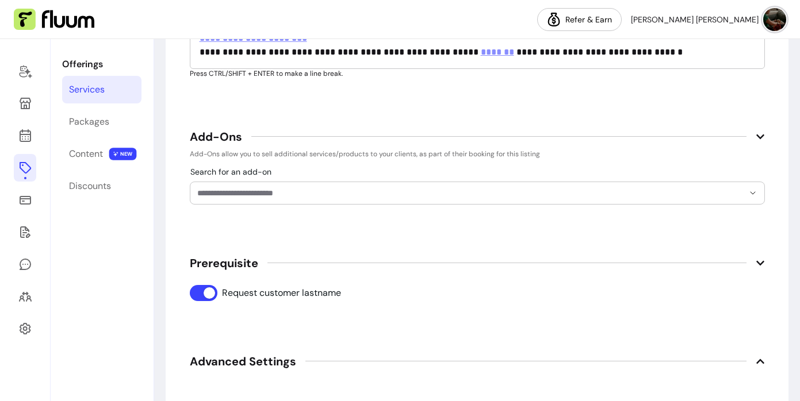
click at [759, 136] on icon at bounding box center [760, 136] width 8 height 5
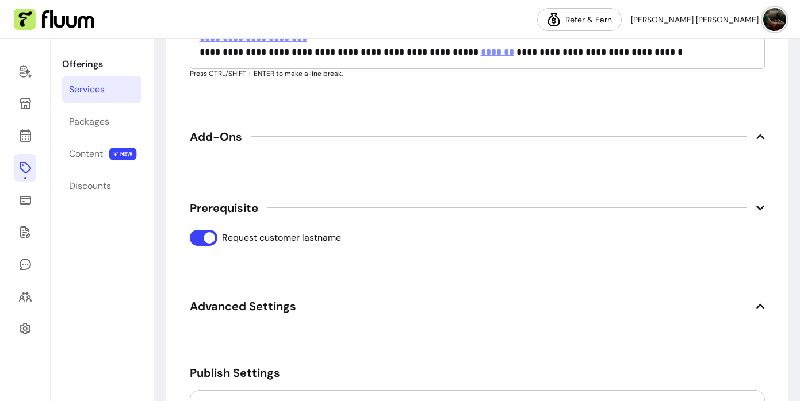
click at [761, 208] on icon at bounding box center [760, 207] width 8 height 5
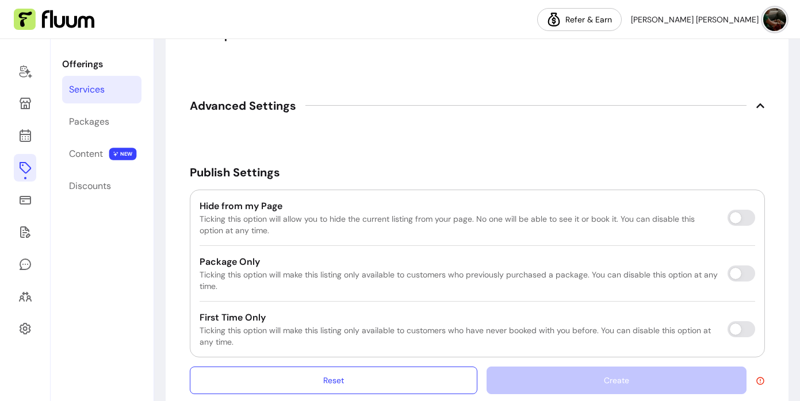
scroll to position [2106, 0]
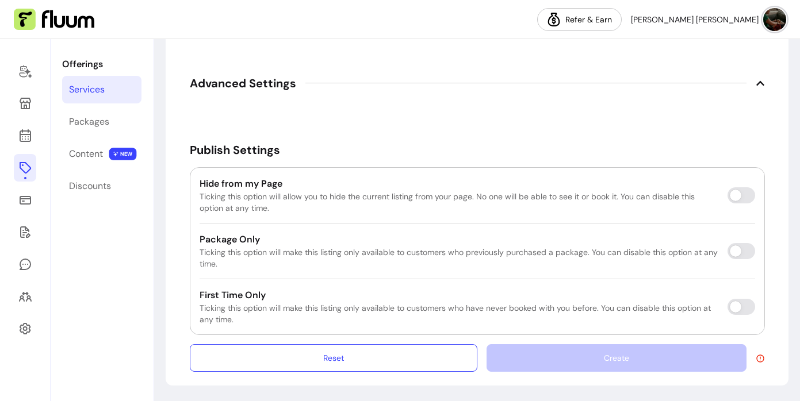
click at [640, 210] on p "Ticking this option will allow you to hide the current listing from your page. …" at bounding box center [459, 202] width 519 height 23
click at [631, 274] on div "Hide from my Page Ticking this option will allow you to hide the current listin…" at bounding box center [477, 251] width 575 height 168
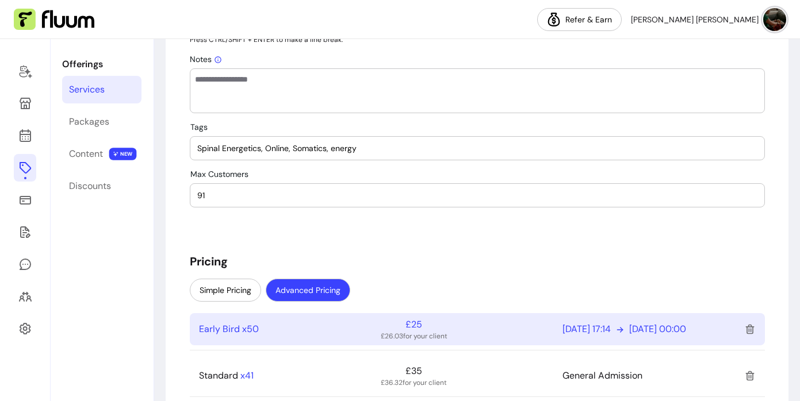
scroll to position [771, 0]
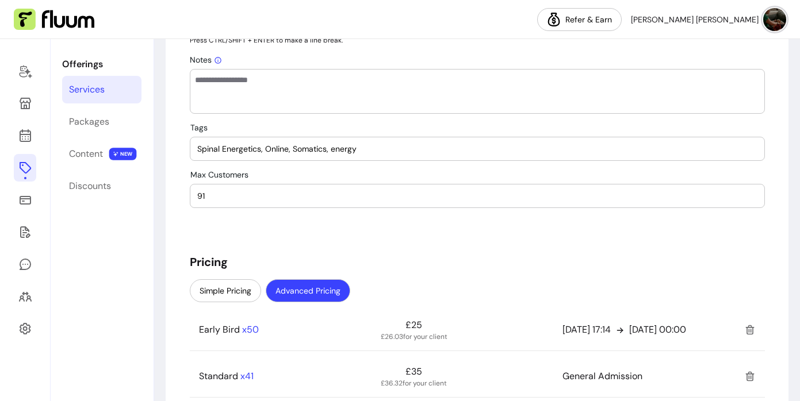
click at [243, 196] on input "91" at bounding box center [477, 196] width 560 height 12
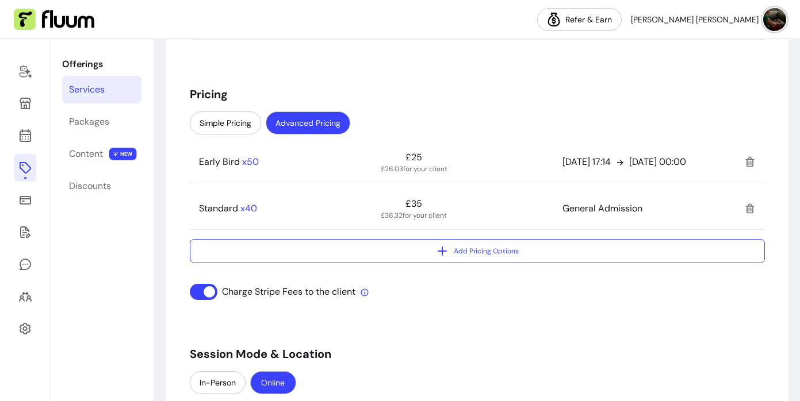
scroll to position [942, 0]
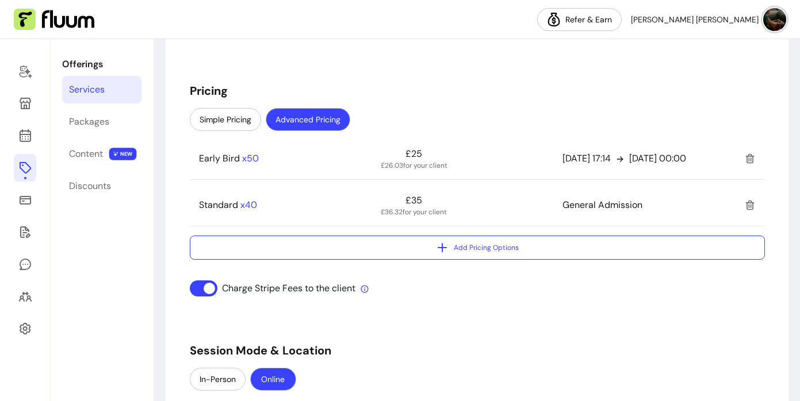
type input "90"
click at [426, 339] on div "**********" at bounding box center [477, 347] width 575 height 2380
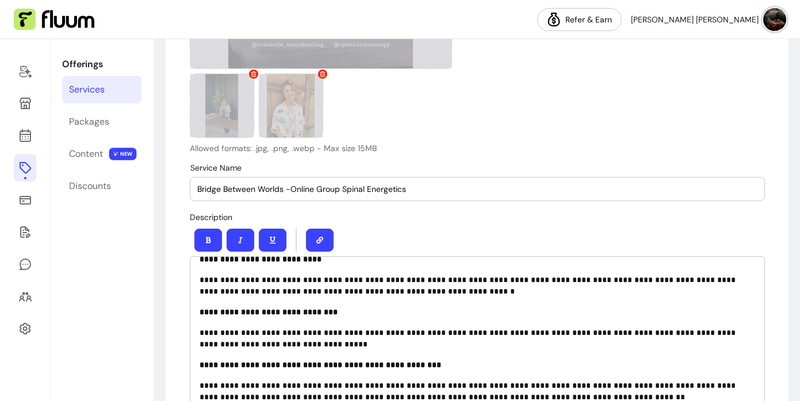
scroll to position [1147, 0]
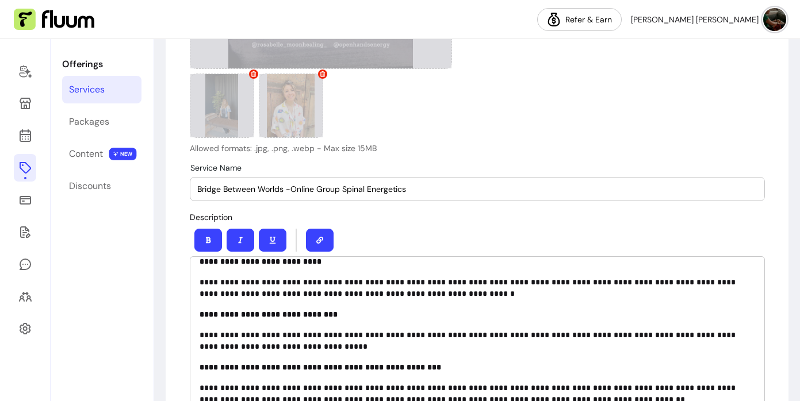
click at [320, 240] on icon "button" at bounding box center [319, 240] width 7 height 7
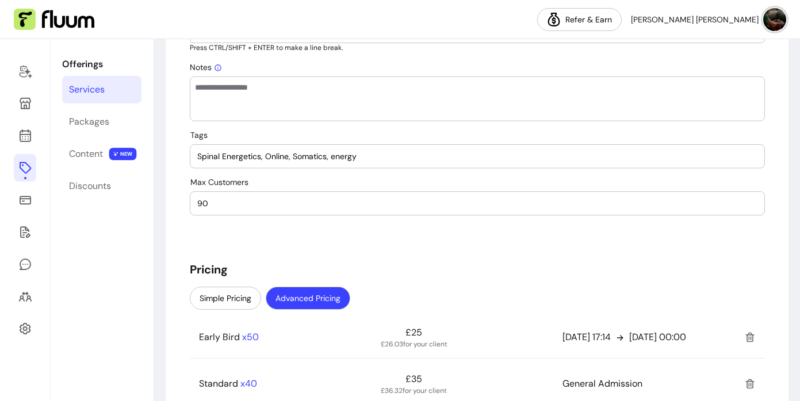
scroll to position [758, 0]
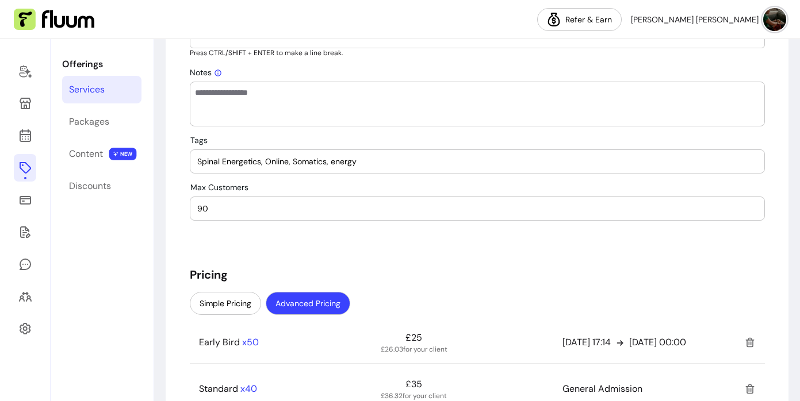
click at [445, 164] on input "Spinal Energetics, Online, Somatics, energy" at bounding box center [477, 162] width 560 height 12
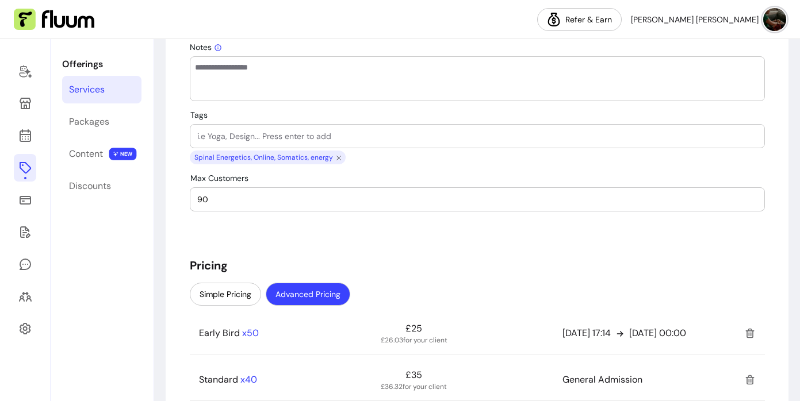
scroll to position [786, 0]
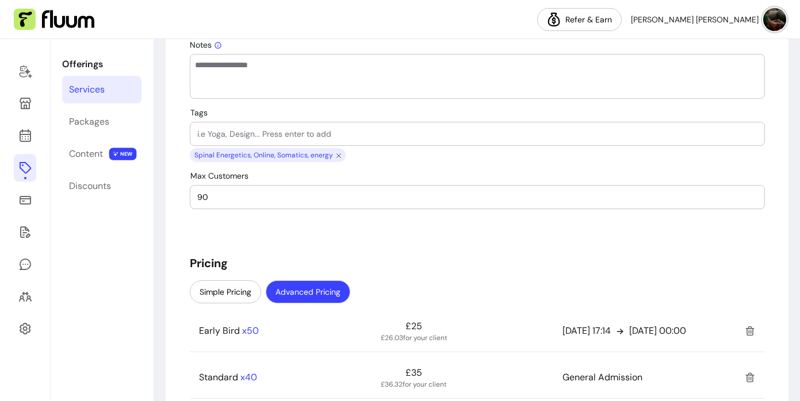
click at [351, 130] on input "Tags" at bounding box center [477, 134] width 560 height 12
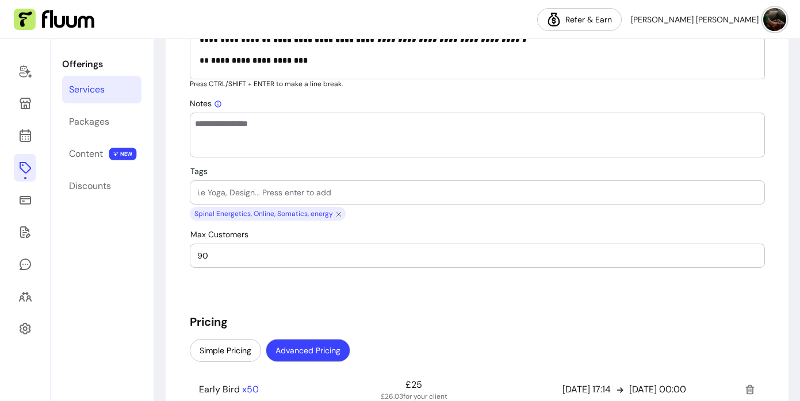
scroll to position [724, 0]
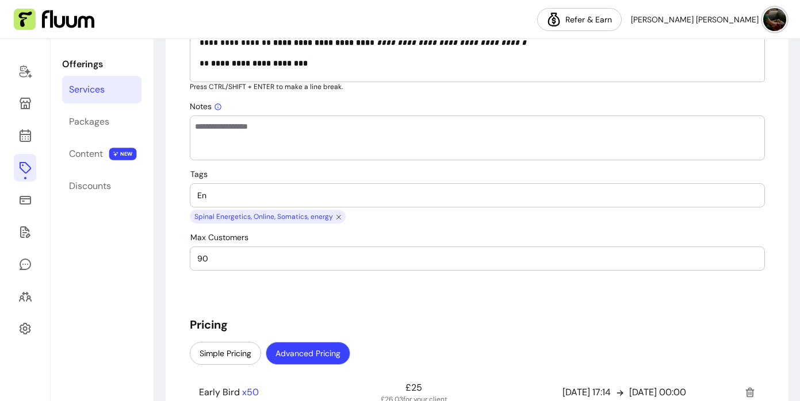
type input "E"
type input "Energy work, somatic therapy, group event"
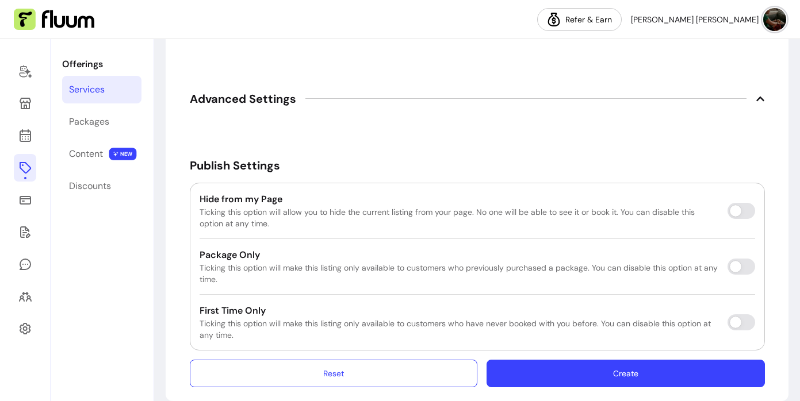
scroll to position [2123, 0]
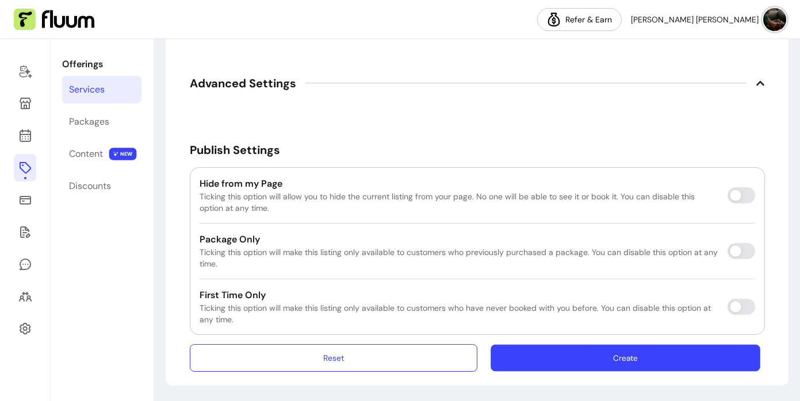
click at [585, 360] on button "Create" at bounding box center [626, 357] width 270 height 27
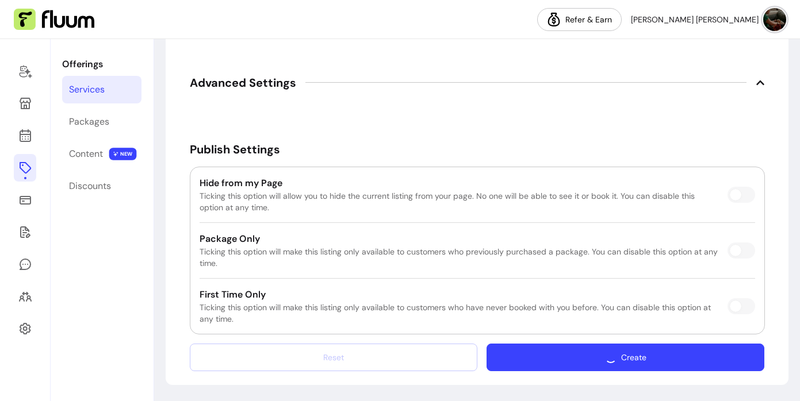
scroll to position [2090, 0]
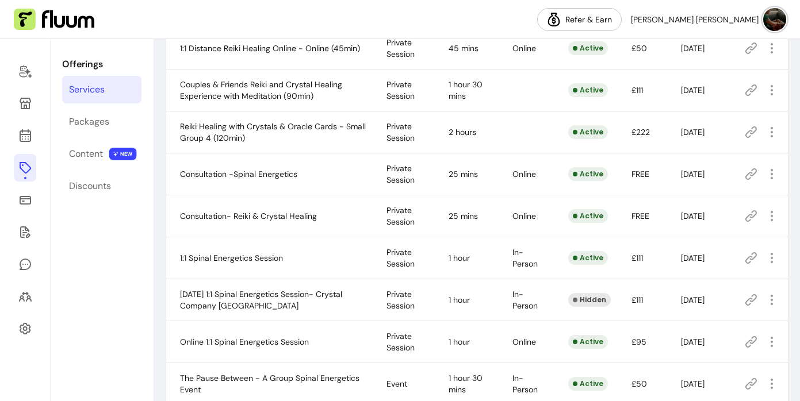
scroll to position [426, 0]
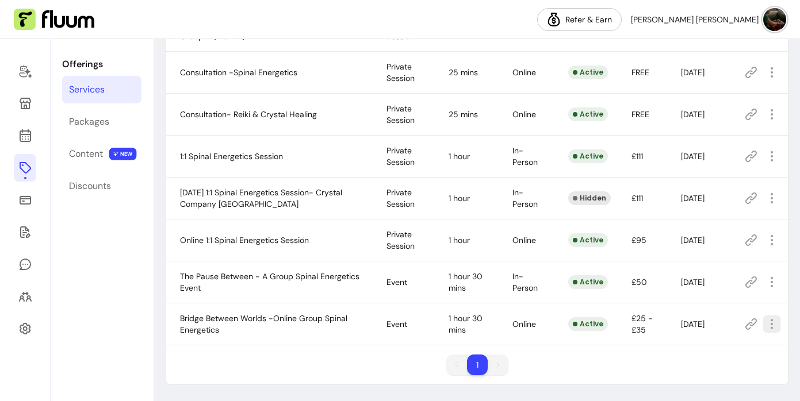
click at [772, 330] on icon "button" at bounding box center [771, 323] width 13 height 13
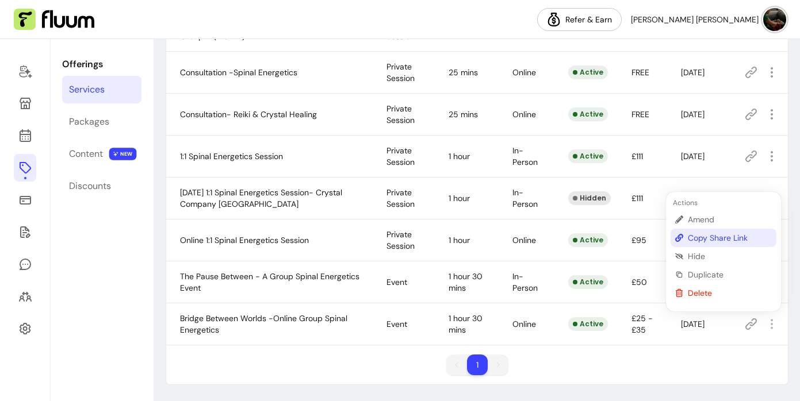
click at [723, 238] on span "Copy Share Link" at bounding box center [730, 238] width 84 height 12
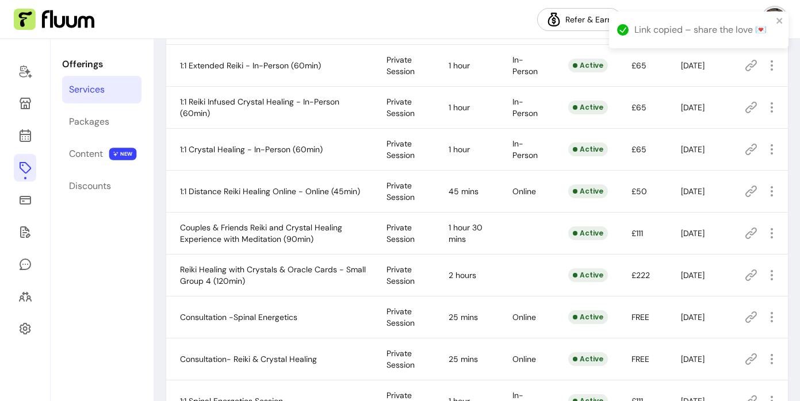
scroll to position [0, 0]
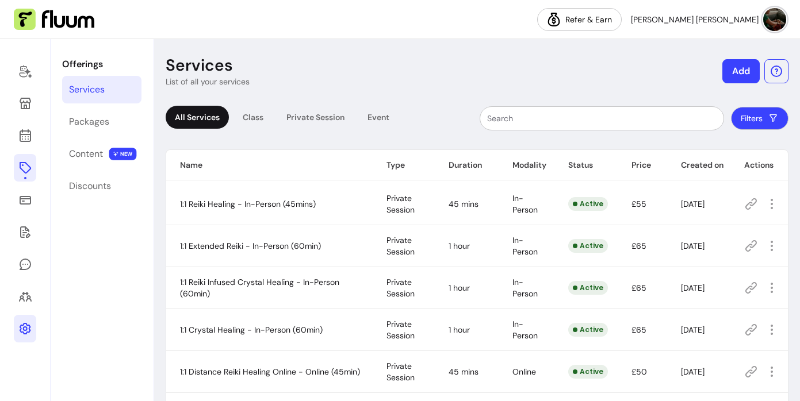
click at [23, 327] on icon at bounding box center [25, 329] width 12 height 12
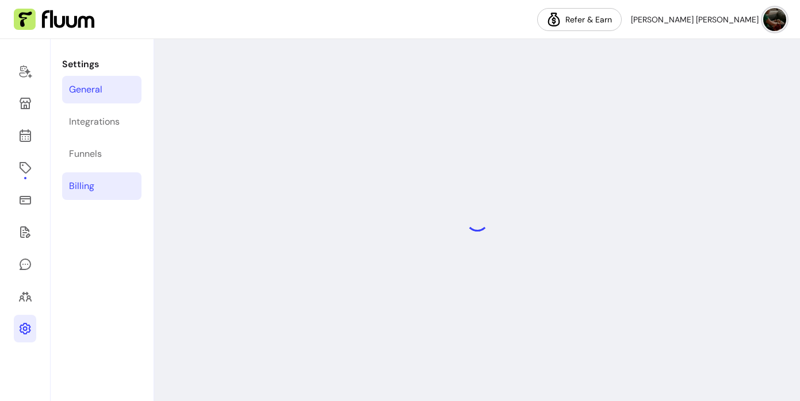
select select "**********"
select select "***"
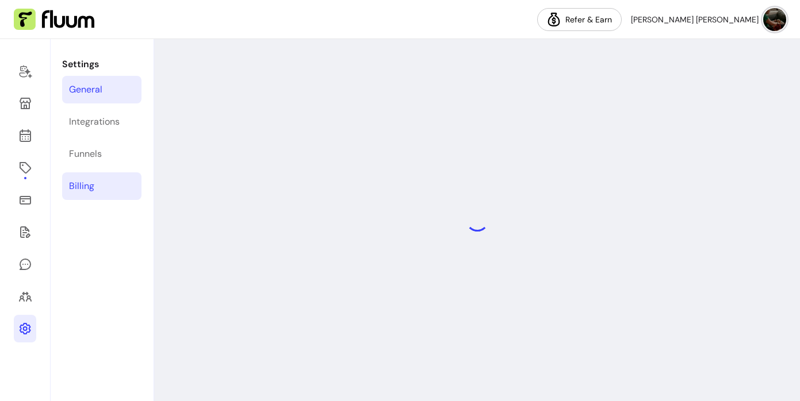
select select "***"
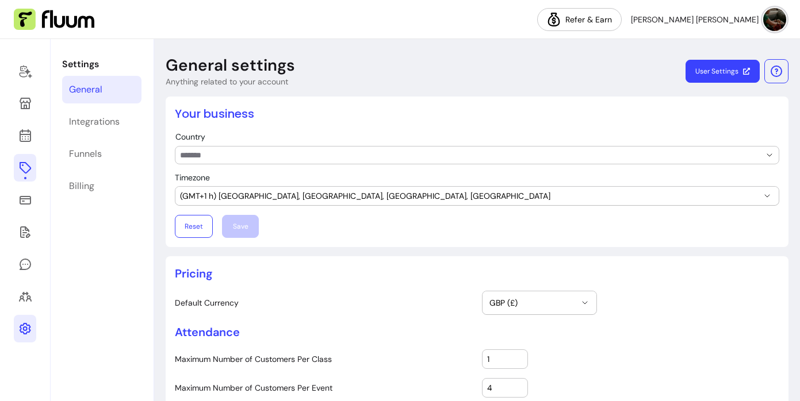
click at [18, 169] on icon at bounding box center [25, 168] width 14 height 14
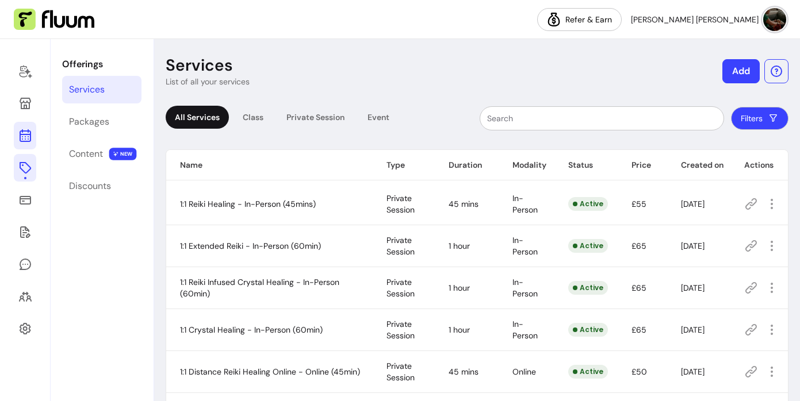
click at [26, 138] on icon at bounding box center [25, 136] width 14 height 14
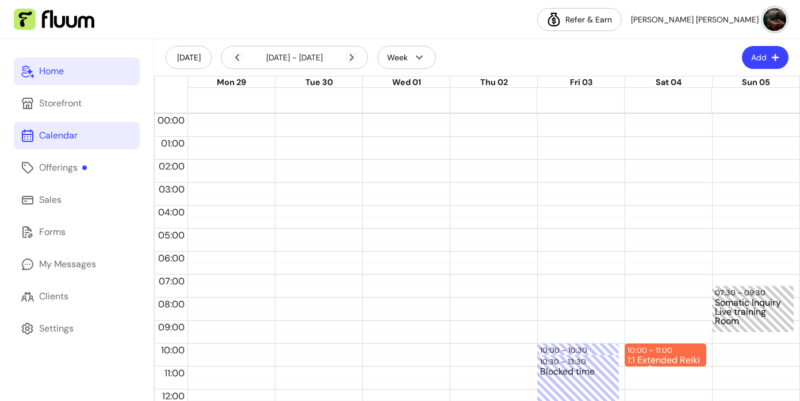
click at [53, 73] on div "Home" at bounding box center [51, 71] width 25 height 14
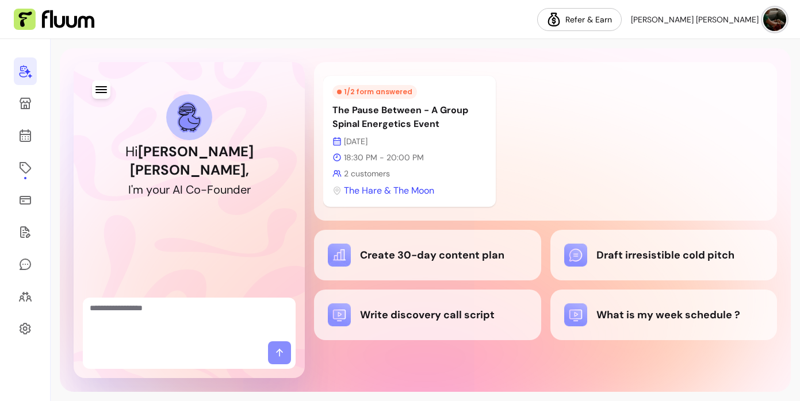
click at [179, 320] on textarea "Ask me anything..." at bounding box center [189, 319] width 199 height 35
type textarea "**********"
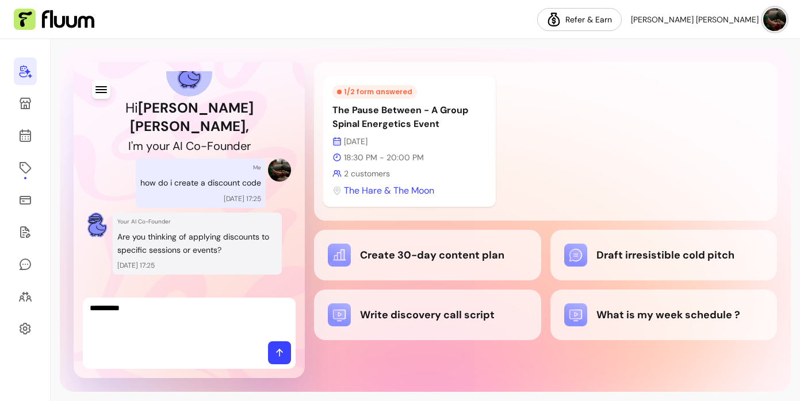
type textarea "**********"
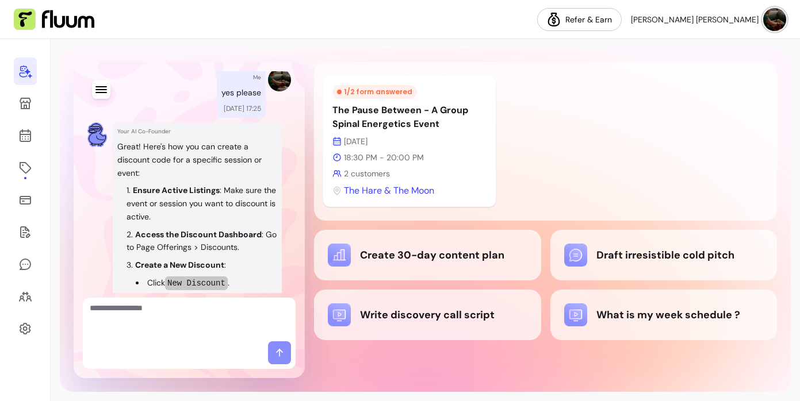
scroll to position [258, 0]
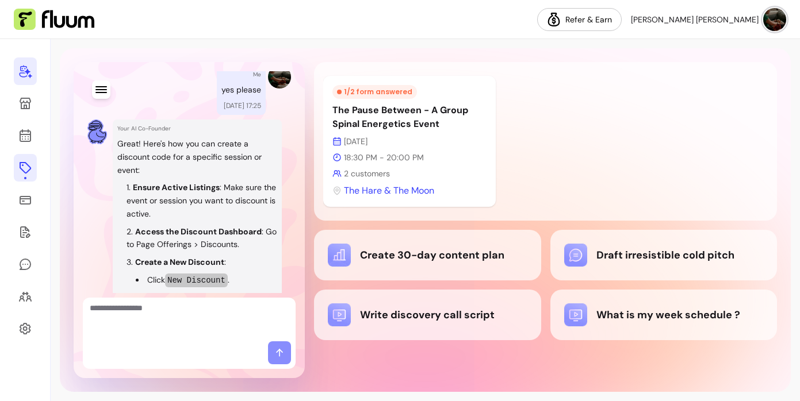
click at [19, 163] on icon at bounding box center [25, 168] width 14 height 14
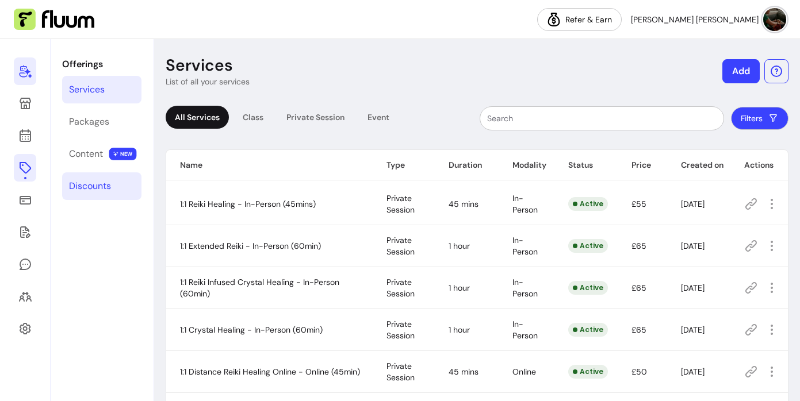
click at [100, 185] on div "Discounts" at bounding box center [90, 186] width 42 height 14
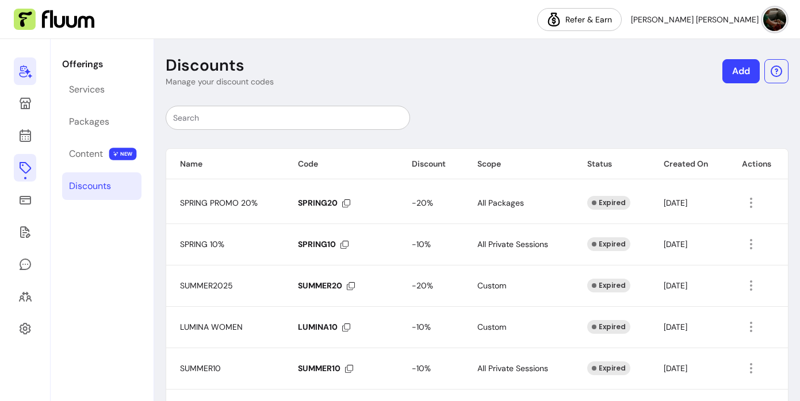
click at [235, 118] on input "text" at bounding box center [287, 118] width 229 height 12
click at [733, 70] on link "Add" at bounding box center [740, 71] width 37 height 24
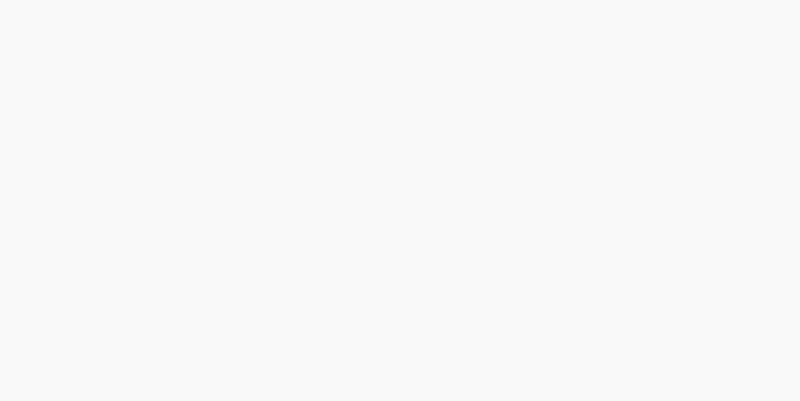
select select "****"
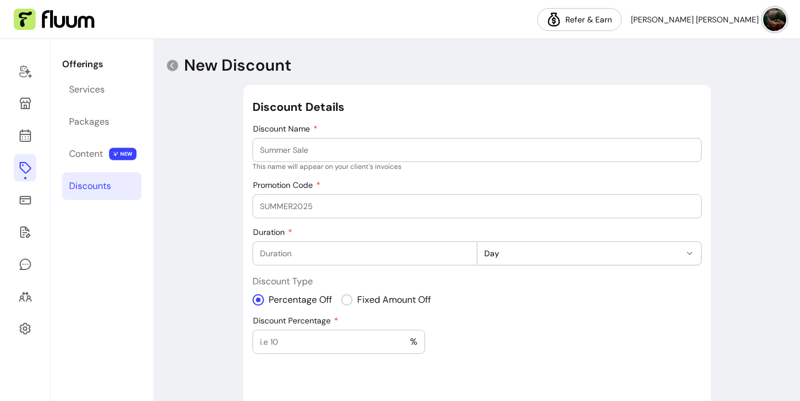
click at [327, 148] on input "Discount Name" at bounding box center [477, 150] width 434 height 12
type input "SPINAL15"
click at [336, 205] on input "Promotion Code" at bounding box center [477, 207] width 434 height 12
type input "SPINAL15"
click at [366, 250] on input "Duration" at bounding box center [364, 254] width 209 height 12
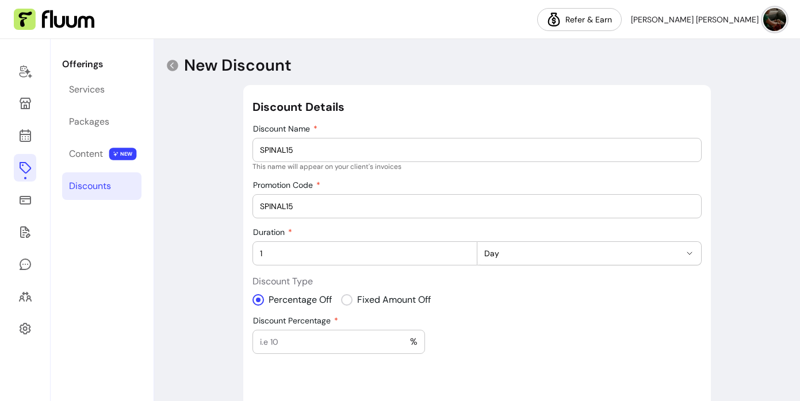
type input "1"
click at [464, 250] on input "1" at bounding box center [364, 254] width 209 height 12
select select "***"
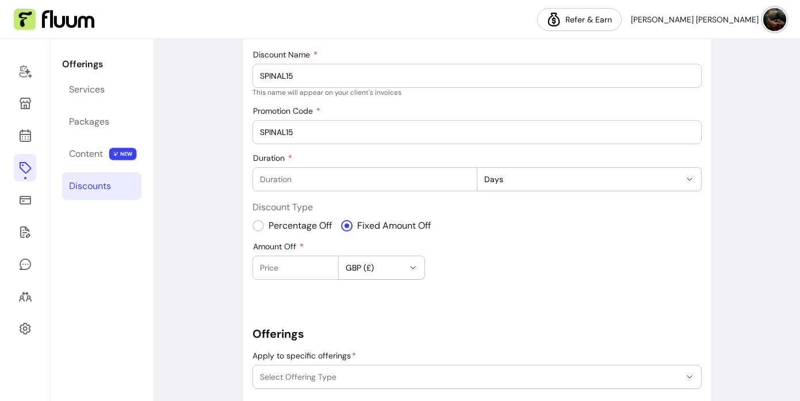
scroll to position [79, 0]
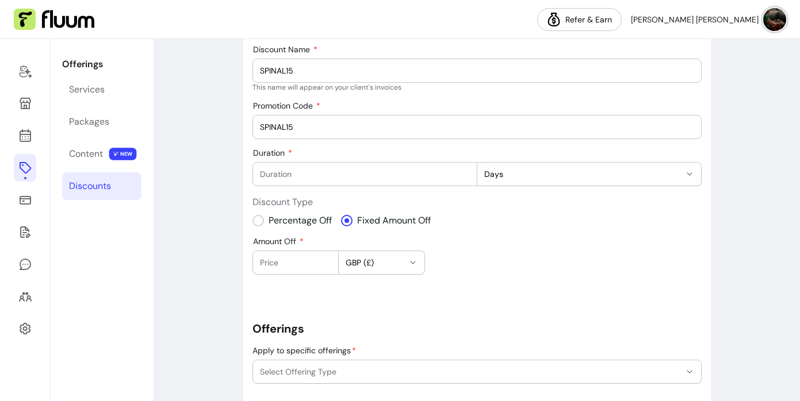
click at [314, 263] on input "Amount Off" at bounding box center [295, 263] width 71 height 12
type input "20"
click at [389, 321] on h5 "Offerings" at bounding box center [476, 329] width 449 height 16
click at [436, 175] on input "Duration" at bounding box center [364, 174] width 209 height 12
type input "24"
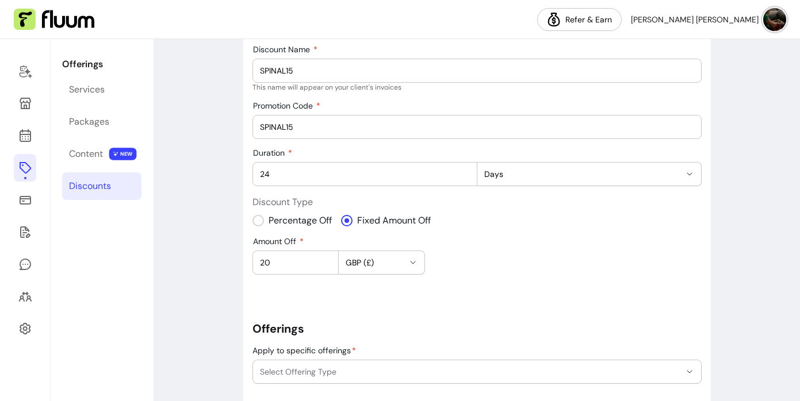
click at [493, 276] on div "**********" at bounding box center [476, 273] width 449 height 506
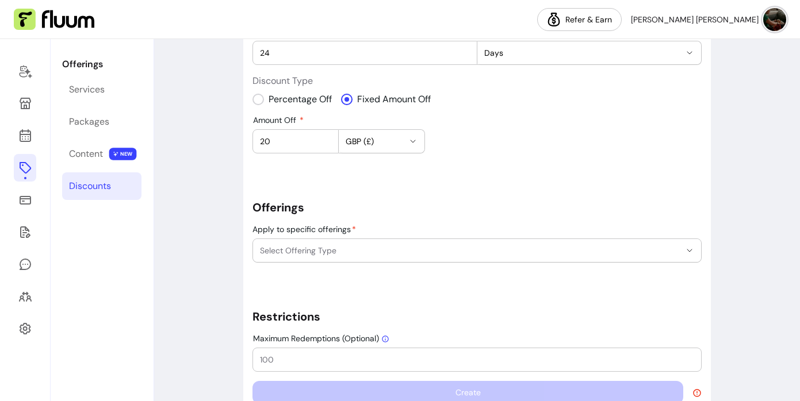
scroll to position [202, 0]
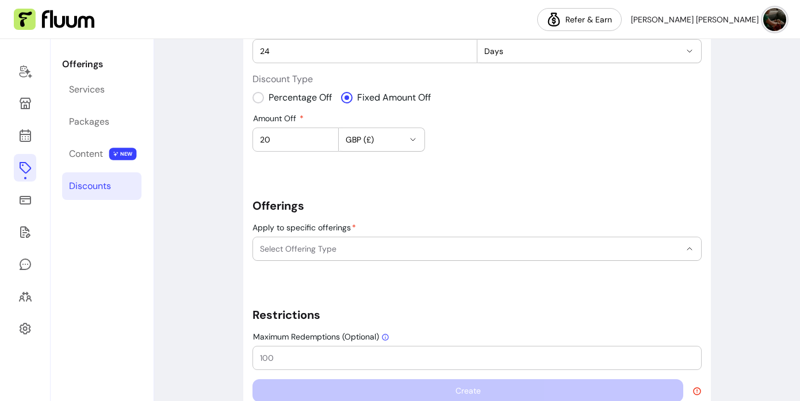
click at [688, 248] on icon "button" at bounding box center [689, 248] width 9 height 9
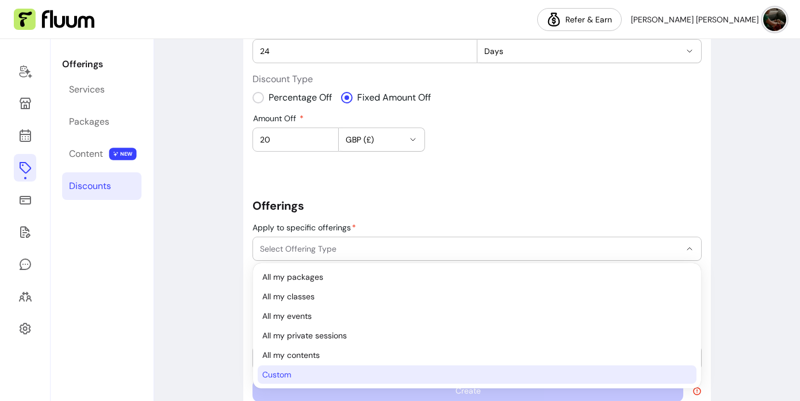
click at [384, 377] on span "Custom" at bounding box center [470, 375] width 417 height 12
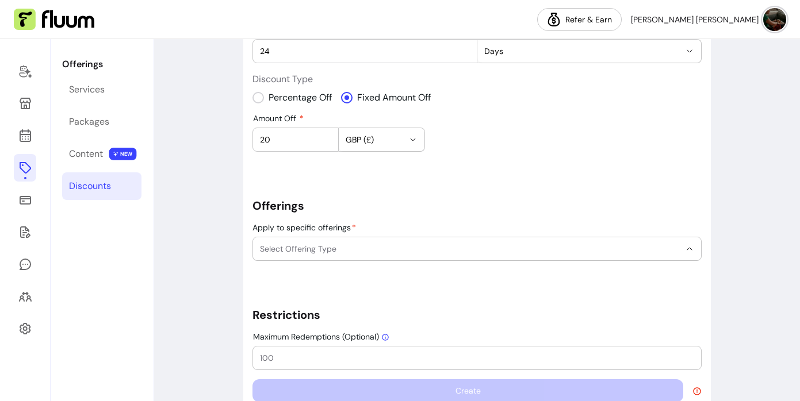
select select "******"
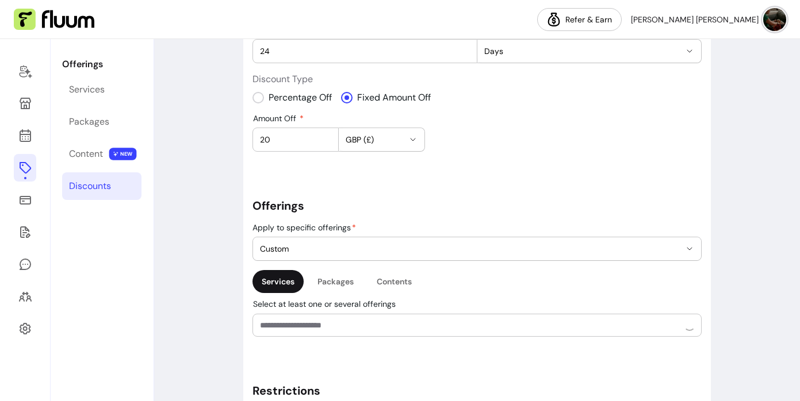
scroll to position [36, 0]
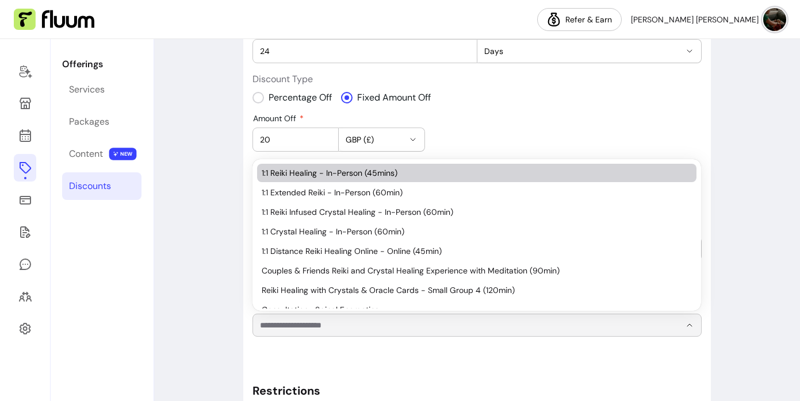
click at [503, 330] on input "Select at least one or several offerings" at bounding box center [460, 326] width 401 height 12
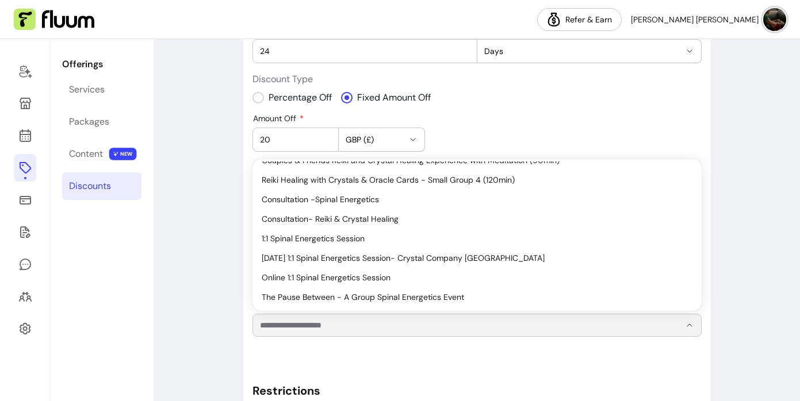
scroll to position [130, 0]
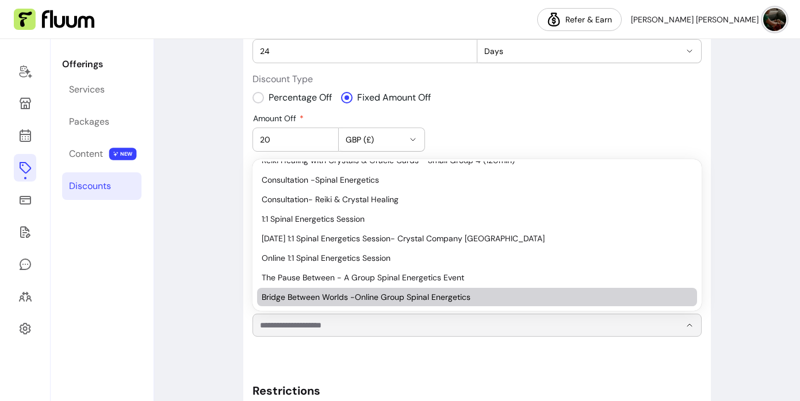
click at [461, 299] on span "Bridge Between Worlds -Online Group Spinal Energetics" at bounding box center [471, 298] width 419 height 12
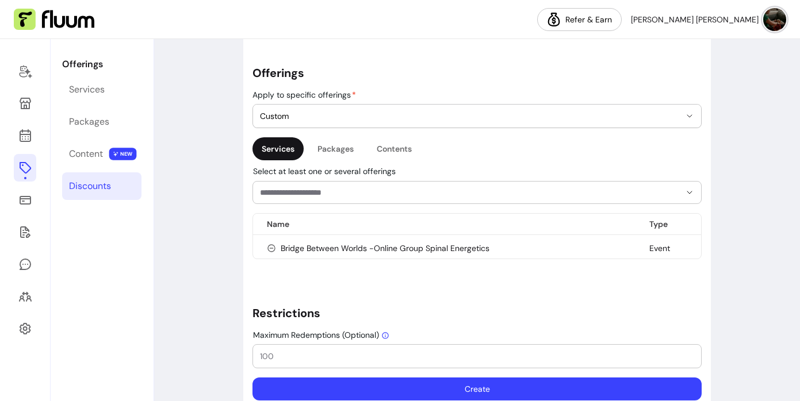
scroll to position [365, 0]
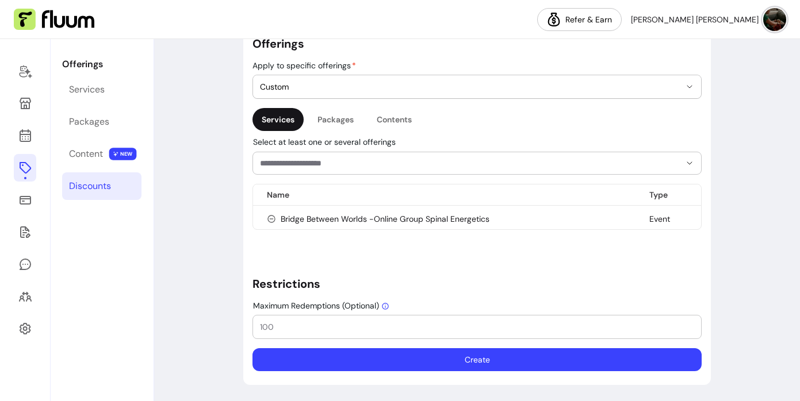
click at [294, 325] on input "Maximum Redemptions (Optional)" at bounding box center [477, 327] width 434 height 12
type input "3"
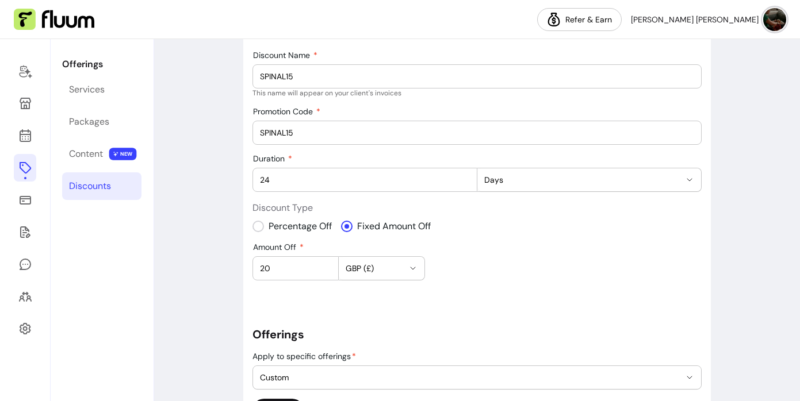
scroll to position [73, 0]
type input "38"
click at [402, 265] on input "21" at bounding box center [335, 269] width 150 height 12
click at [402, 265] on input "22" at bounding box center [335, 269] width 150 height 12
click at [402, 265] on input "23" at bounding box center [335, 269] width 150 height 12
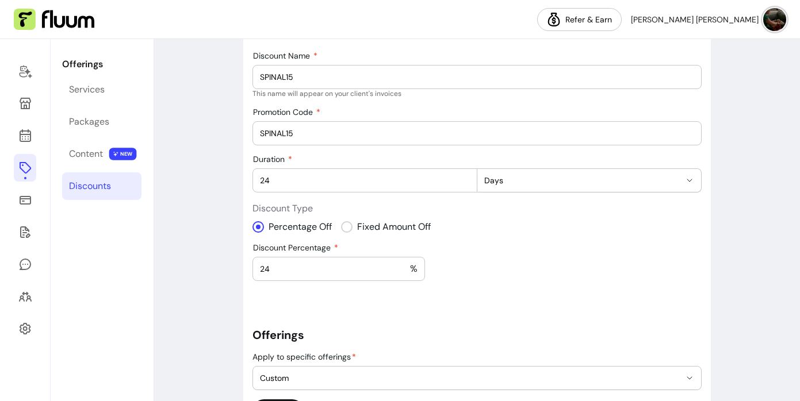
click at [402, 265] on input "24" at bounding box center [335, 269] width 150 height 12
click at [402, 265] on input "25" at bounding box center [335, 269] width 150 height 12
click at [402, 265] on input "26" at bounding box center [335, 269] width 150 height 12
click at [402, 265] on input "27" at bounding box center [335, 269] width 150 height 12
click at [402, 265] on input "28" at bounding box center [335, 269] width 150 height 12
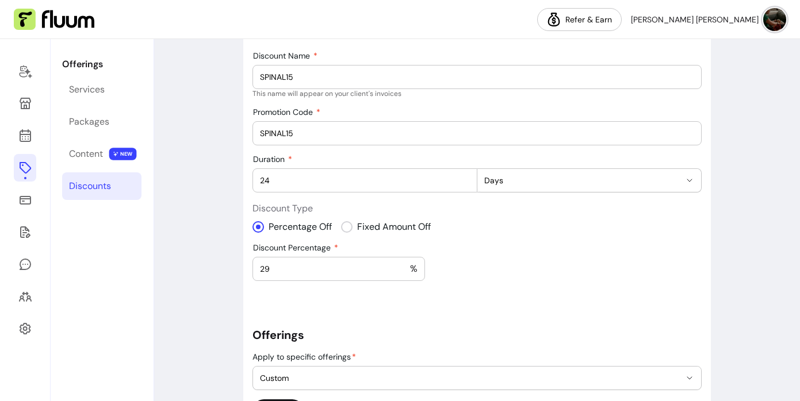
click at [402, 265] on input "29" at bounding box center [335, 269] width 150 height 12
click at [402, 265] on input "30" at bounding box center [335, 269] width 150 height 12
click at [402, 265] on input "31" at bounding box center [335, 269] width 150 height 12
click at [402, 265] on input "32" at bounding box center [335, 269] width 150 height 12
click at [402, 265] on input "33" at bounding box center [335, 269] width 150 height 12
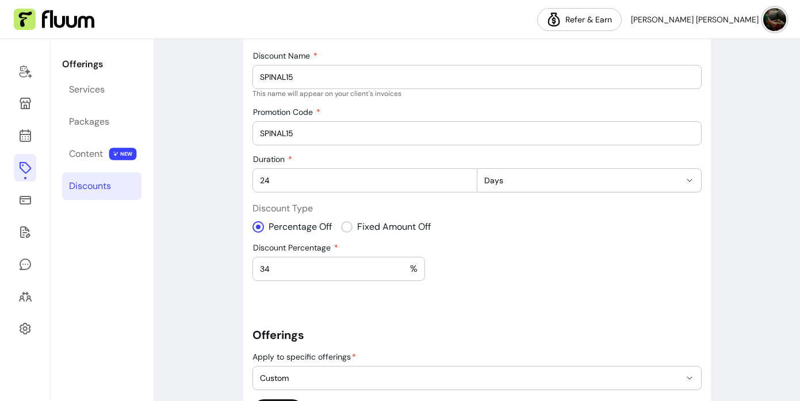
click at [402, 265] on input "34" at bounding box center [335, 269] width 150 height 12
click at [402, 265] on input "35" at bounding box center [335, 269] width 150 height 12
click at [402, 265] on input "36" at bounding box center [335, 269] width 150 height 12
click at [402, 265] on input "37" at bounding box center [335, 269] width 150 height 12
click at [402, 265] on input "38" at bounding box center [335, 269] width 150 height 12
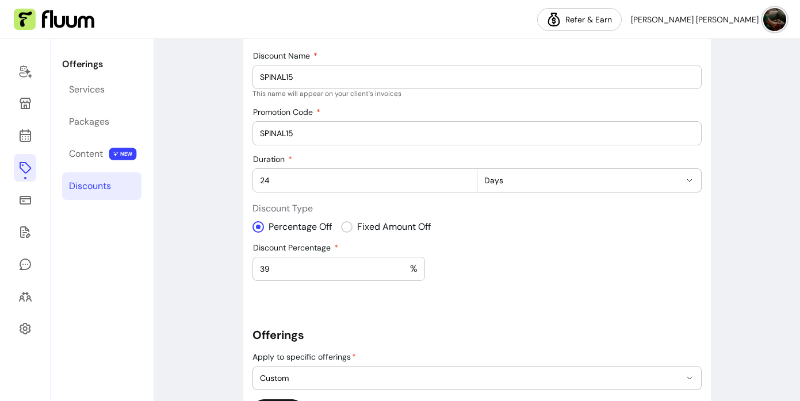
click at [402, 265] on input "39" at bounding box center [335, 269] width 150 height 12
click at [402, 265] on input "40" at bounding box center [335, 269] width 150 height 12
click at [402, 265] on input "41" at bounding box center [335, 269] width 150 height 12
click at [402, 265] on input "42" at bounding box center [335, 269] width 150 height 12
click at [402, 265] on input "43" at bounding box center [335, 269] width 150 height 12
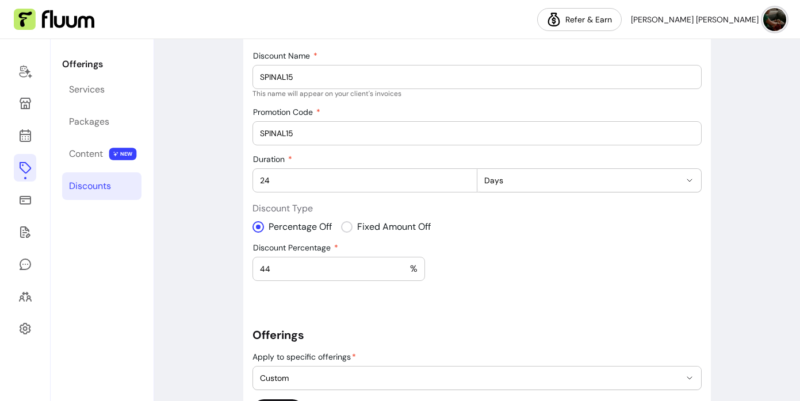
click at [402, 265] on input "44" at bounding box center [335, 269] width 150 height 12
click at [402, 265] on input "45" at bounding box center [335, 269] width 150 height 12
click at [402, 265] on input "46" at bounding box center [335, 269] width 150 height 12
click at [402, 265] on input "47" at bounding box center [335, 269] width 150 height 12
click at [402, 265] on input "48" at bounding box center [335, 269] width 150 height 12
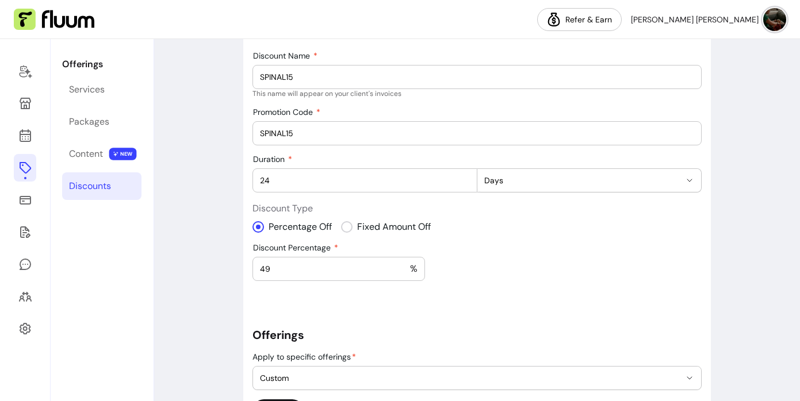
click at [402, 265] on input "49" at bounding box center [335, 269] width 150 height 12
type input "50"
click at [402, 265] on input "50" at bounding box center [335, 269] width 150 height 12
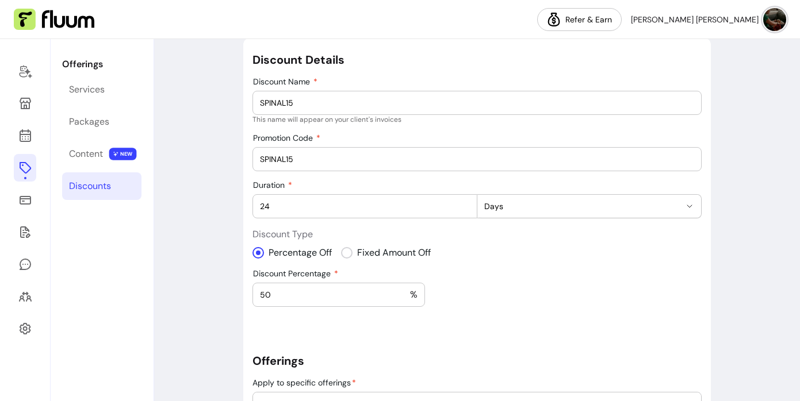
scroll to position [35, 0]
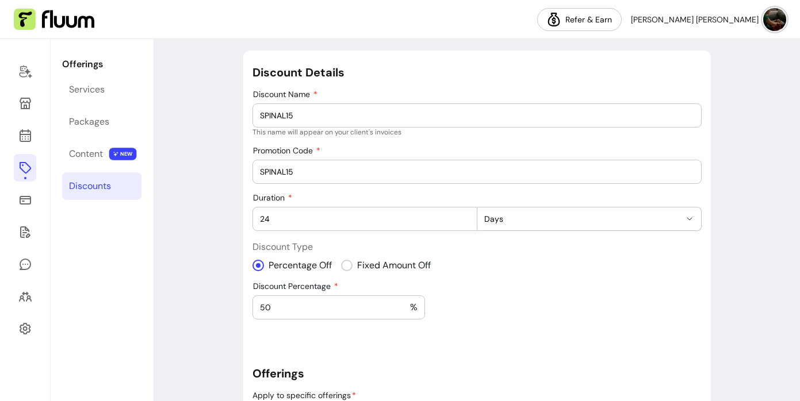
click at [305, 117] on input "SPINAL15" at bounding box center [477, 116] width 434 height 12
type input "SPINAL50"
click at [297, 171] on input "SPINAL15" at bounding box center [477, 172] width 434 height 12
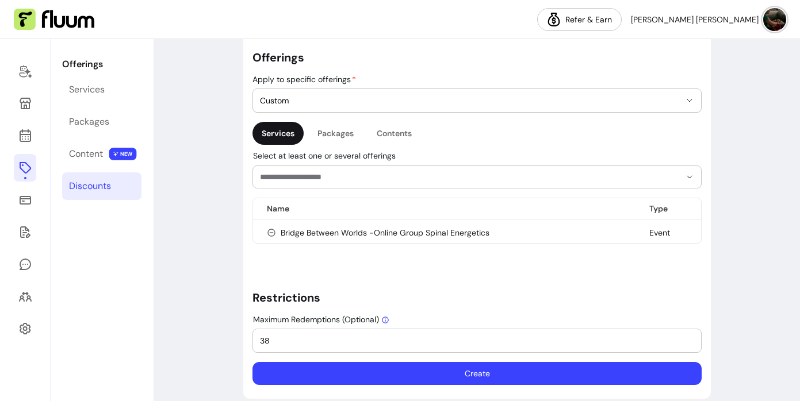
scroll to position [365, 0]
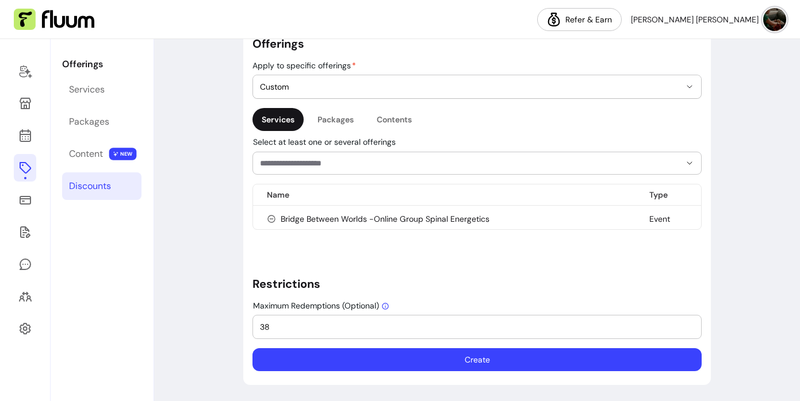
type input "SPINAL50"
click at [301, 324] on input "38" at bounding box center [477, 327] width 434 height 12
type input "35"
click at [475, 360] on button "Create" at bounding box center [476, 359] width 449 height 23
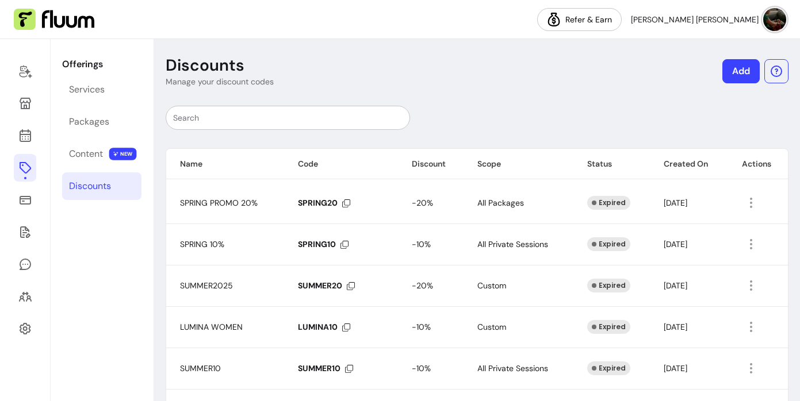
click at [741, 74] on link "Add" at bounding box center [740, 71] width 37 height 24
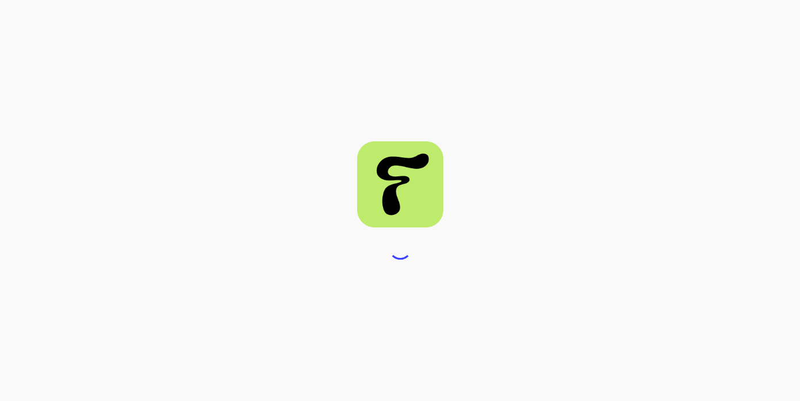
select select "****"
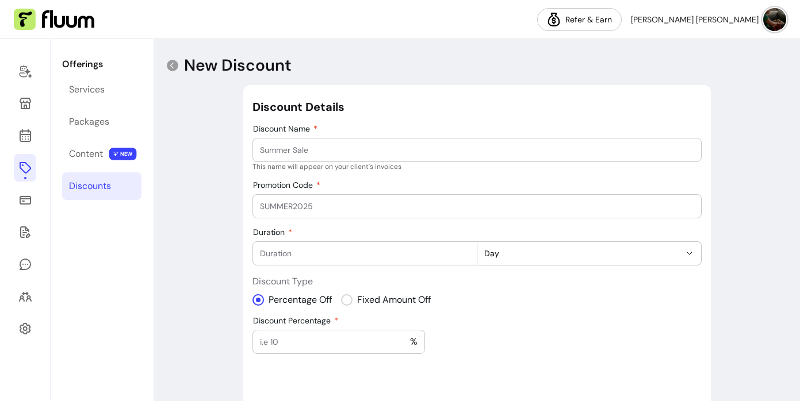
click at [385, 151] on input "Discount Name" at bounding box center [477, 150] width 434 height 12
type input "SMALLWALLET"
click at [336, 209] on input "Promotion Code" at bounding box center [477, 207] width 434 height 12
type input "CONCESSION"
click at [302, 343] on input "Discount Percentage" at bounding box center [335, 342] width 150 height 12
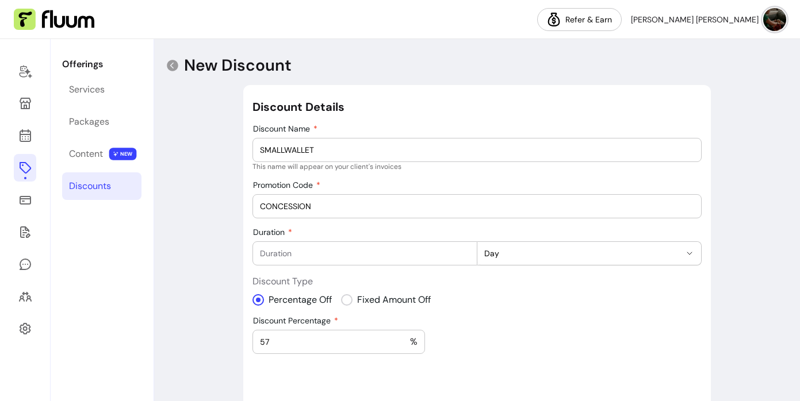
type input "57"
click at [468, 363] on div "**********" at bounding box center [476, 352] width 449 height 506
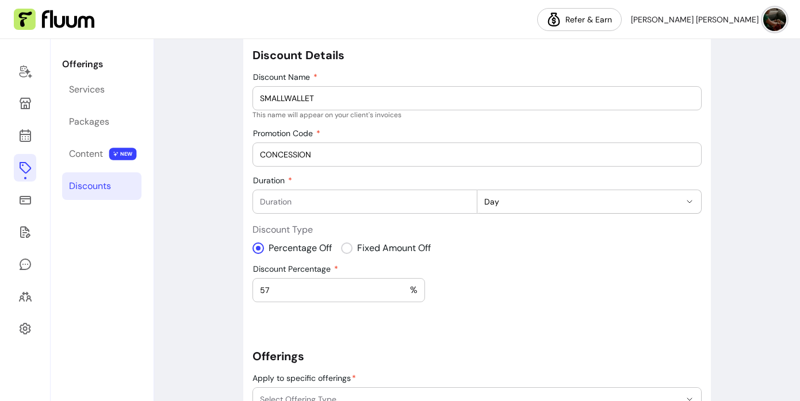
scroll to position [48, 0]
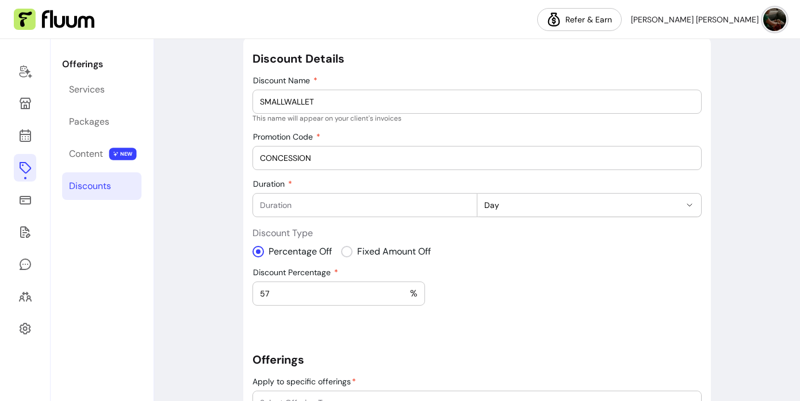
click at [371, 210] on input "Duration" at bounding box center [364, 206] width 209 height 12
type input "24"
click at [635, 324] on div "**********" at bounding box center [476, 304] width 449 height 506
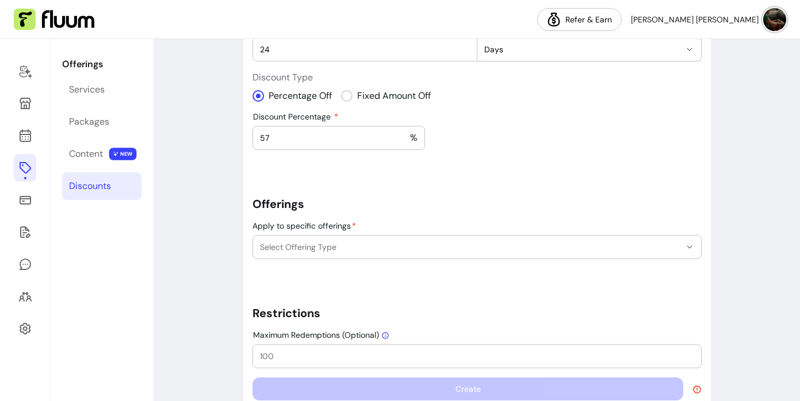
scroll to position [233, 0]
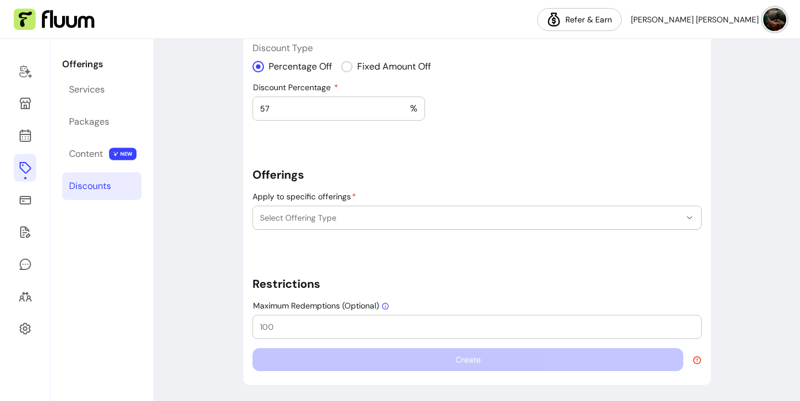
click at [688, 220] on icon "button" at bounding box center [689, 217] width 9 height 9
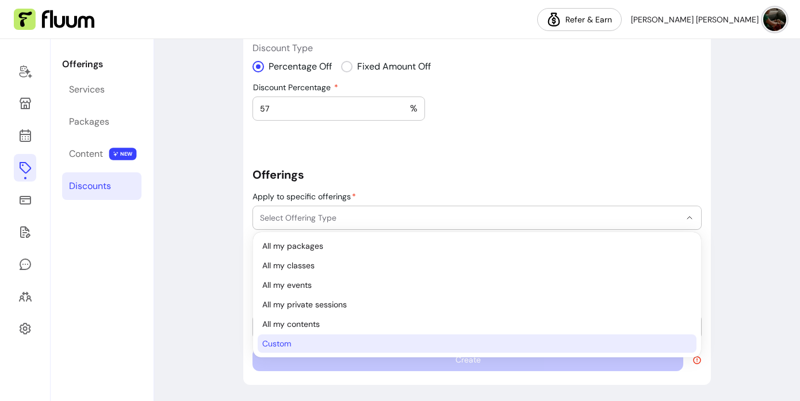
click at [293, 347] on span "Custom" at bounding box center [470, 344] width 417 height 12
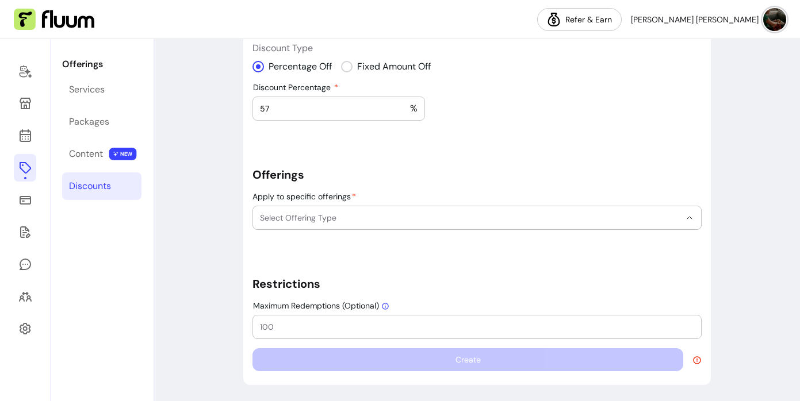
select select "******"
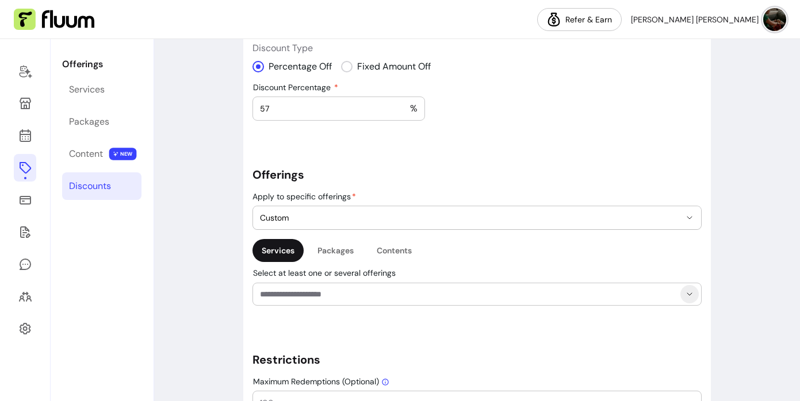
click at [688, 294] on icon "Show suggestions" at bounding box center [689, 294] width 9 height 9
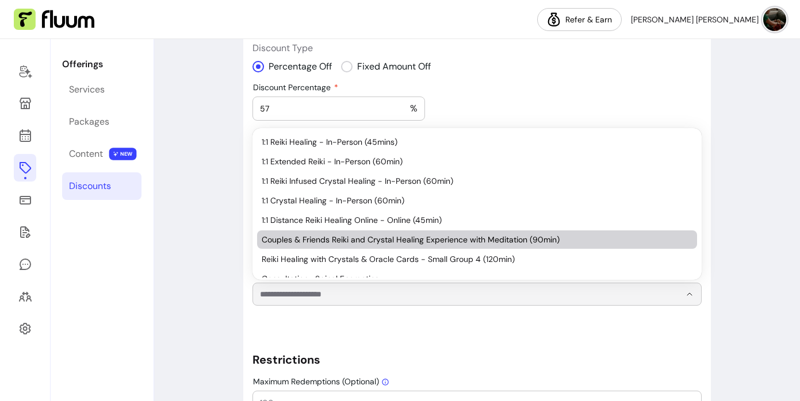
scroll to position [130, 0]
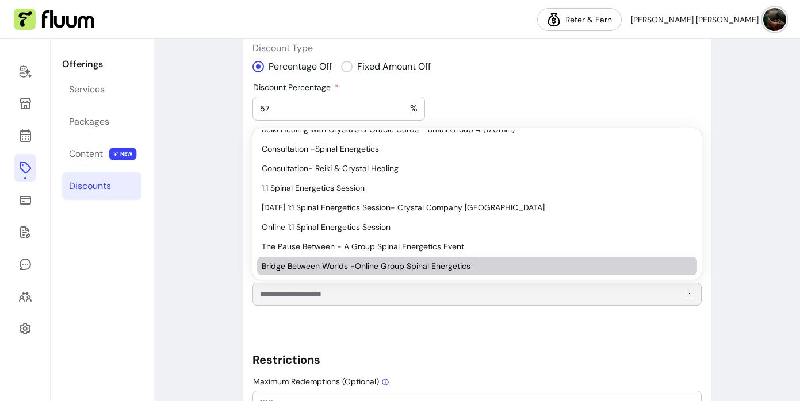
click at [476, 267] on span "Bridge Between Worlds -Online Group Spinal Energetics" at bounding box center [471, 266] width 419 height 12
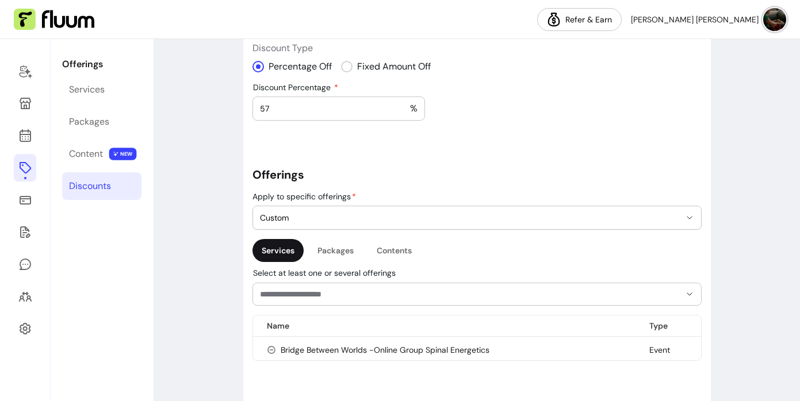
scroll to position [365, 0]
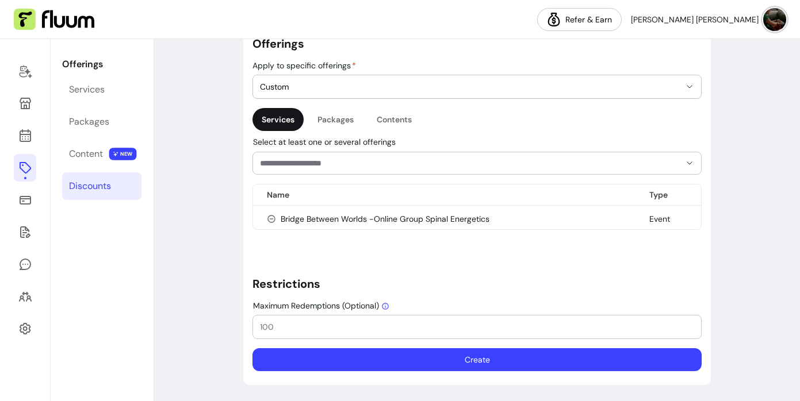
click at [277, 328] on input "Maximum Redemptions (Optional)" at bounding box center [477, 327] width 434 height 12
type input "10"
click at [409, 361] on button "Create" at bounding box center [476, 359] width 449 height 23
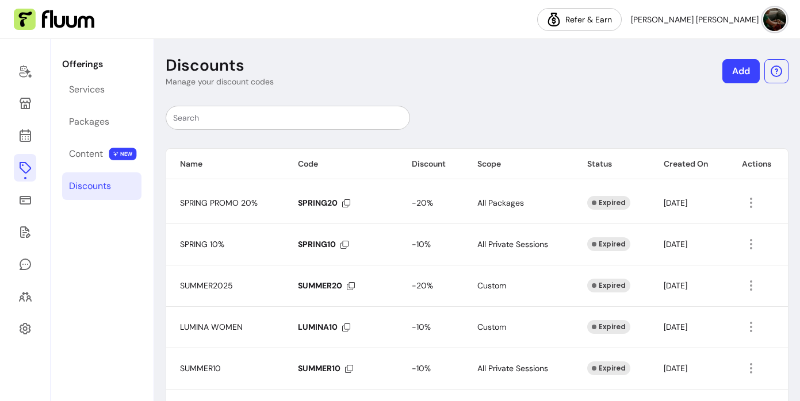
click at [612, 105] on div "Name Code Discount Scope Status Created On Actions SPRING PROMO 20% SPRING20 -2…" at bounding box center [477, 346] width 623 height 499
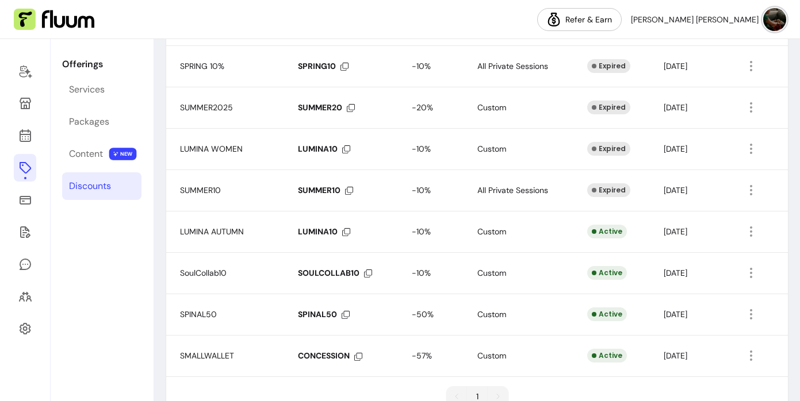
scroll to position [210, 0]
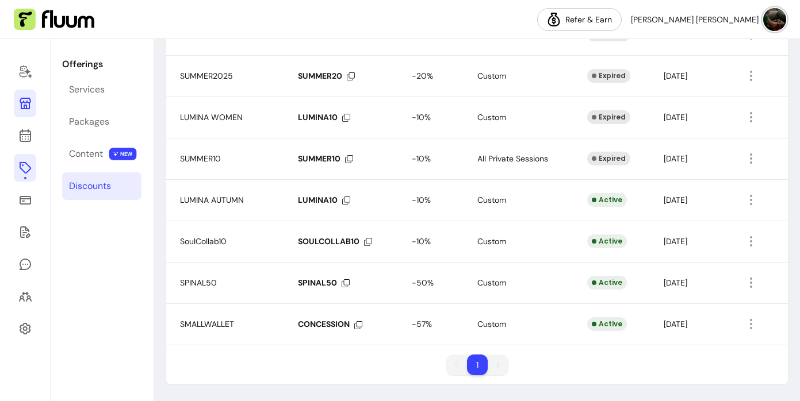
click at [25, 104] on icon at bounding box center [25, 104] width 14 height 14
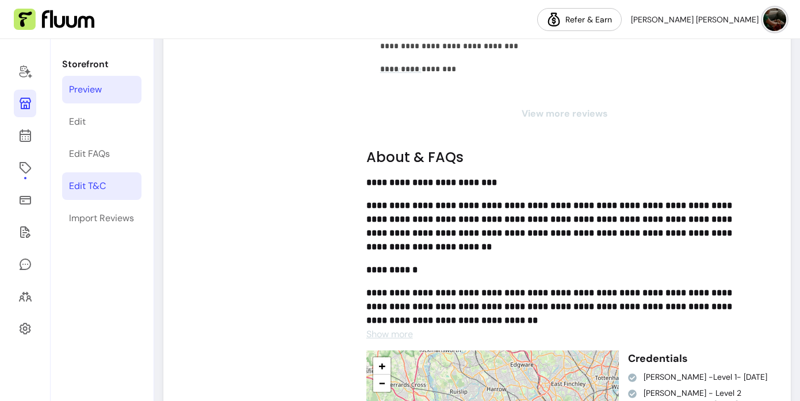
scroll to position [2772, 0]
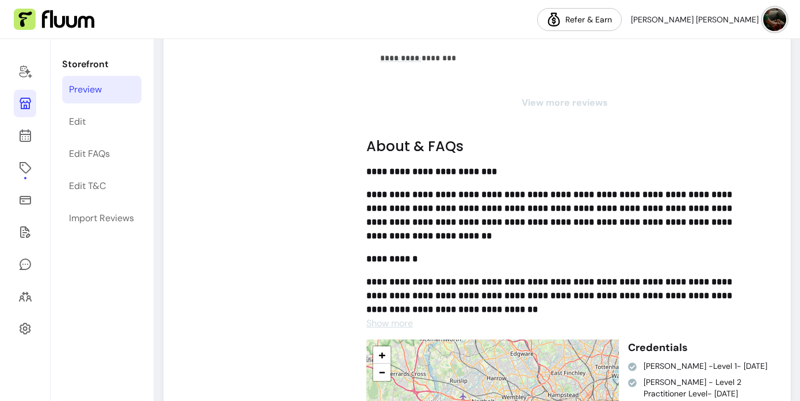
click at [76, 87] on div "Preview" at bounding box center [85, 90] width 33 height 14
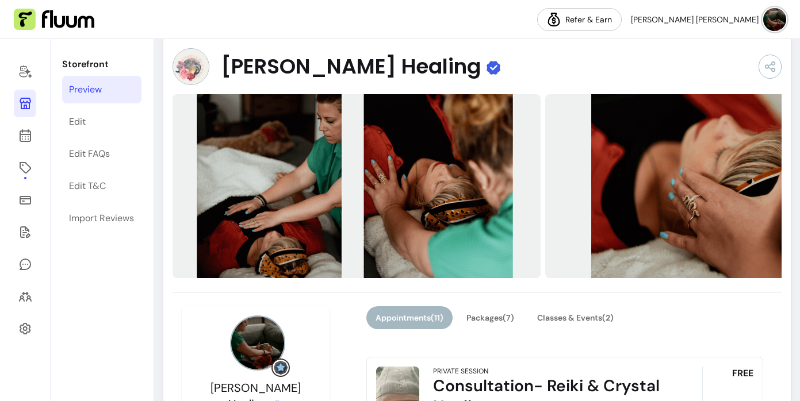
scroll to position [90, 0]
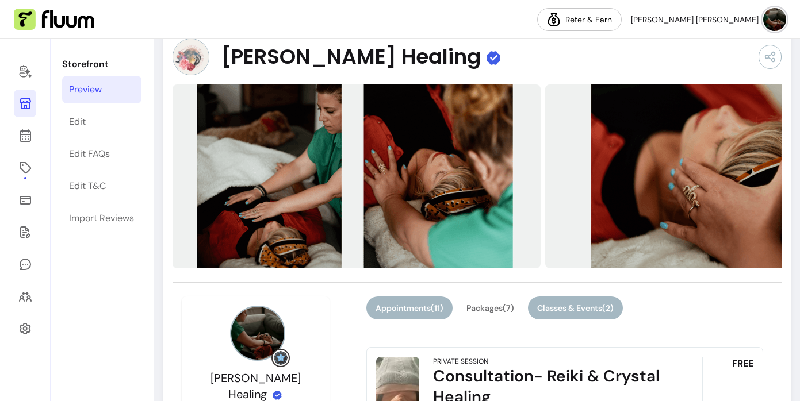
click at [576, 309] on button "Classes & Events ( 2 )" at bounding box center [575, 308] width 95 height 23
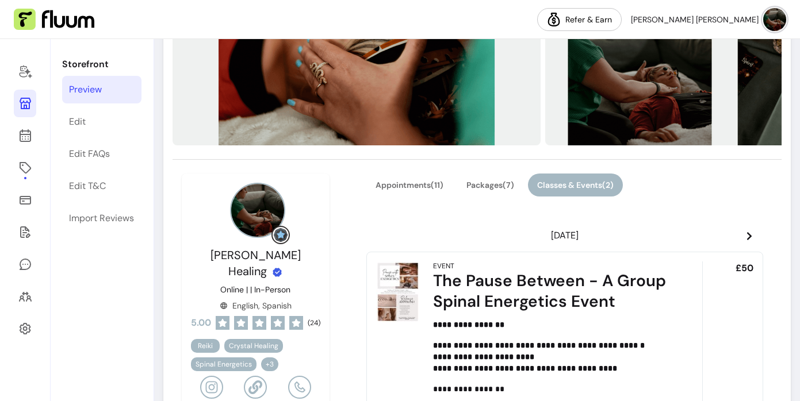
scroll to position [214, 0]
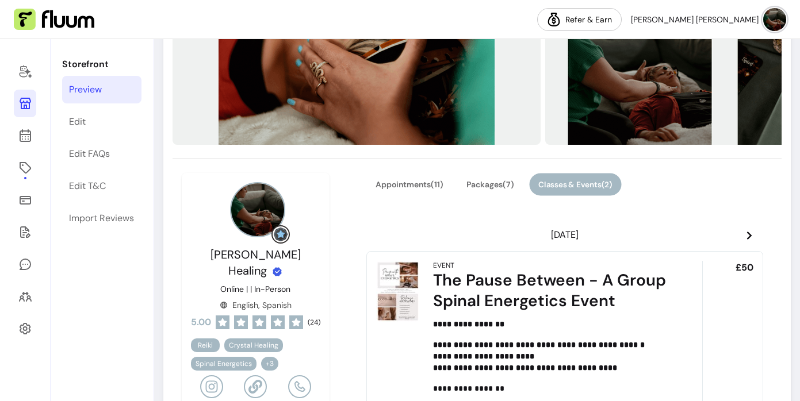
click at [581, 188] on button "Classes & Events ( 2 )" at bounding box center [575, 185] width 92 height 22
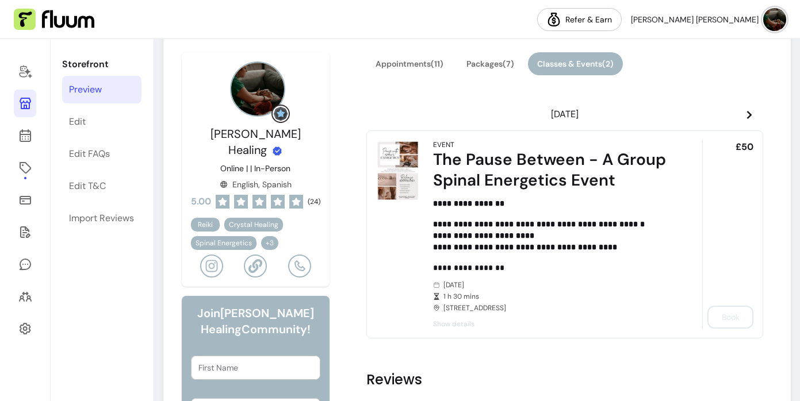
scroll to position [343, 0]
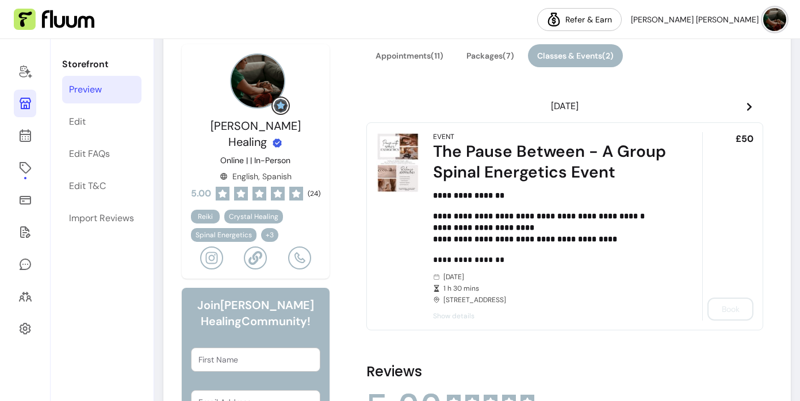
click at [748, 106] on icon at bounding box center [749, 106] width 9 height 9
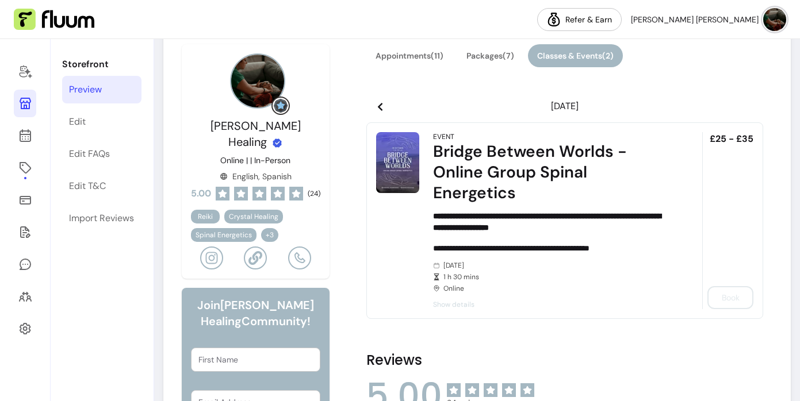
click at [389, 173] on img at bounding box center [397, 162] width 43 height 61
click at [483, 170] on div "Bridge Between Worlds -Online Group Spinal Energetics" at bounding box center [551, 172] width 237 height 62
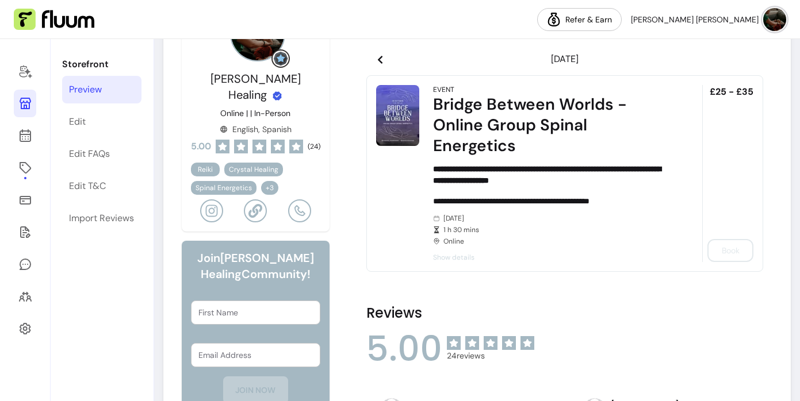
scroll to position [395, 0]
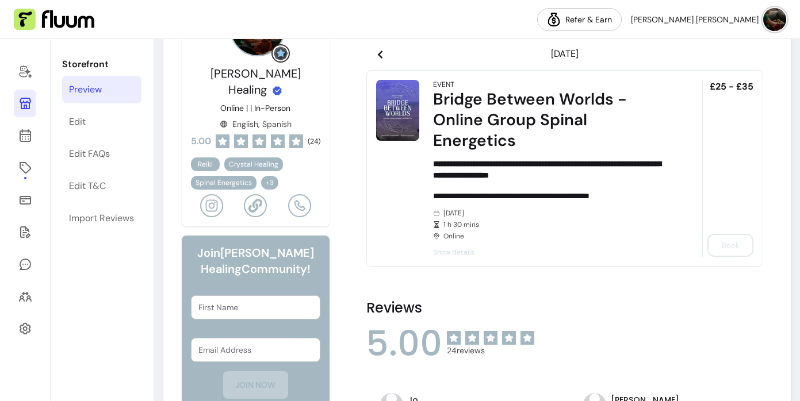
click at [499, 235] on div "Tuesday October 28, 2025 1 h 30 mins Online" at bounding box center [551, 225] width 237 height 32
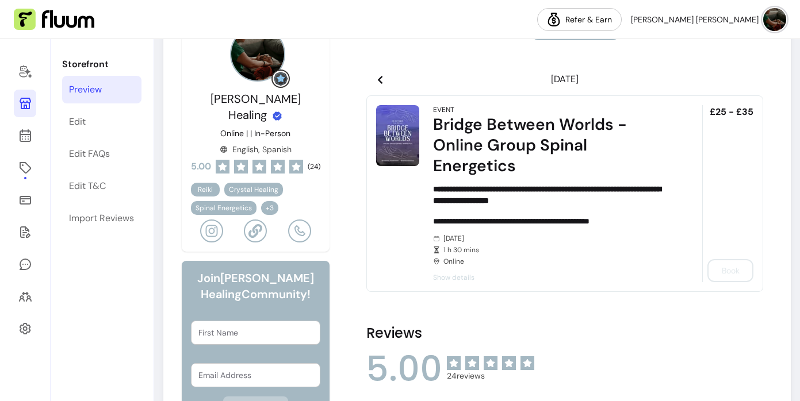
scroll to position [369, 0]
click at [23, 103] on icon at bounding box center [25, 104] width 14 height 14
click at [25, 171] on icon at bounding box center [25, 168] width 14 height 14
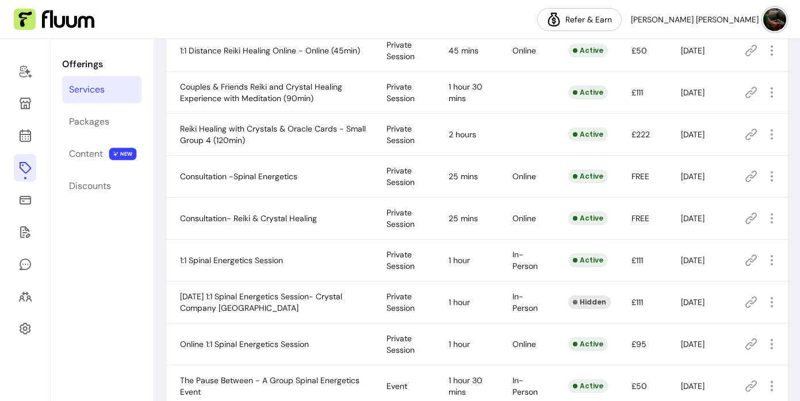
scroll to position [426, 0]
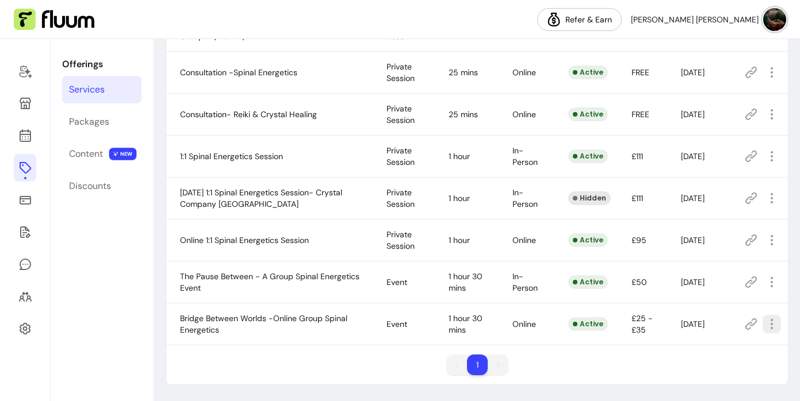
click at [770, 327] on icon "button" at bounding box center [772, 324] width 14 height 14
click at [714, 351] on div "Name Type Duration Modality Status Price Created on Actions 1:1 Reiki Healing -…" at bounding box center [477, 54] width 623 height 661
click at [770, 324] on icon "button" at bounding box center [771, 323] width 13 height 13
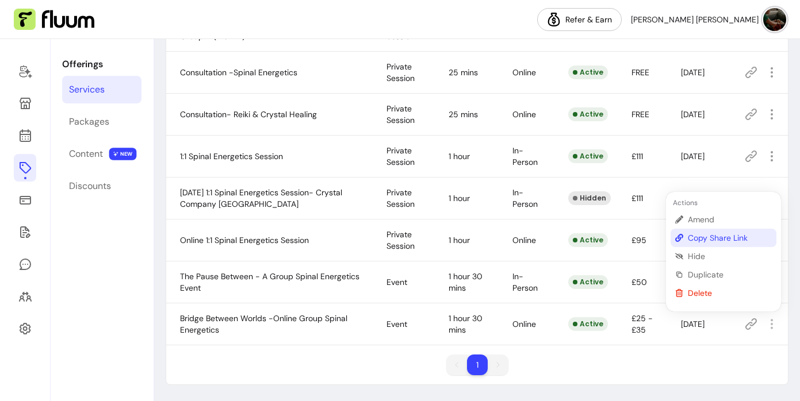
click at [729, 235] on span "Copy Share Link" at bounding box center [730, 238] width 84 height 12
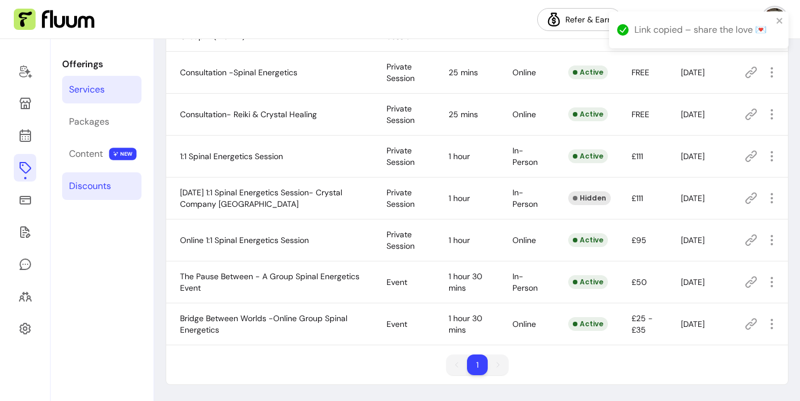
click at [97, 183] on div "Discounts" at bounding box center [90, 186] width 42 height 14
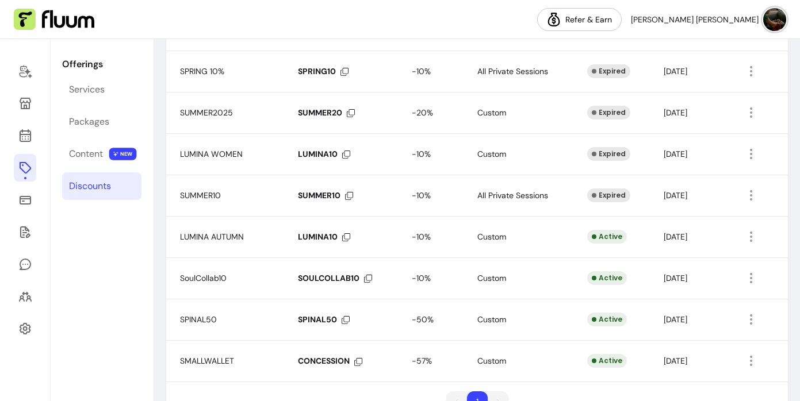
scroll to position [210, 0]
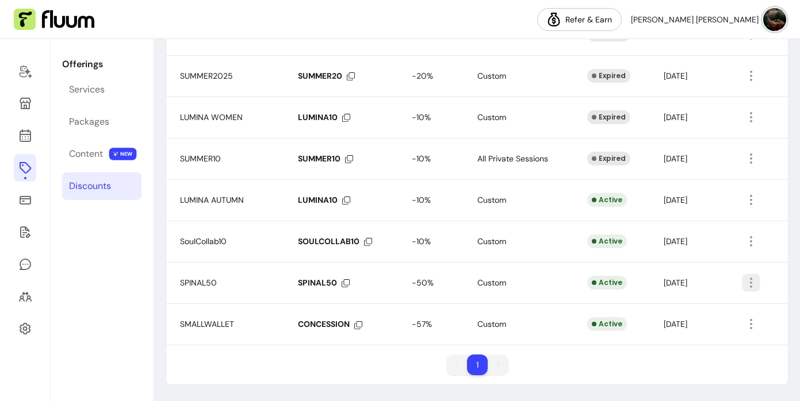
click at [752, 285] on icon "button" at bounding box center [750, 282] width 13 height 13
click at [689, 311] on span "Amend" at bounding box center [709, 310] width 84 height 12
select select "****"
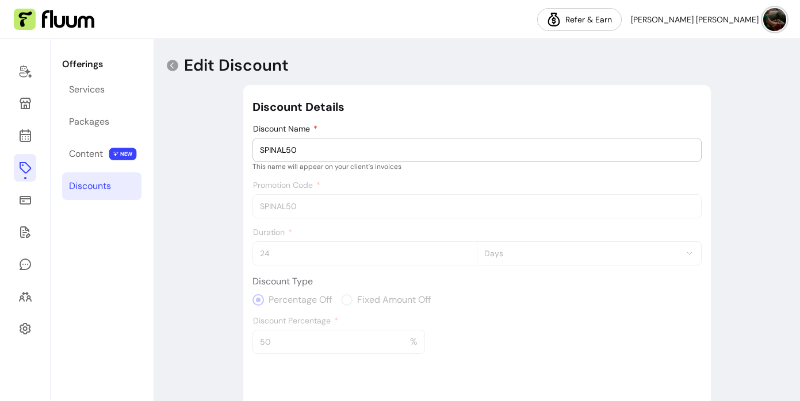
click at [349, 148] on input "SPINAL50" at bounding box center [477, 150] width 434 height 12
click at [320, 182] on label "Promotion Code" at bounding box center [289, 185] width 72 height 12
click at [314, 205] on div "Discount Details Discount Name SPINALPRACTITIONER This name will appear on your…" at bounding box center [476, 367] width 449 height 537
click at [344, 148] on input "SPINALPRACTITIONER" at bounding box center [477, 150] width 434 height 12
click at [319, 204] on div "Discount Details Discount Name SPINAL50 This name will appear on your client's …" at bounding box center [476, 367] width 449 height 537
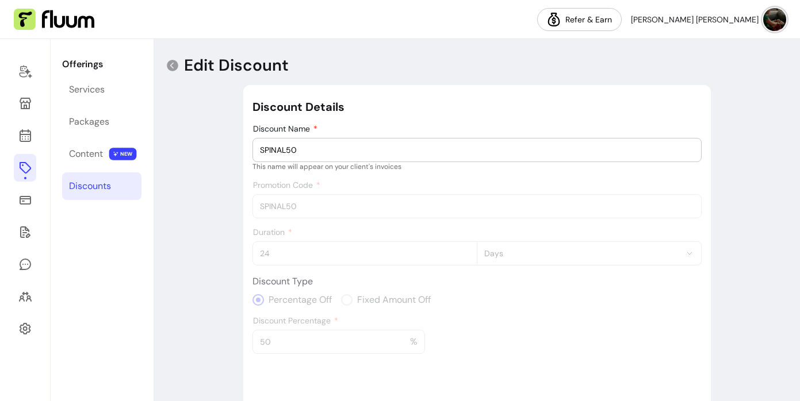
click at [313, 240] on div "Duration 24 **** ***** ****** ***** Days" at bounding box center [476, 247] width 449 height 38
click at [417, 350] on div "Discount Details Discount Name SPINAL50 This name will appear on your client's …" at bounding box center [476, 367] width 449 height 537
click at [342, 154] on input "SPINAL50" at bounding box center [477, 150] width 434 height 12
click at [346, 186] on div "Discount Details Discount Name SPINAL50 This name will appear on your client's …" at bounding box center [476, 367] width 449 height 537
click at [457, 150] on input "SPINAL50" at bounding box center [477, 150] width 434 height 12
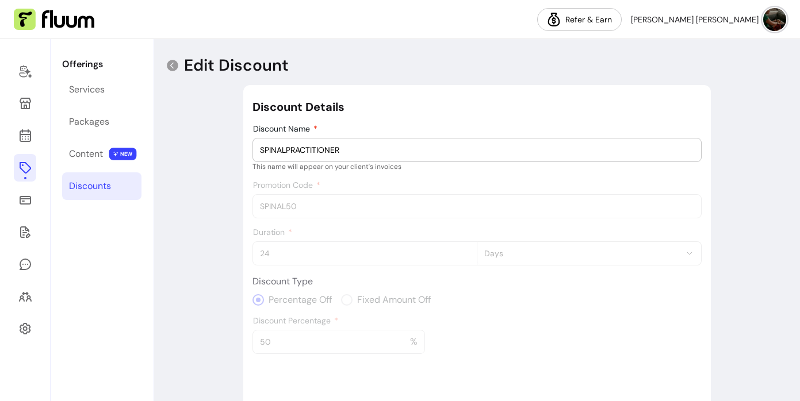
type input "SPINALPRACTITIONER"
click at [410, 128] on div "Discount Name SPINALPRACTITIONER This name will appear on your client's invoices" at bounding box center [476, 147] width 449 height 47
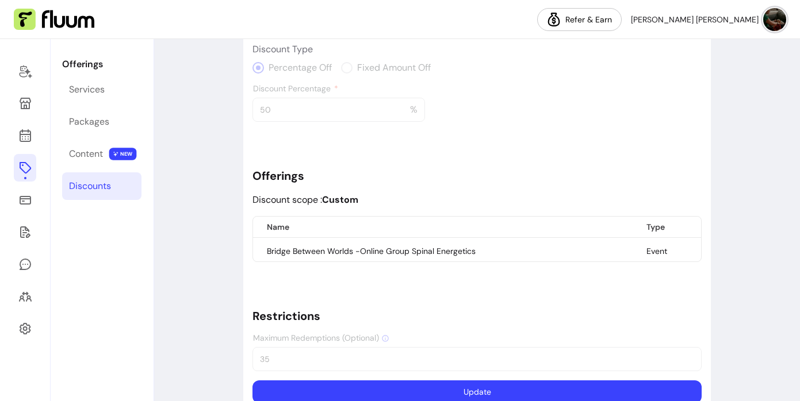
scroll to position [236, 0]
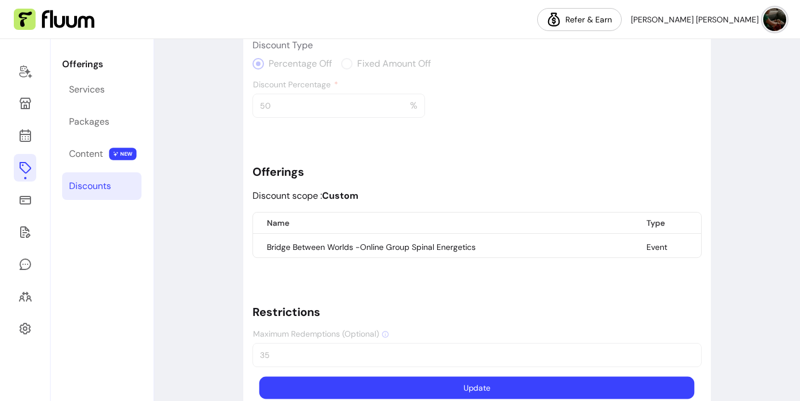
click at [431, 391] on button "Update" at bounding box center [476, 388] width 435 height 22
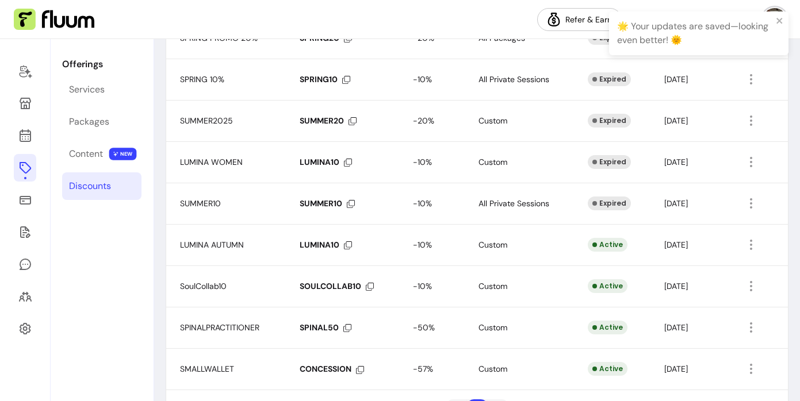
scroll to position [210, 0]
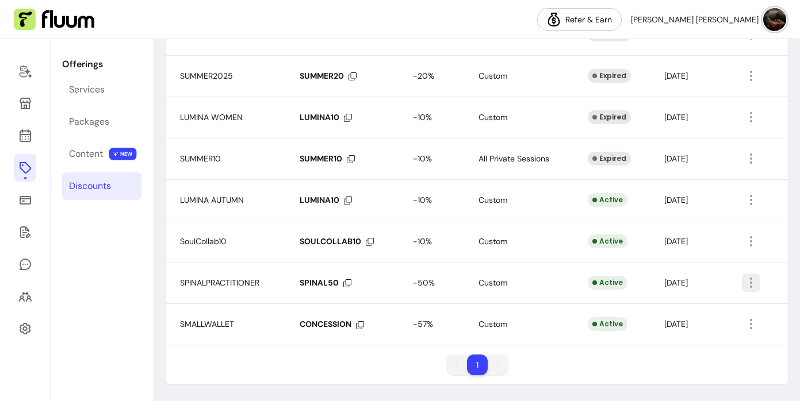
click at [747, 282] on icon "button" at bounding box center [751, 283] width 14 height 14
click at [677, 332] on span "Delete" at bounding box center [710, 329] width 84 height 12
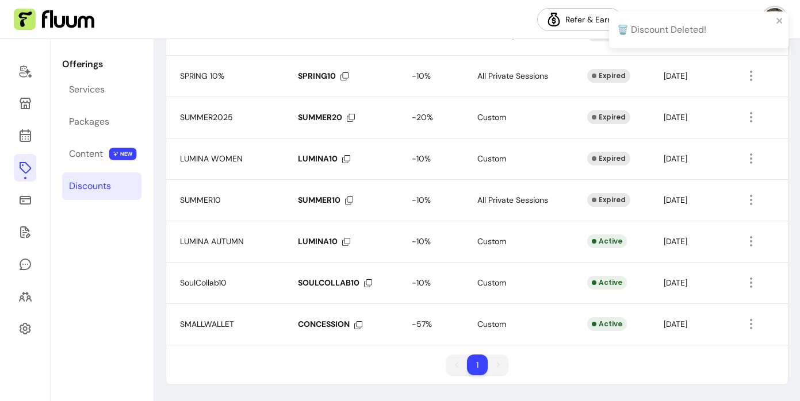
scroll to position [0, 0]
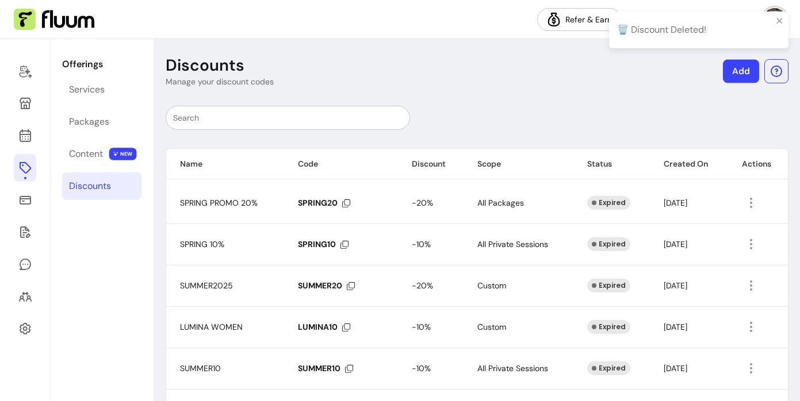
click at [736, 71] on link "Add" at bounding box center [741, 72] width 36 height 24
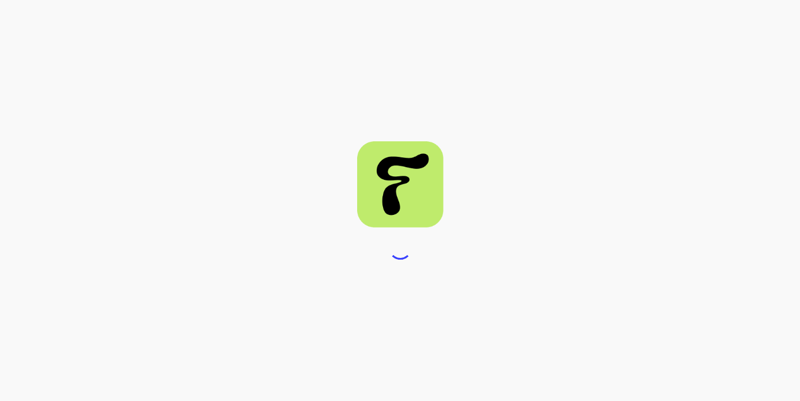
select select "****"
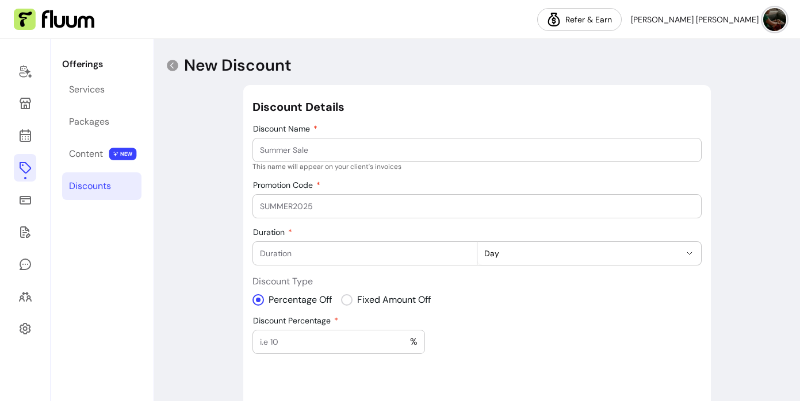
click at [462, 149] on input "Discount Name" at bounding box center [477, 150] width 434 height 12
type input "SPINAL50"
click at [374, 212] on div at bounding box center [477, 206] width 434 height 23
type input "SPINALPRAC"
click at [354, 256] on input "Duration" at bounding box center [364, 254] width 209 height 12
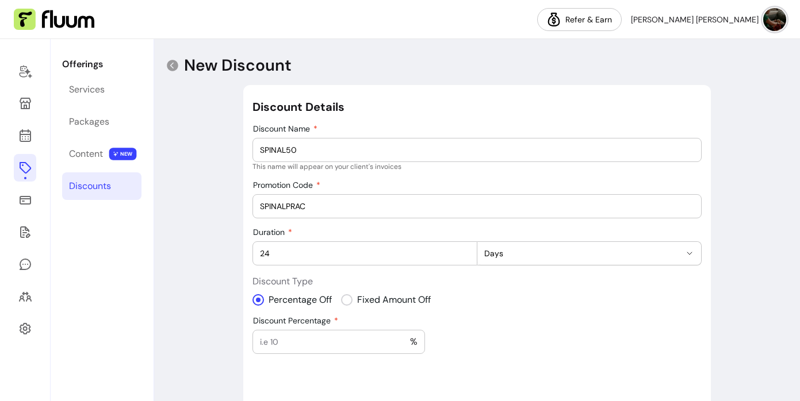
type input "24"
click at [353, 340] on input "Discount Percentage" at bounding box center [335, 342] width 150 height 12
type input "50"
click at [548, 341] on div "**********" at bounding box center [476, 352] width 449 height 506
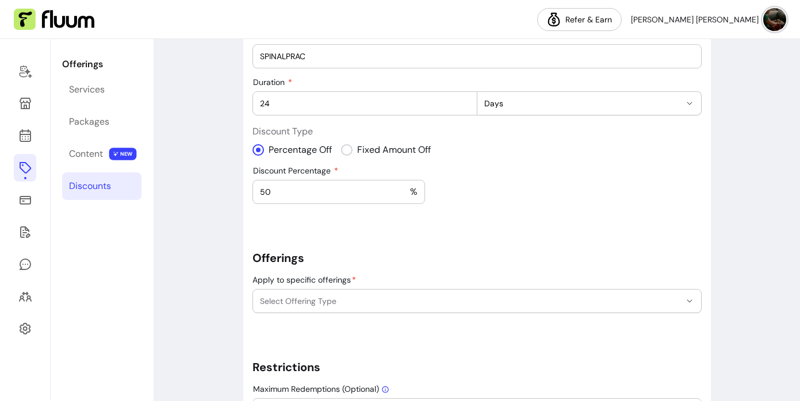
scroll to position [152, 0]
click at [685, 302] on icon "button" at bounding box center [689, 299] width 9 height 9
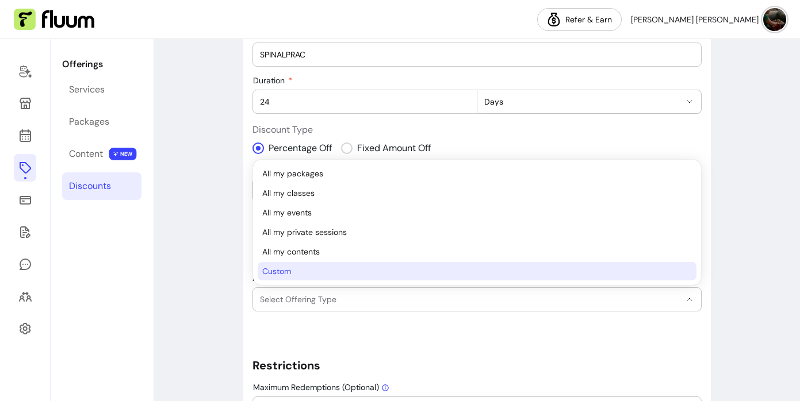
click at [499, 271] on span "Custom" at bounding box center [470, 272] width 417 height 12
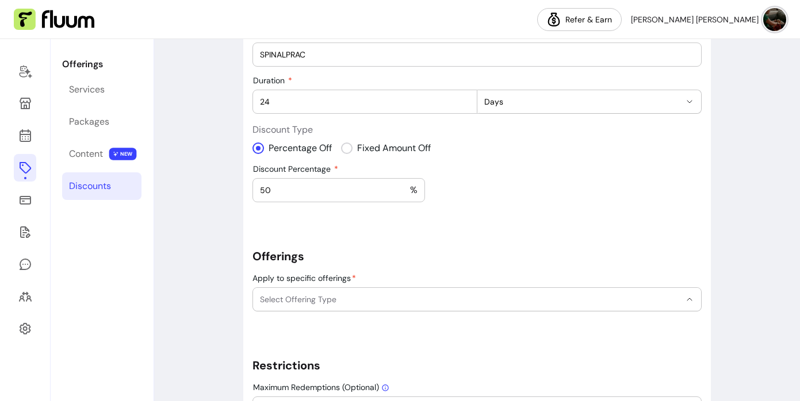
select select "******"
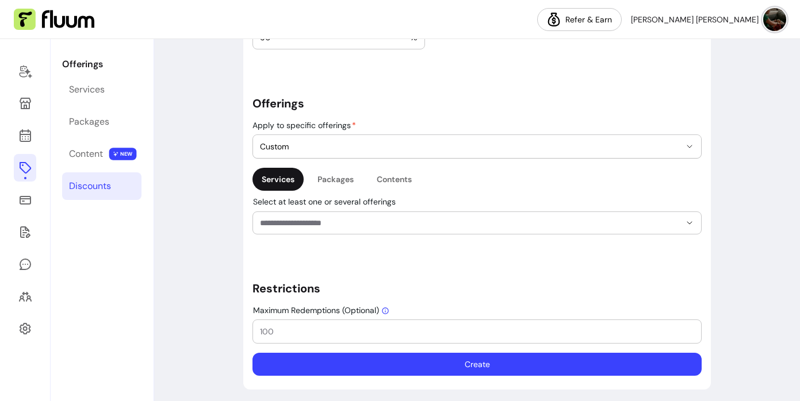
scroll to position [307, 0]
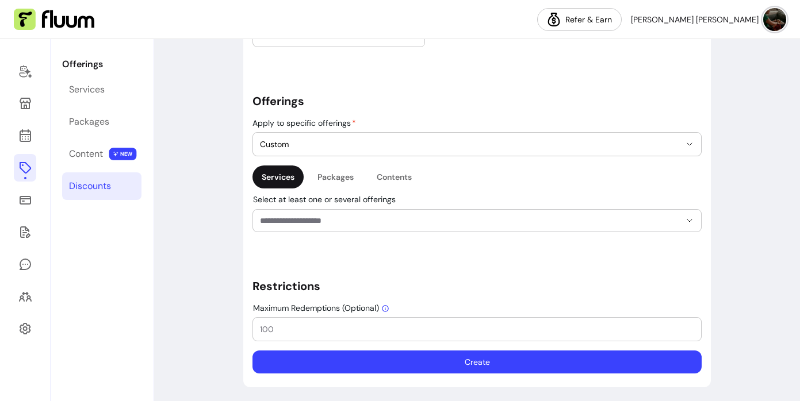
click at [682, 229] on div at bounding box center [680, 221] width 37 height 22
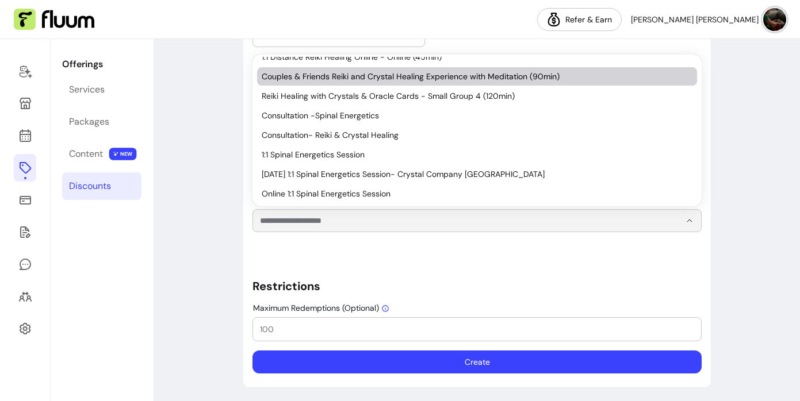
scroll to position [130, 0]
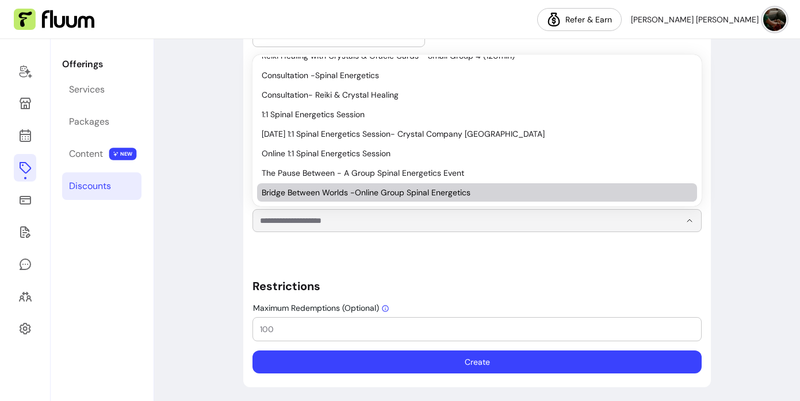
click at [451, 193] on span "Bridge Between Worlds -Online Group Spinal Energetics" at bounding box center [471, 193] width 419 height 12
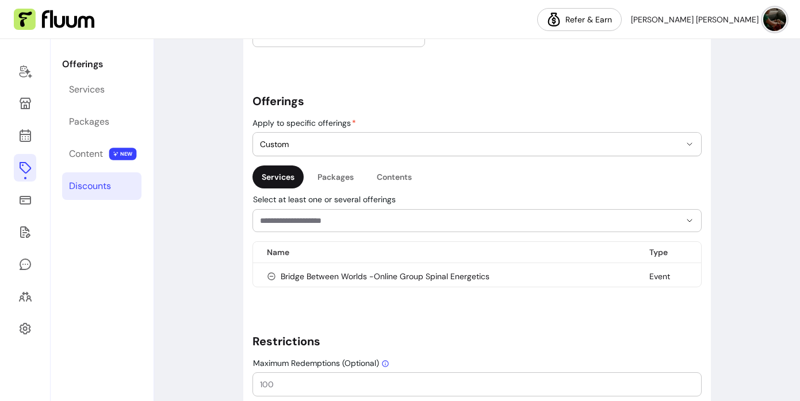
scroll to position [365, 0]
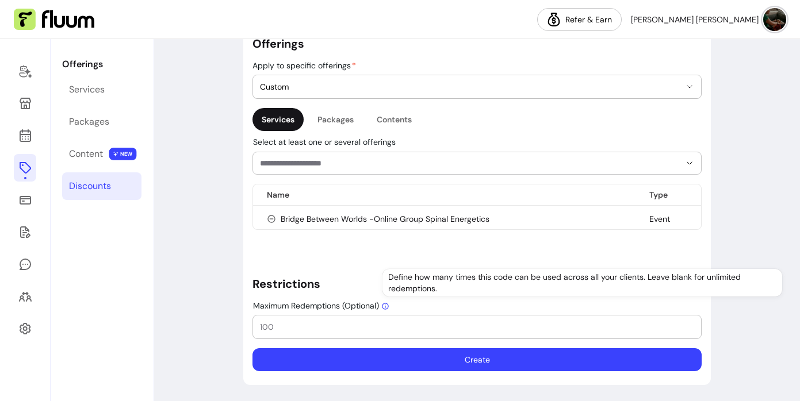
click at [309, 328] on input "Maximum Redemptions (Optional)" at bounding box center [477, 327] width 434 height 12
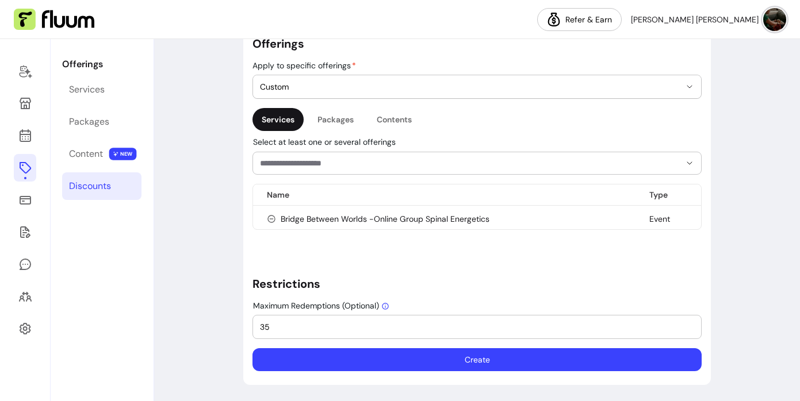
type input "35"
click at [468, 287] on h5 "Restrictions" at bounding box center [476, 284] width 449 height 16
click at [459, 360] on button "Create" at bounding box center [476, 360] width 435 height 22
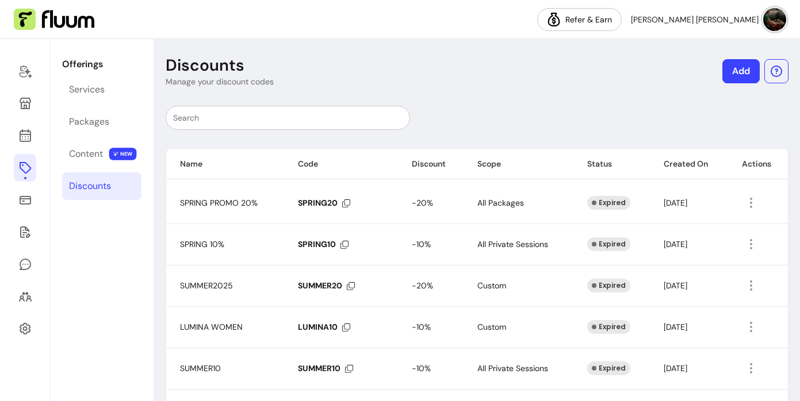
click at [328, 82] on header "Discounts Manage your discount codes Add" at bounding box center [477, 71] width 623 height 32
click at [23, 171] on icon at bounding box center [25, 168] width 12 height 12
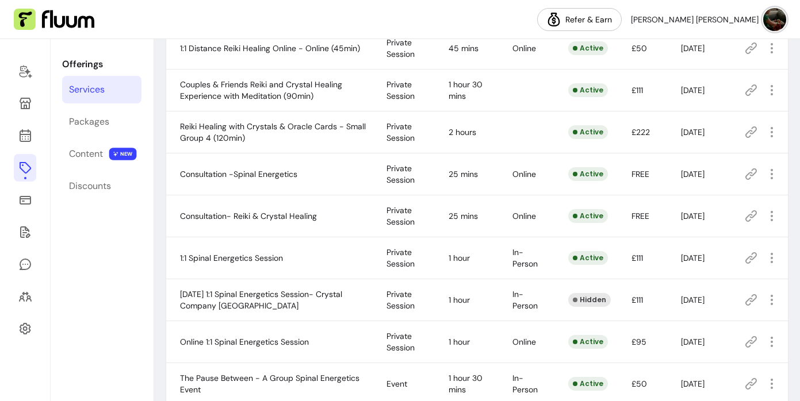
scroll to position [426, 0]
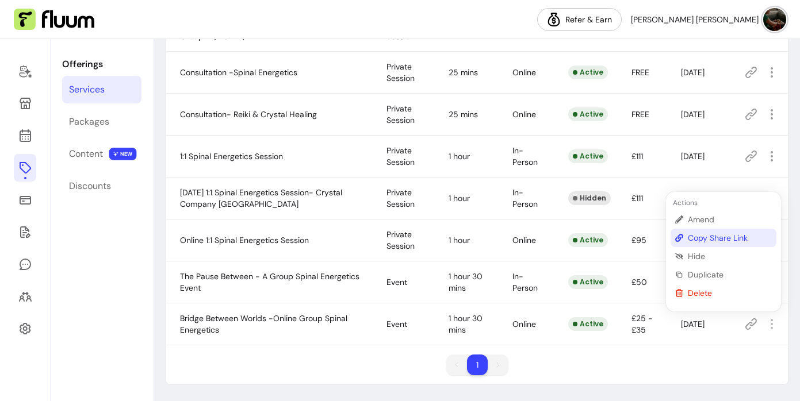
click at [719, 236] on span "Copy Share Link" at bounding box center [730, 238] width 84 height 12
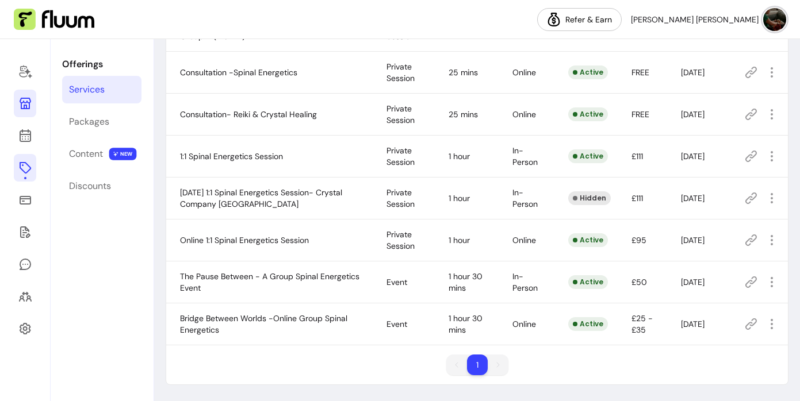
click at [24, 104] on icon at bounding box center [25, 104] width 14 height 14
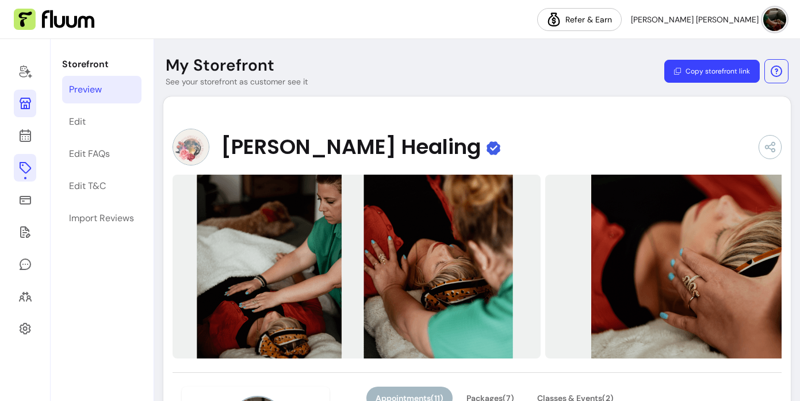
click at [27, 167] on icon at bounding box center [25, 168] width 14 height 14
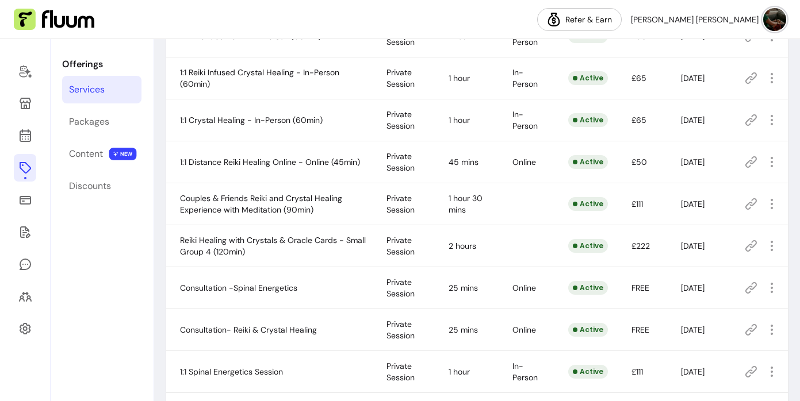
scroll to position [426, 0]
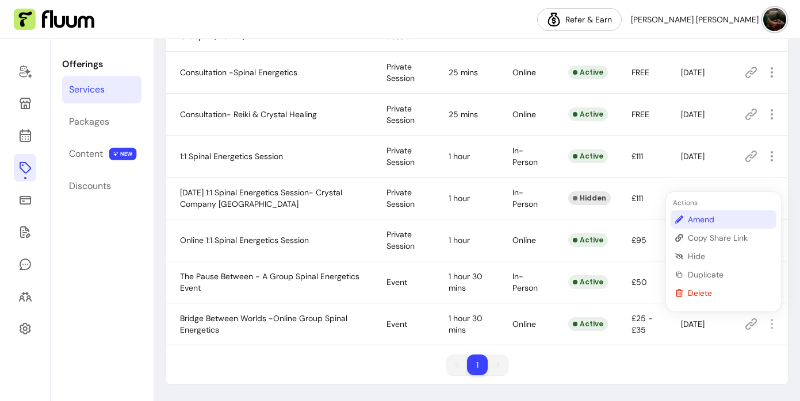
click at [709, 221] on span "Amend" at bounding box center [730, 220] width 84 height 12
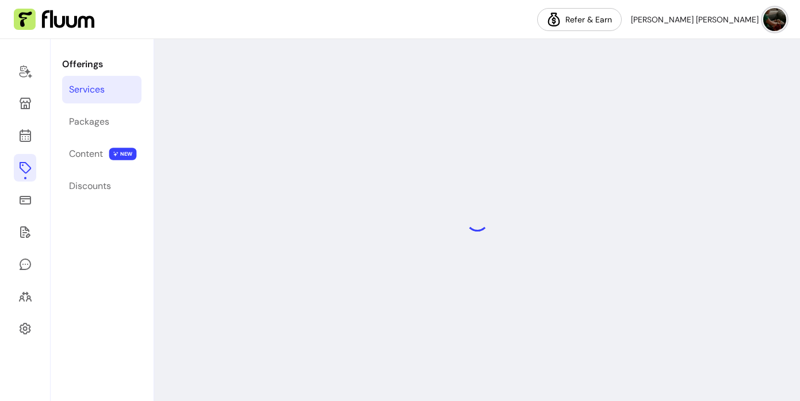
select select "******"
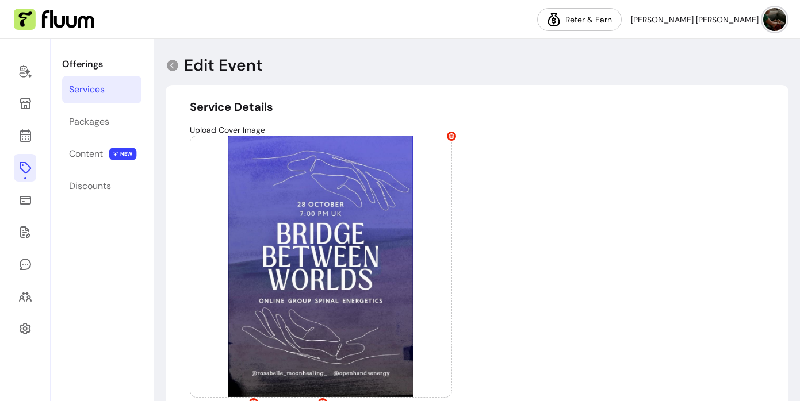
type input "**********"
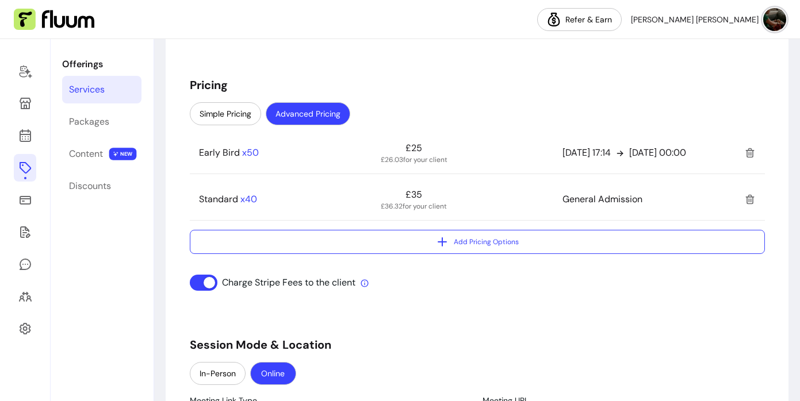
scroll to position [967, 0]
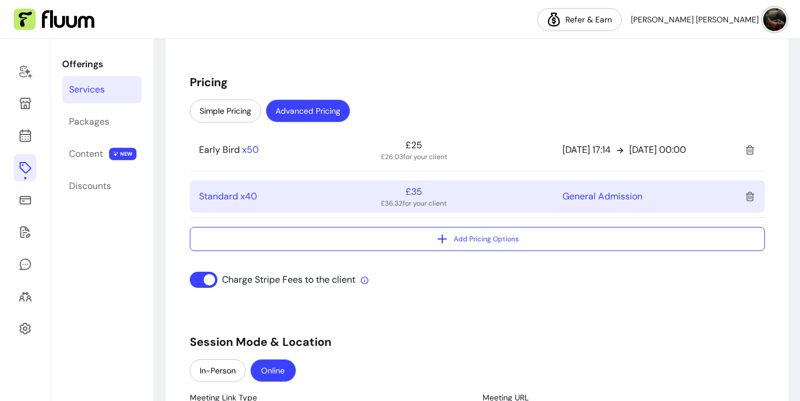
click at [439, 198] on div "£35 £36.32 for your client" at bounding box center [414, 196] width 66 height 23
select select "***"
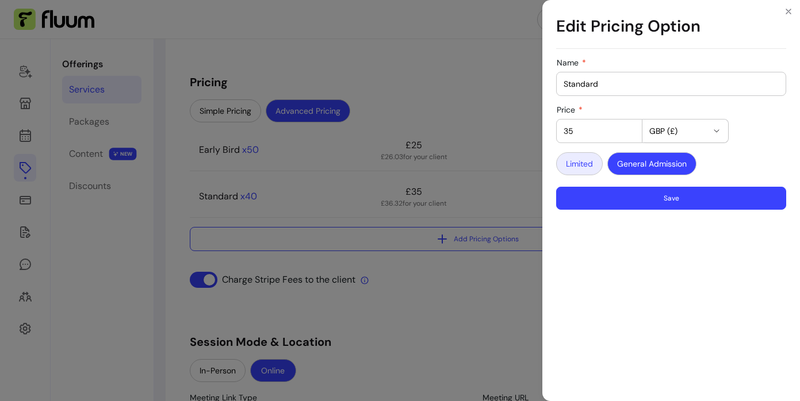
click at [583, 167] on button "Limited" at bounding box center [579, 163] width 47 height 23
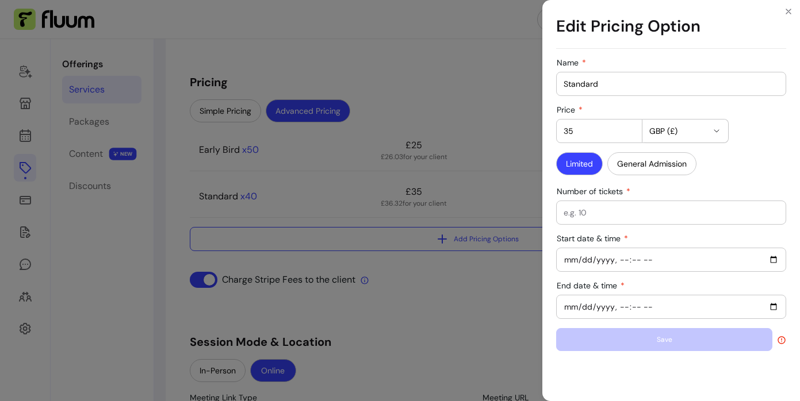
click at [748, 217] on input "Number of tickets" at bounding box center [671, 213] width 215 height 12
type input "40"
click at [771, 258] on input "Start date & time" at bounding box center [671, 260] width 215 height 13
type input "2025-10-04T18:07"
click at [643, 301] on input "End date & time" at bounding box center [671, 307] width 215 height 13
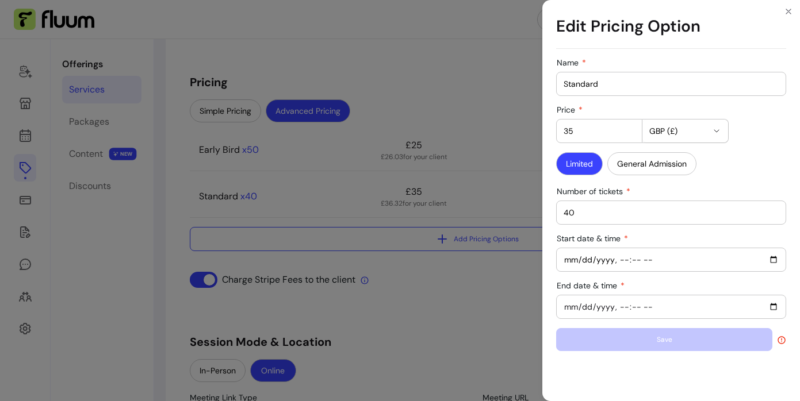
click at [689, 308] on input "End date & time" at bounding box center [671, 307] width 215 height 13
click at [602, 308] on input "End date & time" at bounding box center [671, 307] width 215 height 13
click at [589, 301] on input "End date & time" at bounding box center [671, 307] width 215 height 13
click at [773, 308] on input "End date & time" at bounding box center [671, 307] width 215 height 13
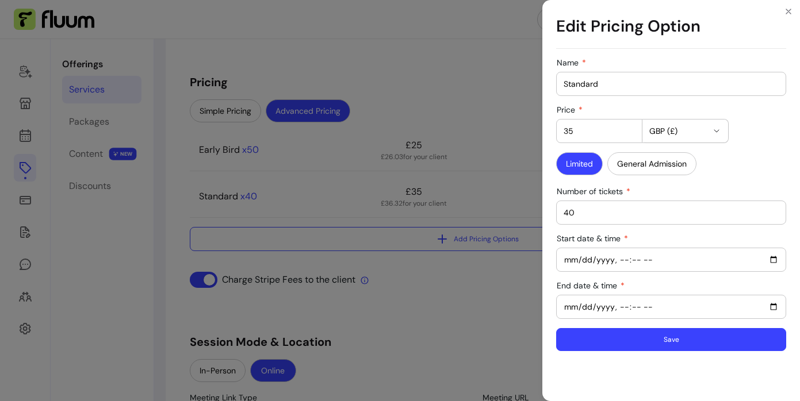
type input "2025-10-28T18:07"
click at [639, 380] on div "Name Standard Price 35 GBP (£) Limited General Admission Number of tickets 40 S…" at bounding box center [671, 227] width 258 height 348
click at [667, 339] on button "Save" at bounding box center [671, 340] width 223 height 22
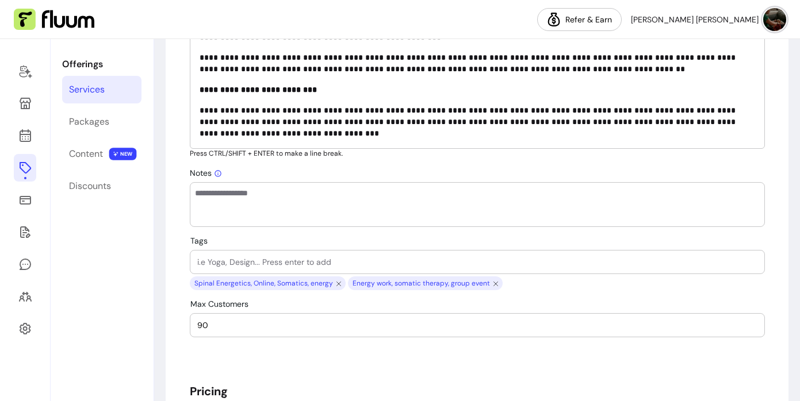
scroll to position [650, 0]
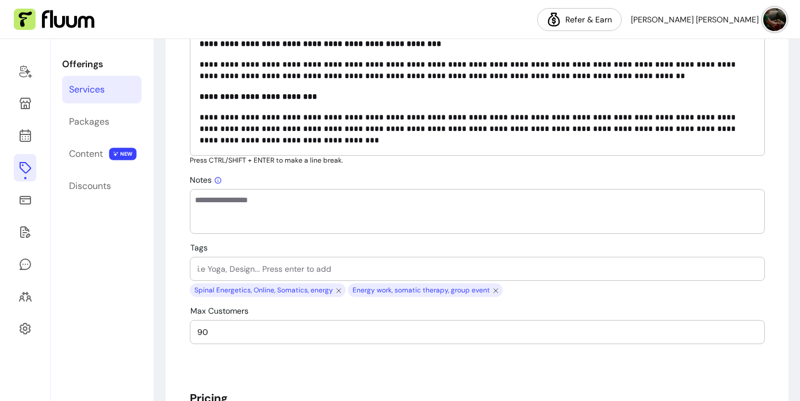
click at [522, 141] on p "**********" at bounding box center [478, 129] width 556 height 35
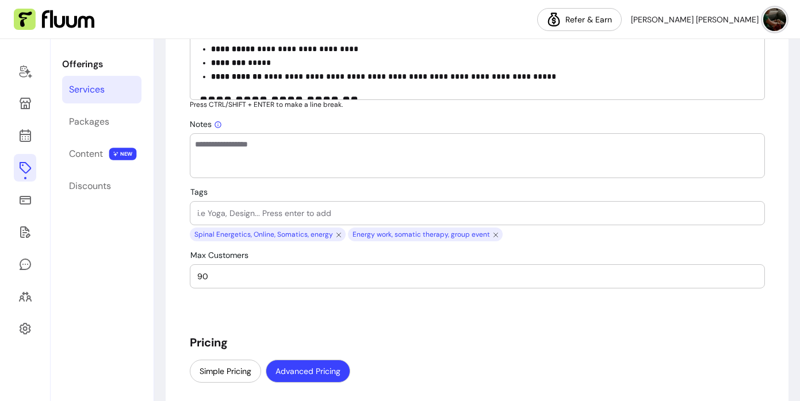
scroll to position [300, 0]
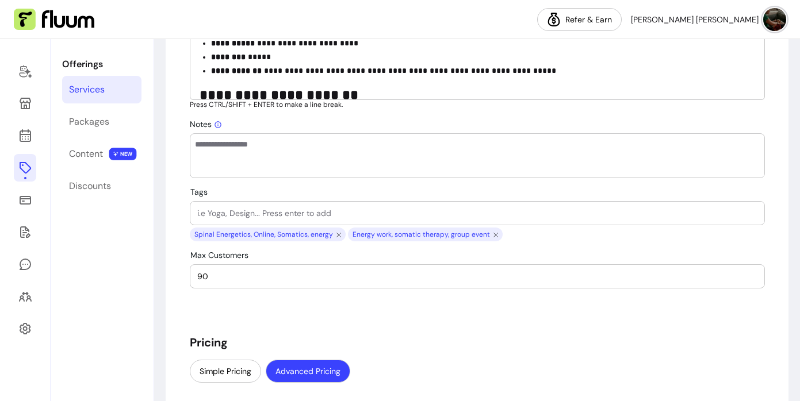
click at [538, 72] on p "**********" at bounding box center [483, 71] width 544 height 12
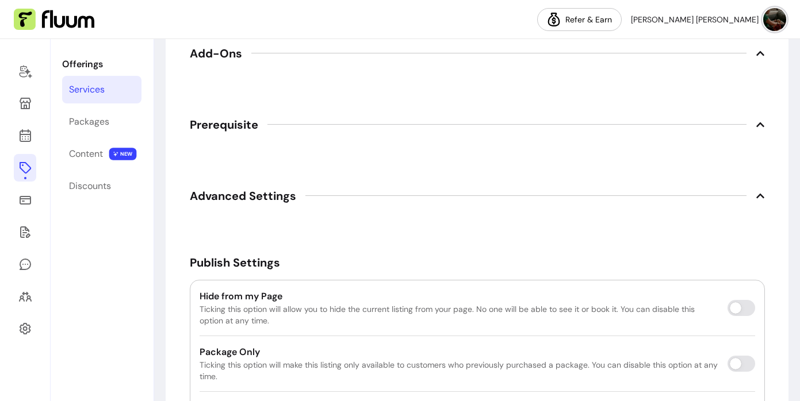
scroll to position [2123, 0]
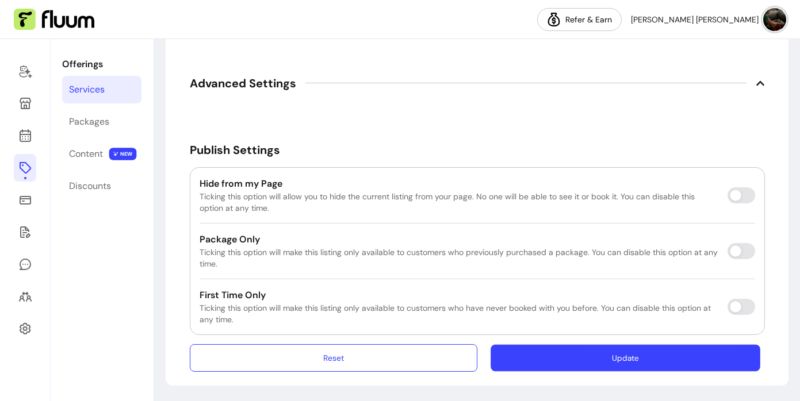
click at [580, 361] on button "Update" at bounding box center [626, 357] width 270 height 27
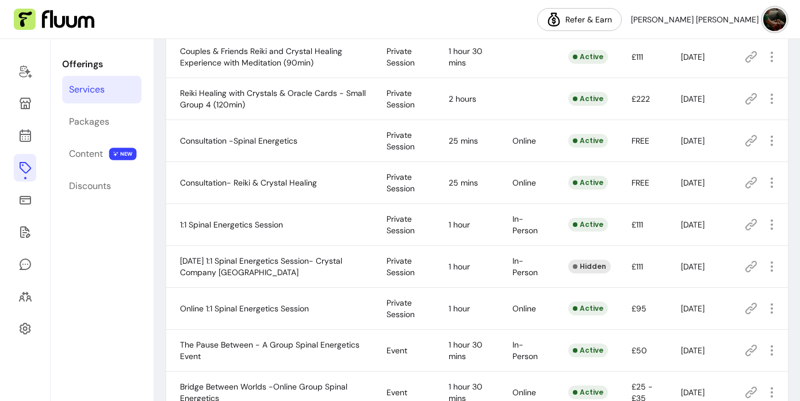
scroll to position [426, 0]
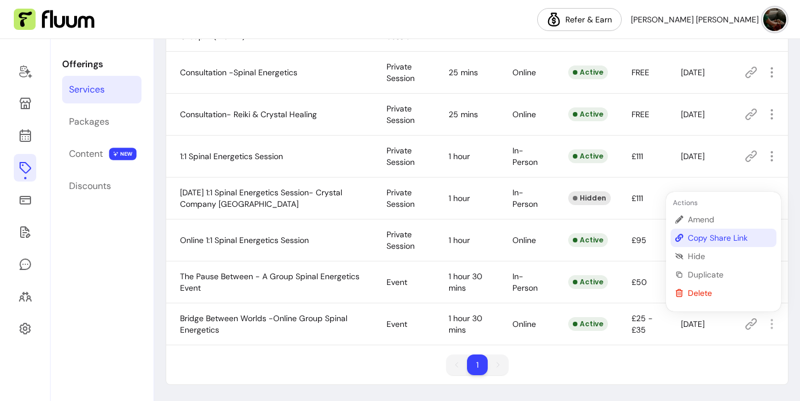
click at [725, 241] on span "Copy Share Link" at bounding box center [730, 238] width 84 height 12
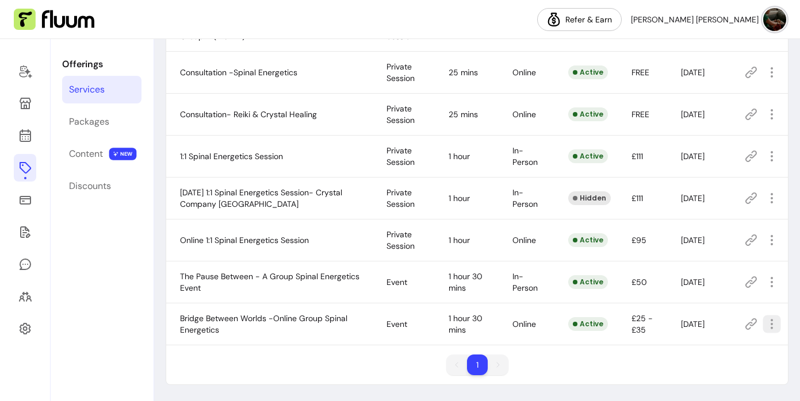
click at [770, 329] on icon "button" at bounding box center [771, 323] width 13 height 13
click at [682, 365] on div "1 1" at bounding box center [477, 370] width 622 height 30
click at [86, 189] on div "Discounts" at bounding box center [90, 186] width 42 height 14
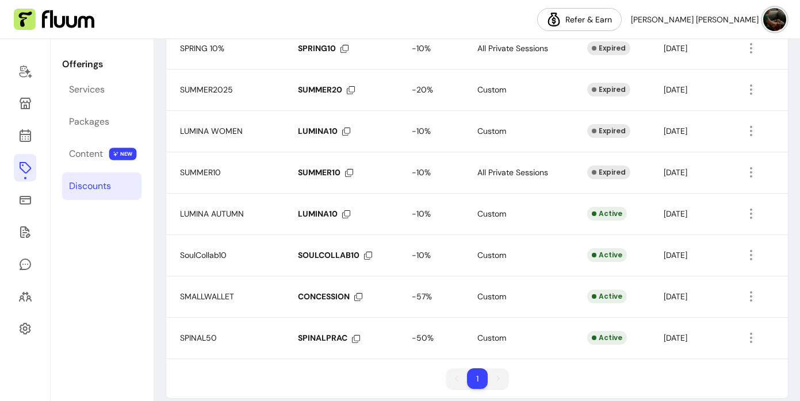
scroll to position [210, 0]
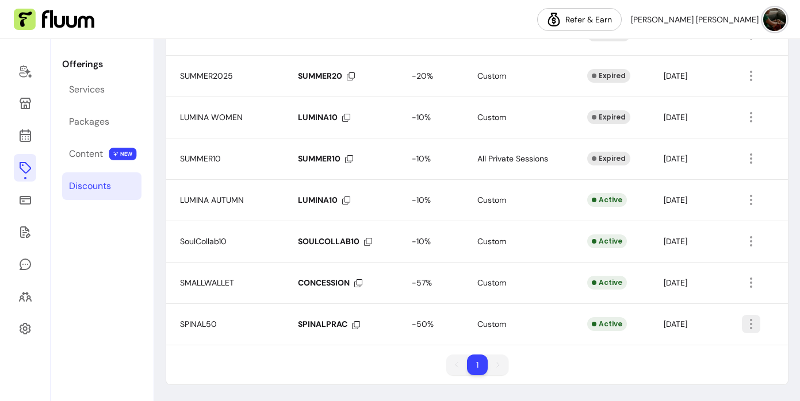
click at [750, 326] on icon "button" at bounding box center [751, 324] width 14 height 14
click at [684, 350] on span "Amend" at bounding box center [709, 351] width 84 height 12
select select "****"
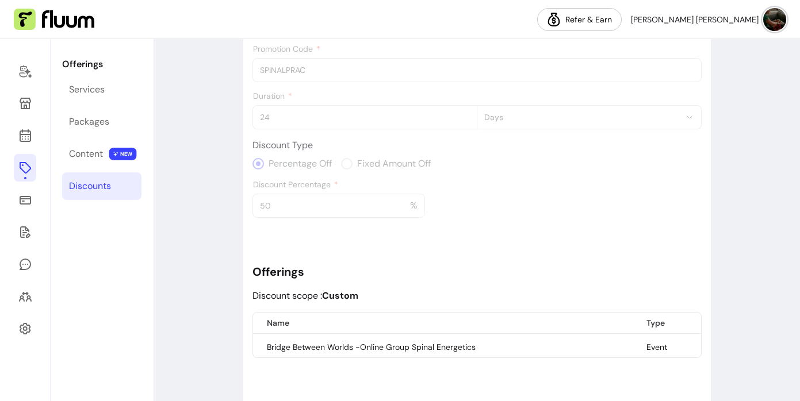
scroll to position [265, 0]
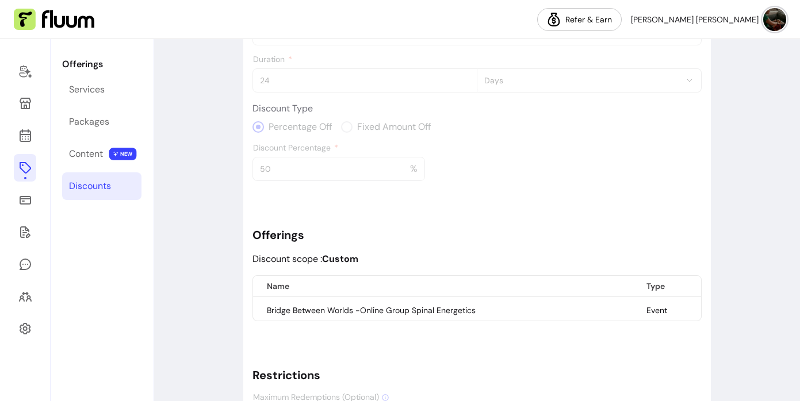
click at [475, 250] on div "Discount Details Discount Name SPINAL50 This name will appear on your client's …" at bounding box center [476, 194] width 449 height 537
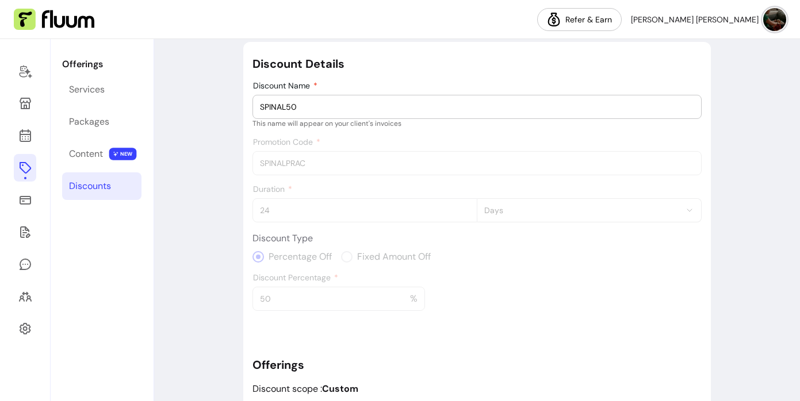
scroll to position [0, 0]
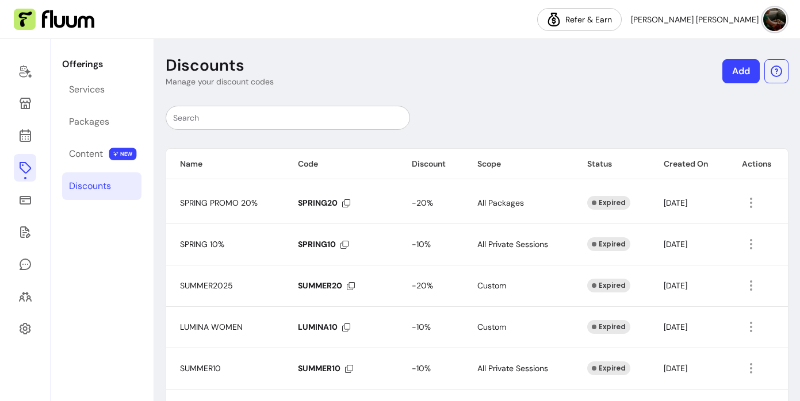
scroll to position [210, 0]
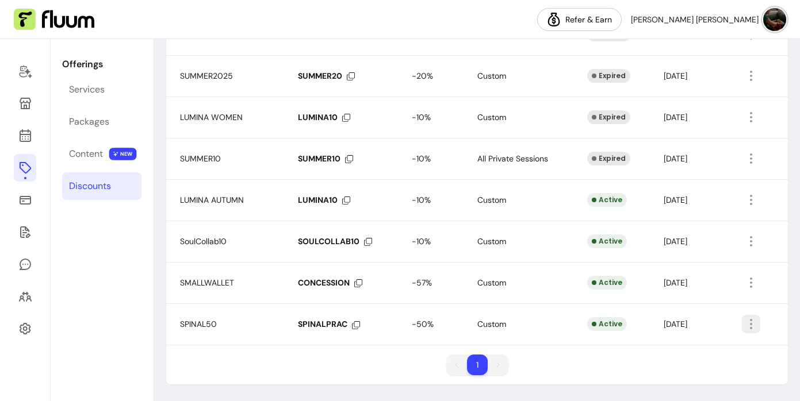
click at [752, 328] on icon "button" at bounding box center [812, 340] width 195 height 164
click at [702, 370] on span "Delete" at bounding box center [709, 371] width 84 height 12
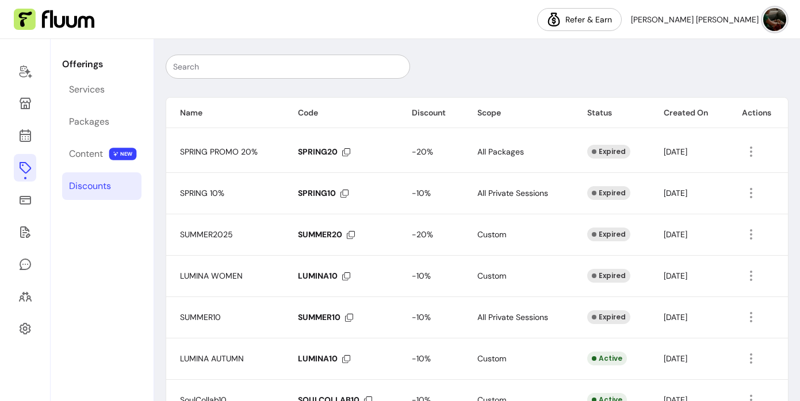
scroll to position [0, 0]
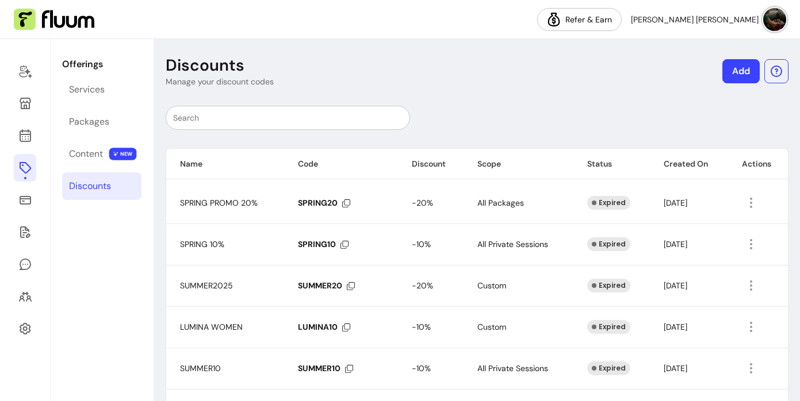
click at [726, 75] on link "Add" at bounding box center [740, 71] width 37 height 24
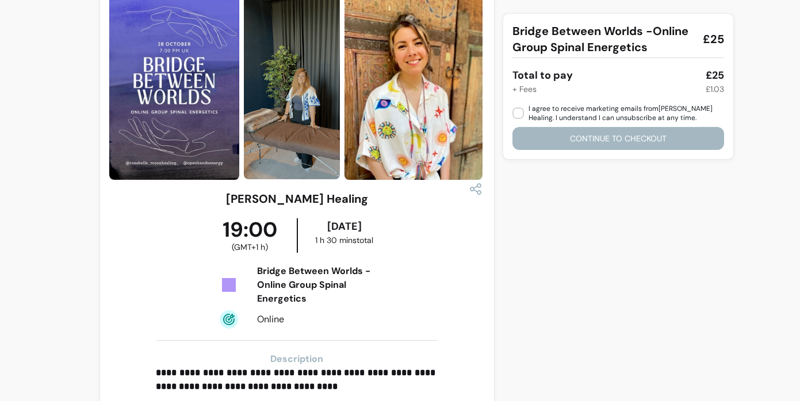
scroll to position [24, 0]
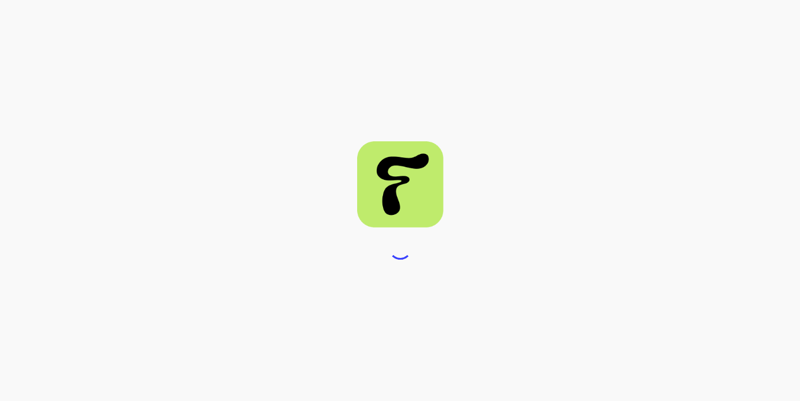
select select "****"
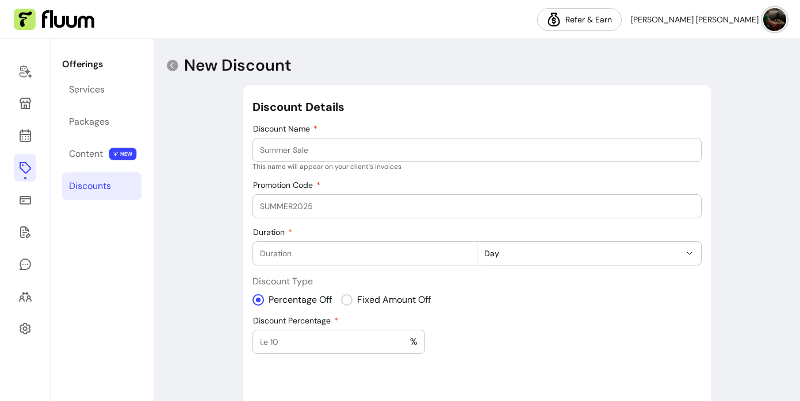
click at [450, 155] on input "Discount Name" at bounding box center [477, 150] width 434 height 12
type input "SPINAL PRACTIONERS"
click at [334, 204] on input "Promotion Code" at bounding box center [477, 207] width 434 height 12
type input "SPINALPRAC"
click at [296, 256] on input "Duration" at bounding box center [364, 254] width 209 height 12
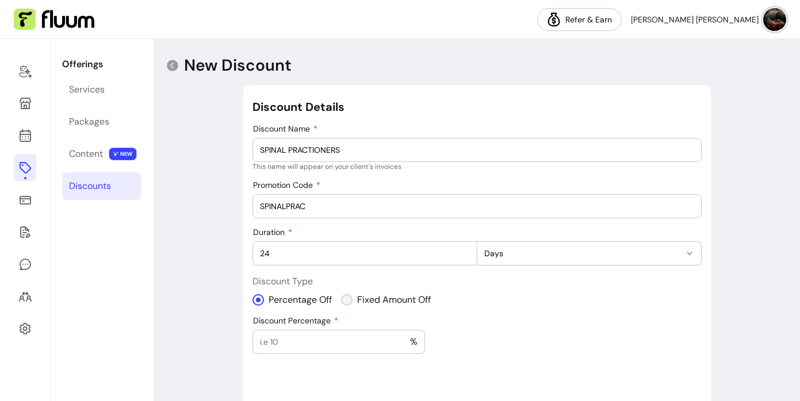
type input "24"
select select "***"
click at [299, 340] on input "Amount Off" at bounding box center [295, 342] width 71 height 12
type input "10"
click at [390, 366] on div "**********" at bounding box center [476, 352] width 449 height 506
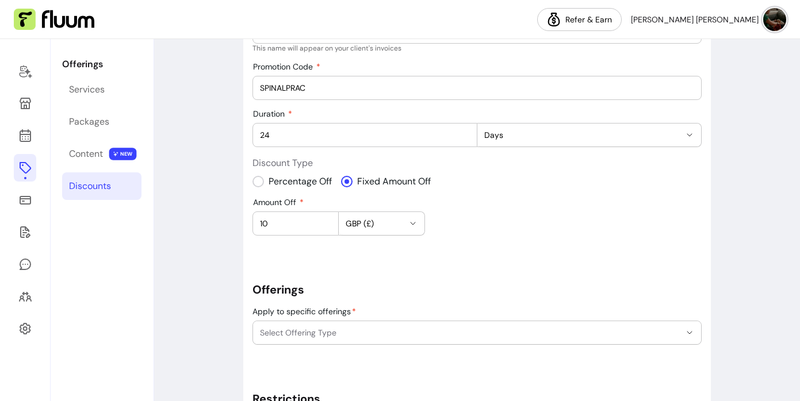
scroll to position [233, 0]
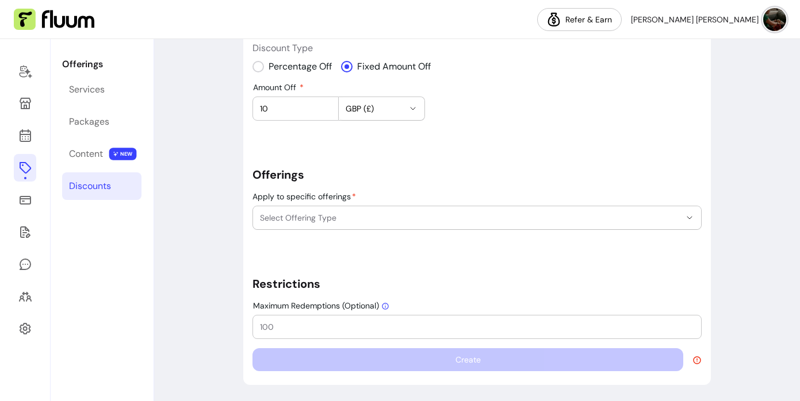
click at [691, 216] on icon "button" at bounding box center [689, 217] width 9 height 9
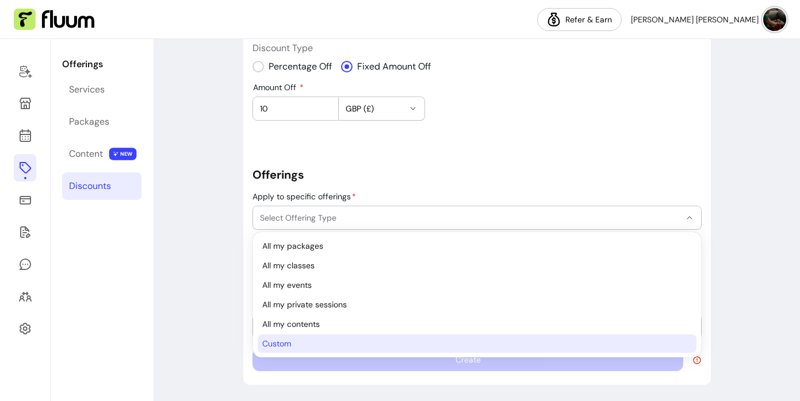
click at [409, 350] on li "Custom" at bounding box center [477, 344] width 438 height 18
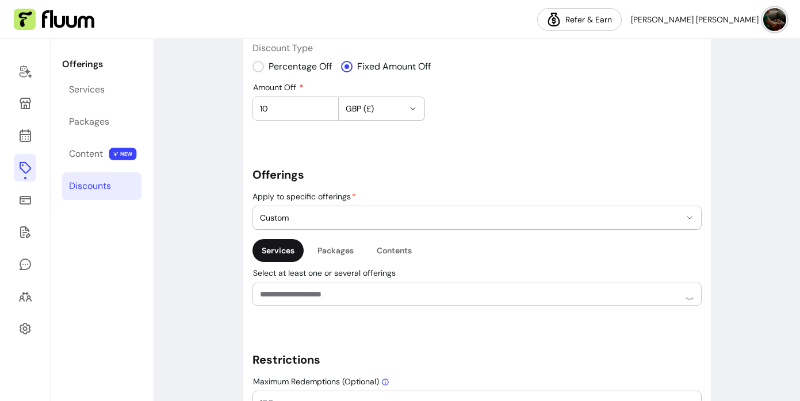
select select "******"
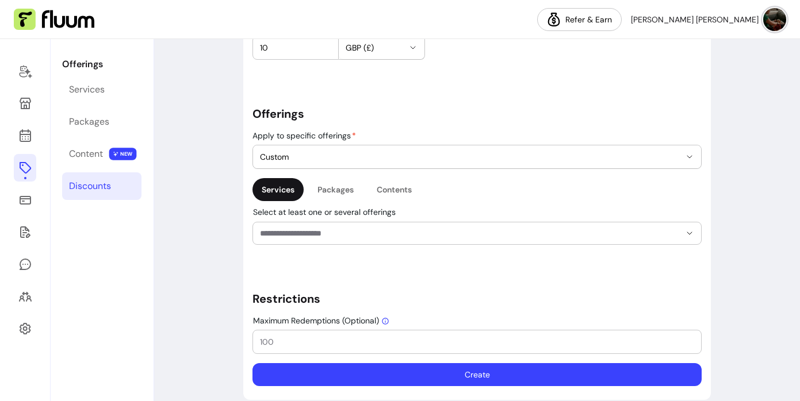
scroll to position [293, 0]
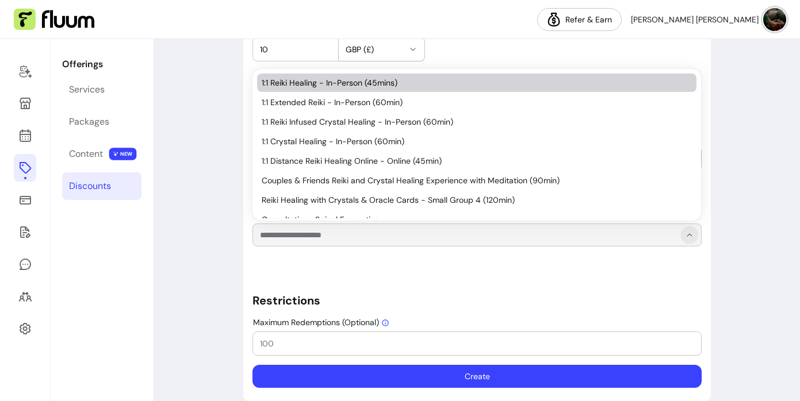
click at [691, 236] on icon "Show suggestions" at bounding box center [689, 235] width 9 height 9
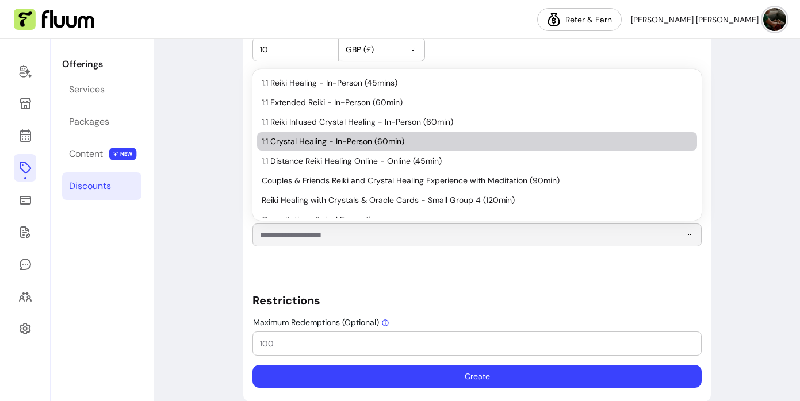
scroll to position [130, 0]
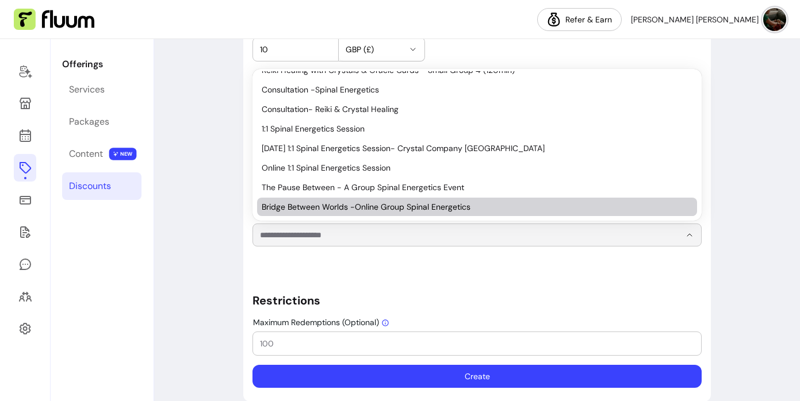
click at [490, 207] on span "Bridge Between Worlds -Online Group Spinal Energetics" at bounding box center [471, 207] width 419 height 12
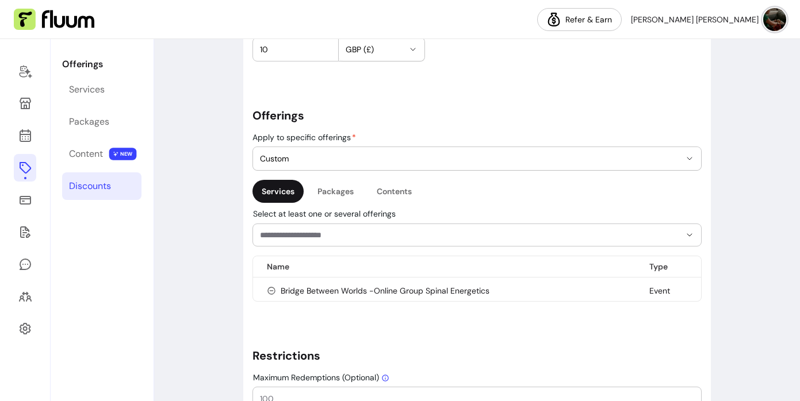
scroll to position [365, 0]
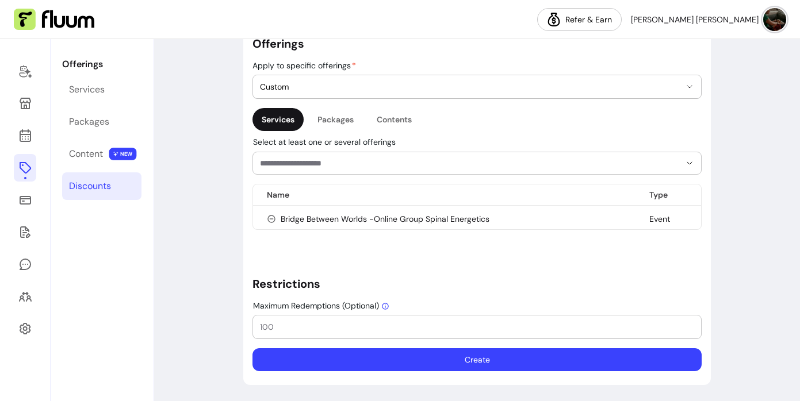
click at [415, 328] on input "Maximum Redemptions (Optional)" at bounding box center [477, 327] width 434 height 12
type input "37"
click at [463, 361] on button "Create" at bounding box center [476, 359] width 449 height 23
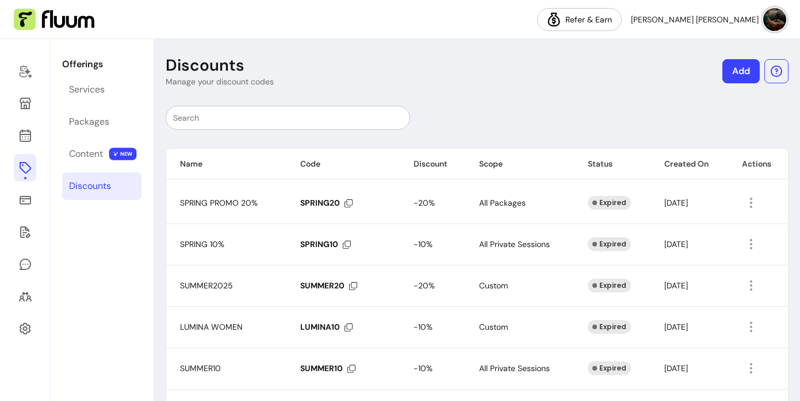
click at [550, 113] on div at bounding box center [477, 118] width 623 height 24
click at [23, 166] on icon at bounding box center [25, 168] width 14 height 14
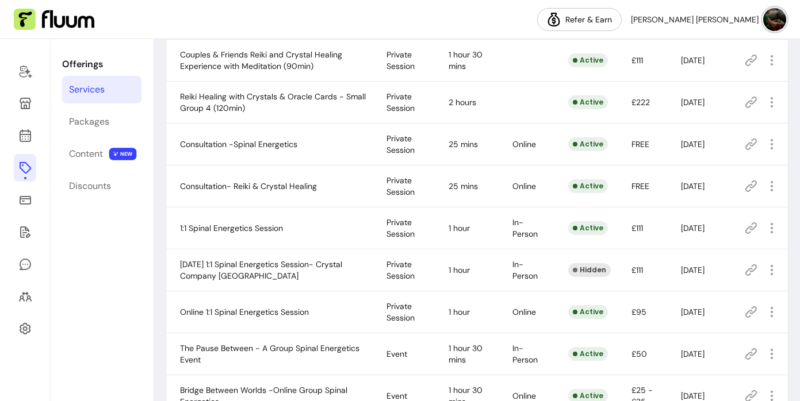
scroll to position [426, 0]
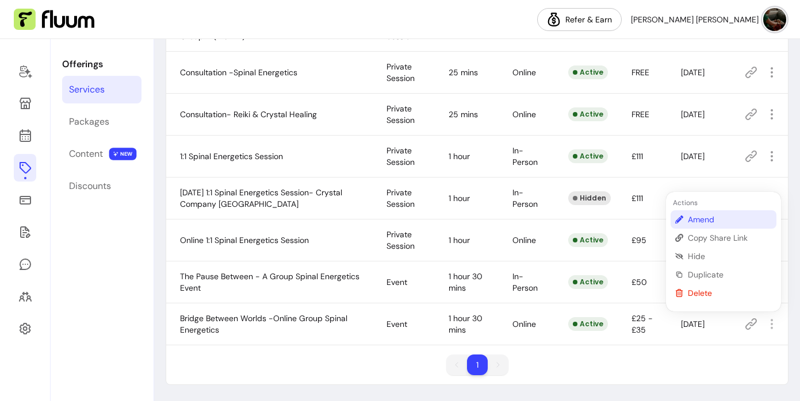
click at [710, 222] on span "Amend" at bounding box center [730, 220] width 84 height 12
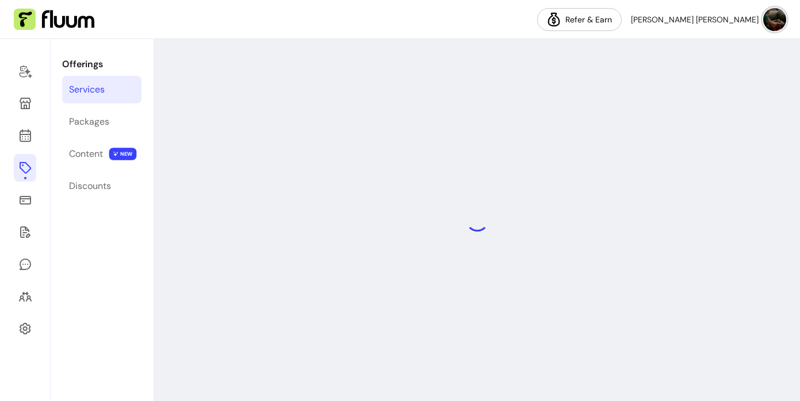
select select "******"
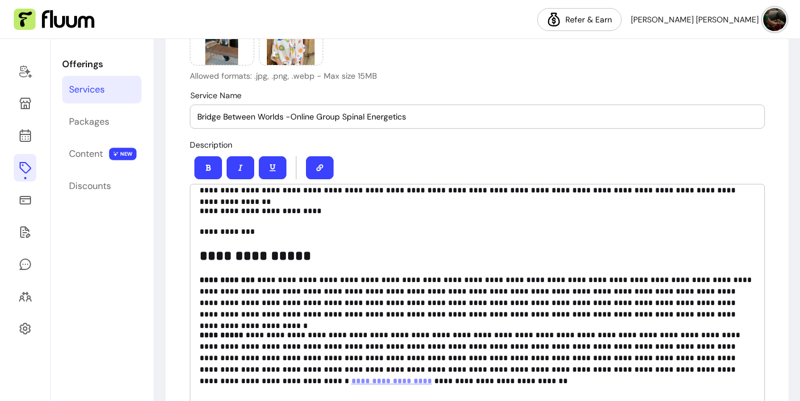
scroll to position [599, 0]
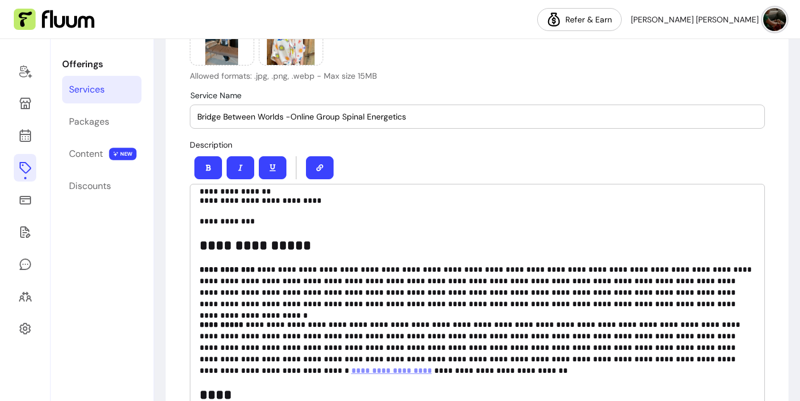
click at [669, 307] on p "**********" at bounding box center [478, 287] width 556 height 46
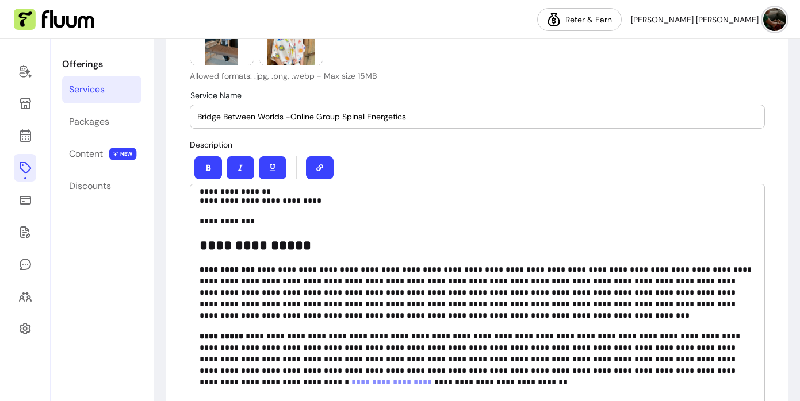
click at [311, 317] on p "**********" at bounding box center [478, 293] width 556 height 58
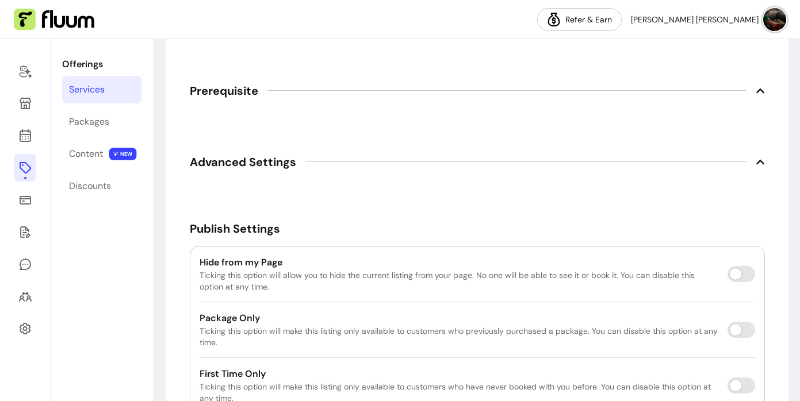
scroll to position [2123, 0]
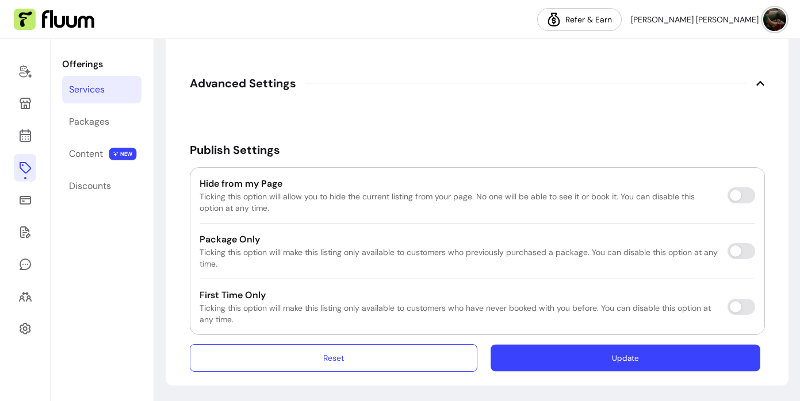
click at [571, 363] on button "Update" at bounding box center [626, 357] width 270 height 27
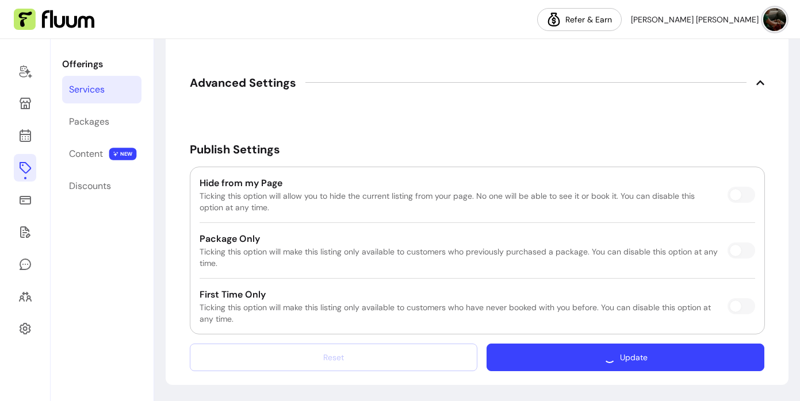
scroll to position [2090, 0]
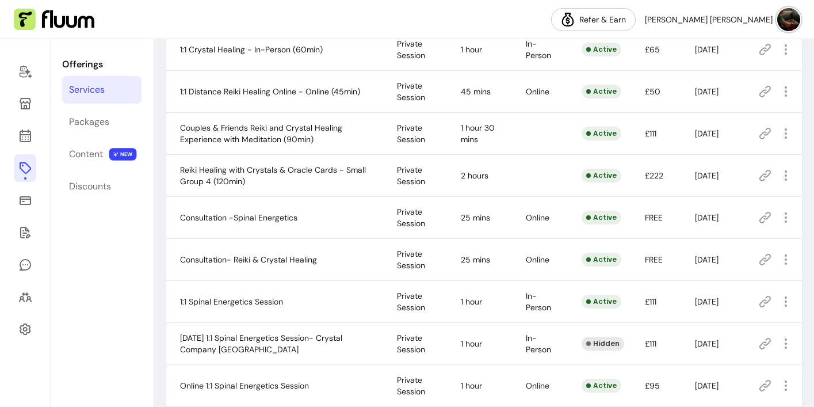
scroll to position [387, 0]
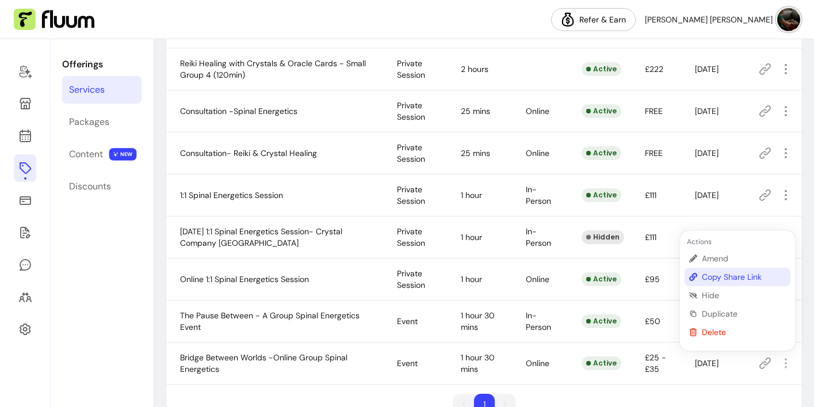
click at [740, 275] on span "Copy Share Link" at bounding box center [744, 277] width 84 height 12
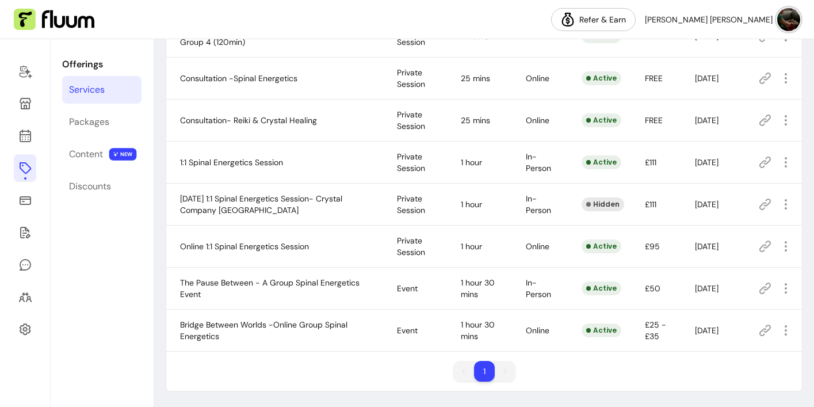
scroll to position [420, 0]
